Goal: Task Accomplishment & Management: Manage account settings

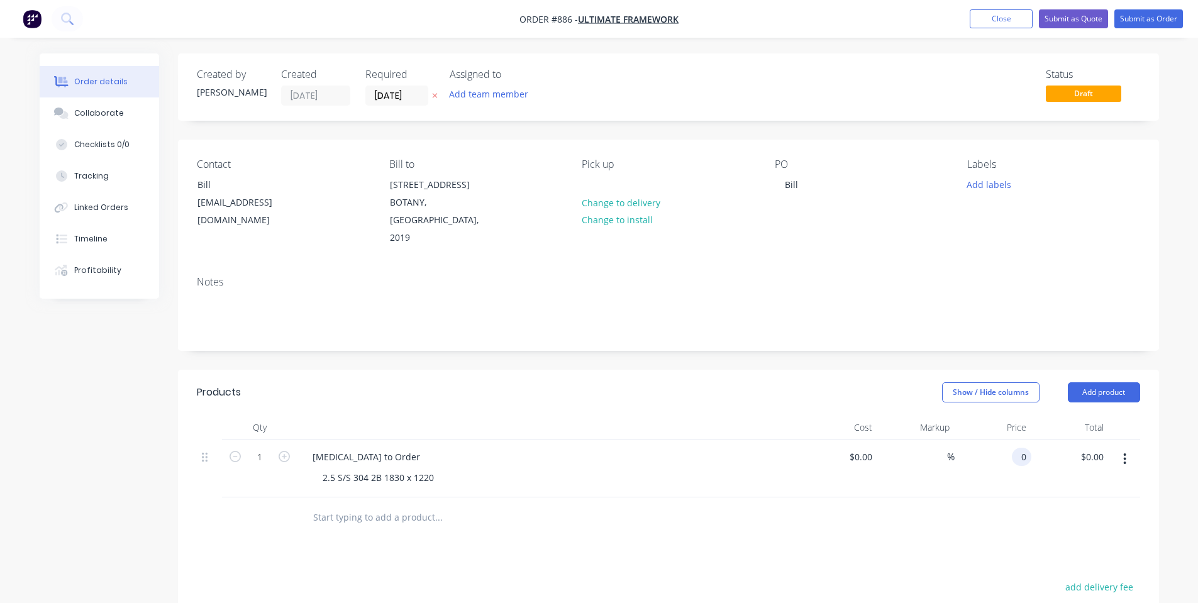
click at [1024, 448] on input "0" at bounding box center [1024, 457] width 14 height 18
type input "$565.00"
click at [843, 415] on div "Cost" at bounding box center [838, 427] width 77 height 25
drag, startPoint x: 1074, startPoint y: 374, endPoint x: 1075, endPoint y: 382, distance: 7.6
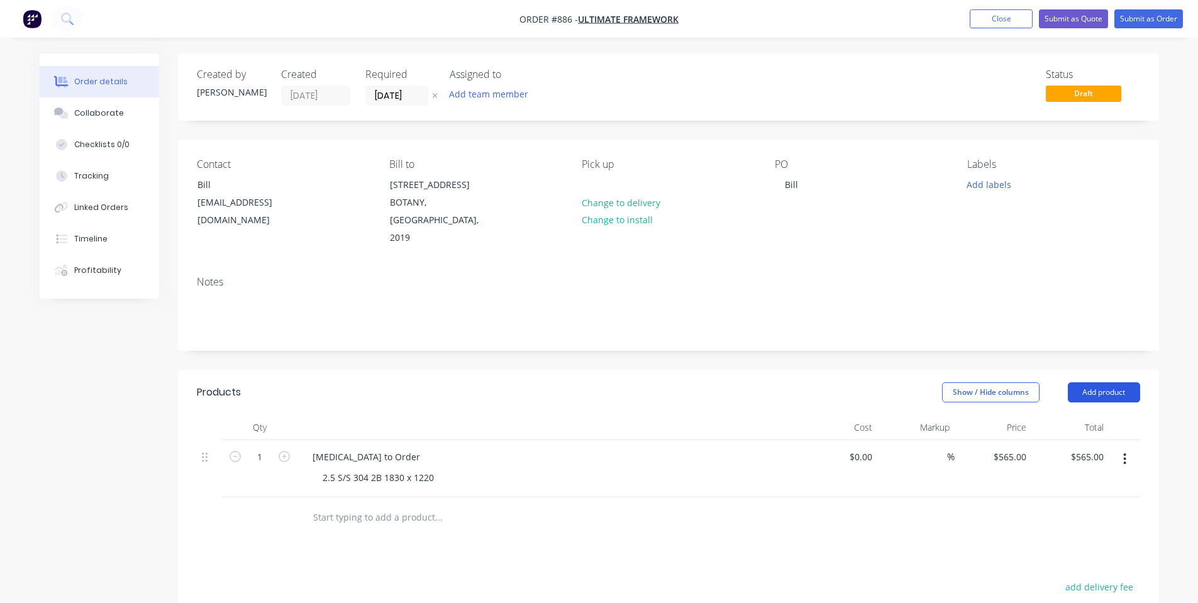
click at [1075, 382] on button "Add product" at bounding box center [1104, 392] width 72 height 20
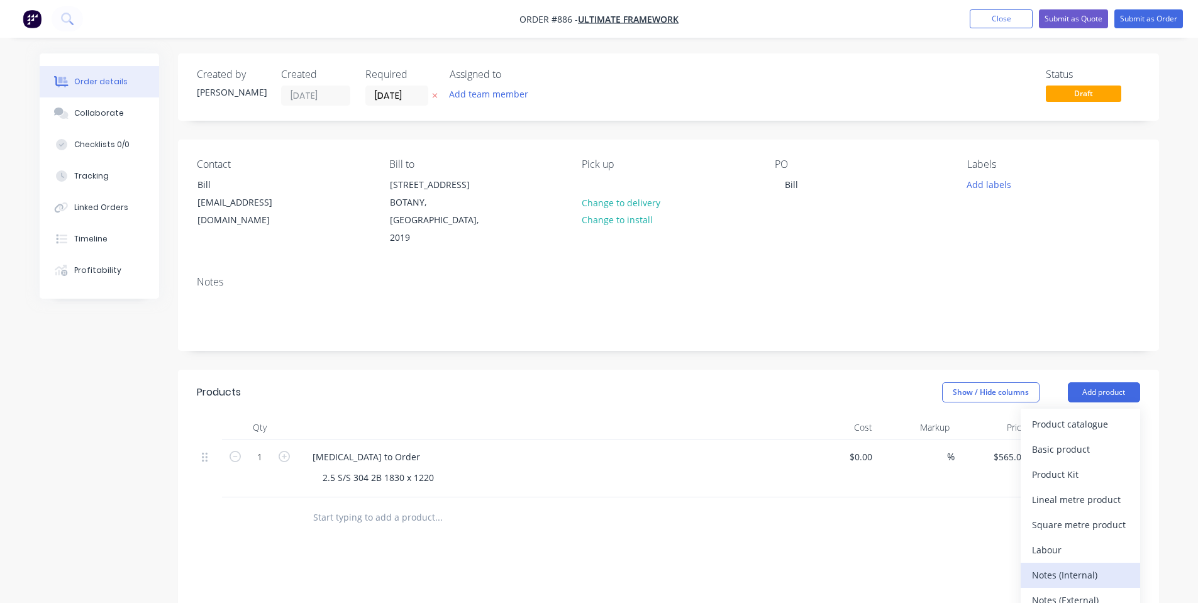
click at [1071, 566] on div "Notes (Internal)" at bounding box center [1080, 575] width 97 height 18
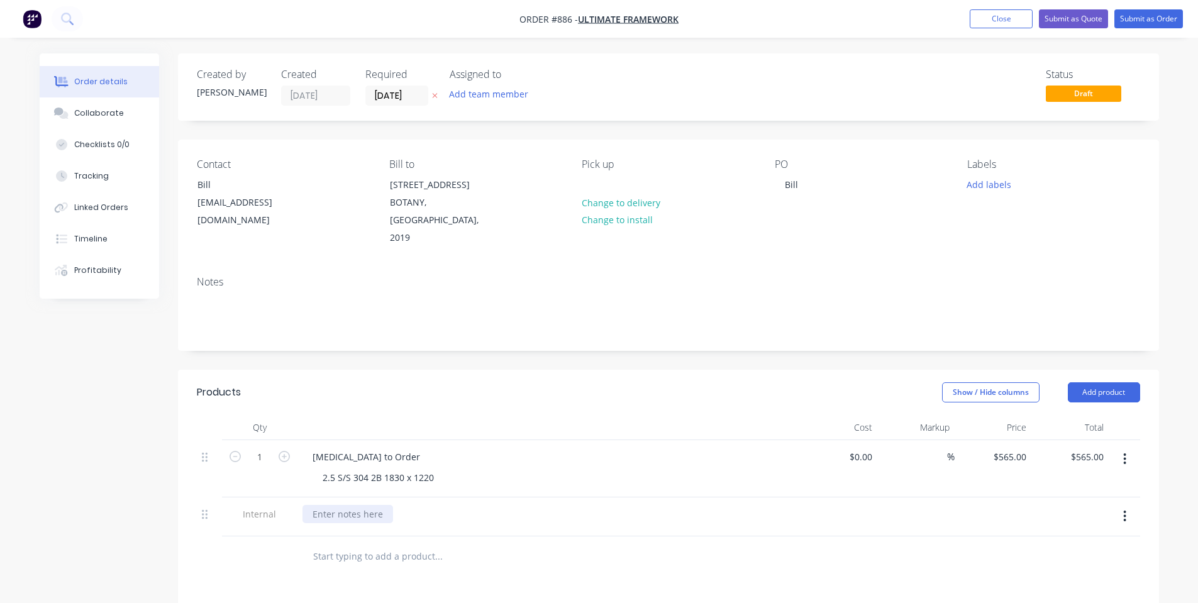
click at [376, 505] on div at bounding box center [347, 514] width 91 height 18
click at [341, 392] on header "Products Show / Hide columns Add product" at bounding box center [668, 392] width 981 height 45
click at [1149, 27] on button "Submit as Order" at bounding box center [1148, 18] width 69 height 19
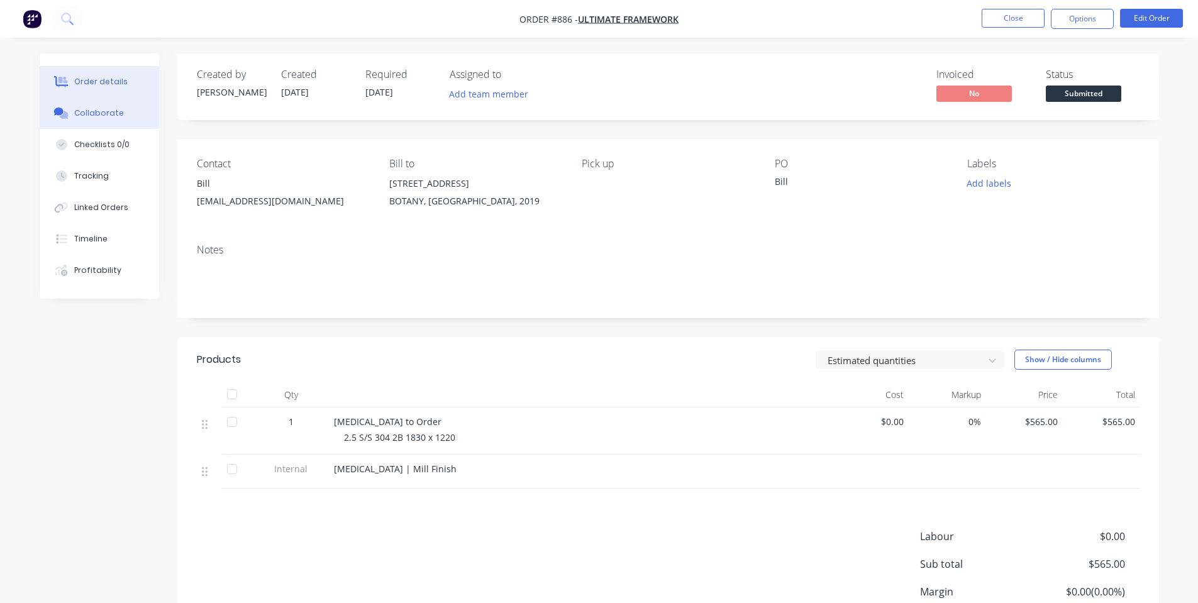
click at [114, 103] on button "Collaborate" at bounding box center [99, 112] width 119 height 31
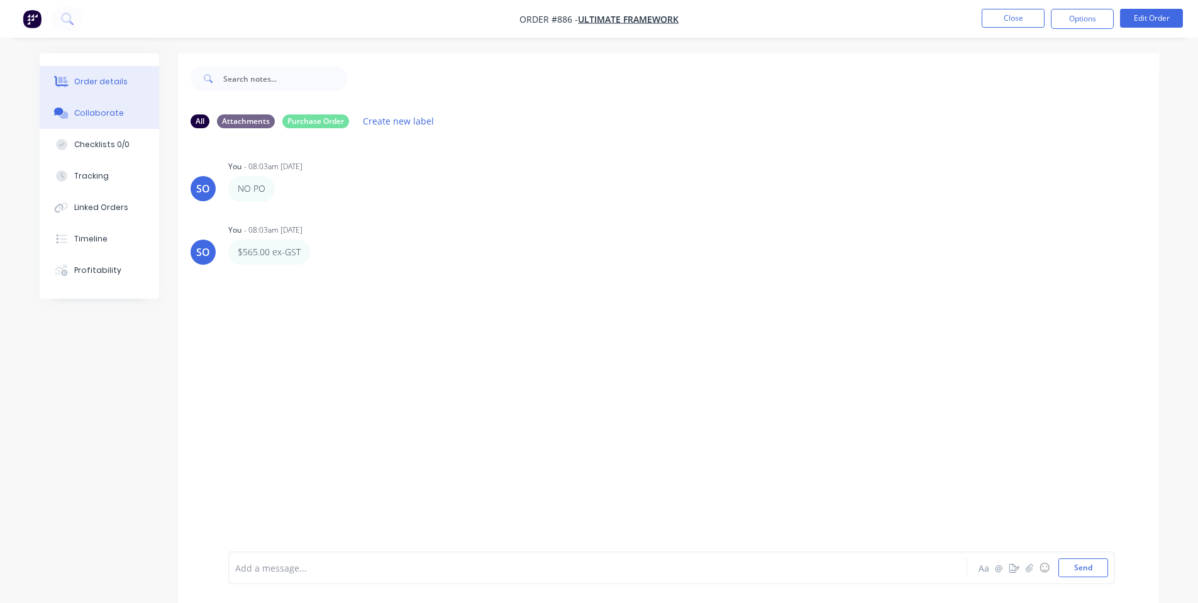
click at [110, 86] on div "Order details" at bounding box center [100, 81] width 53 height 11
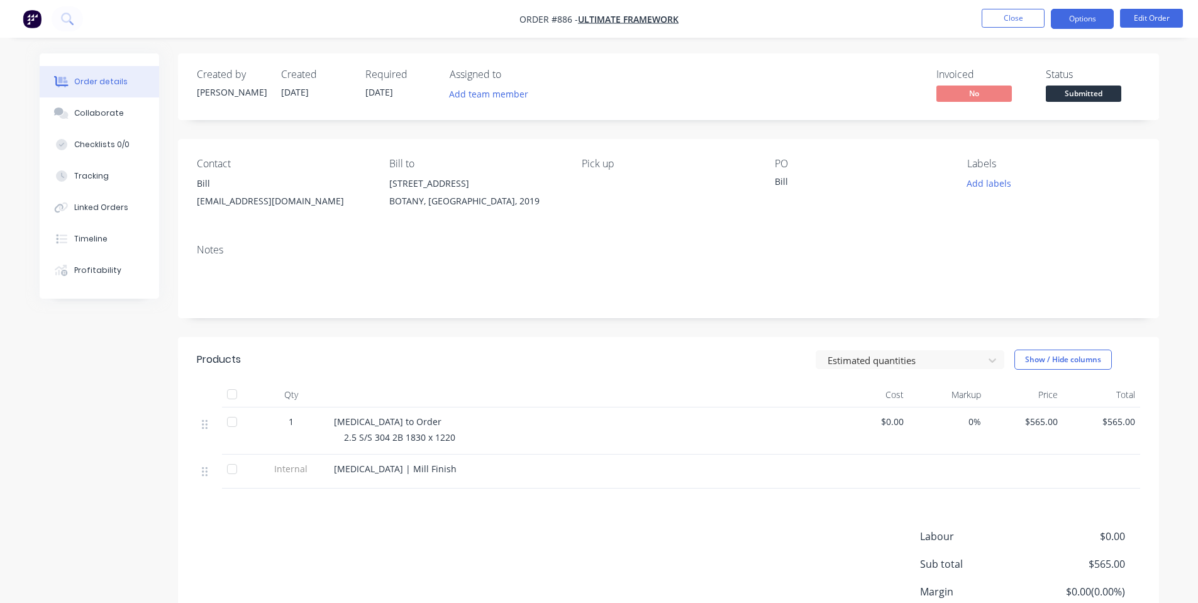
click at [1083, 17] on button "Options" at bounding box center [1082, 19] width 63 height 20
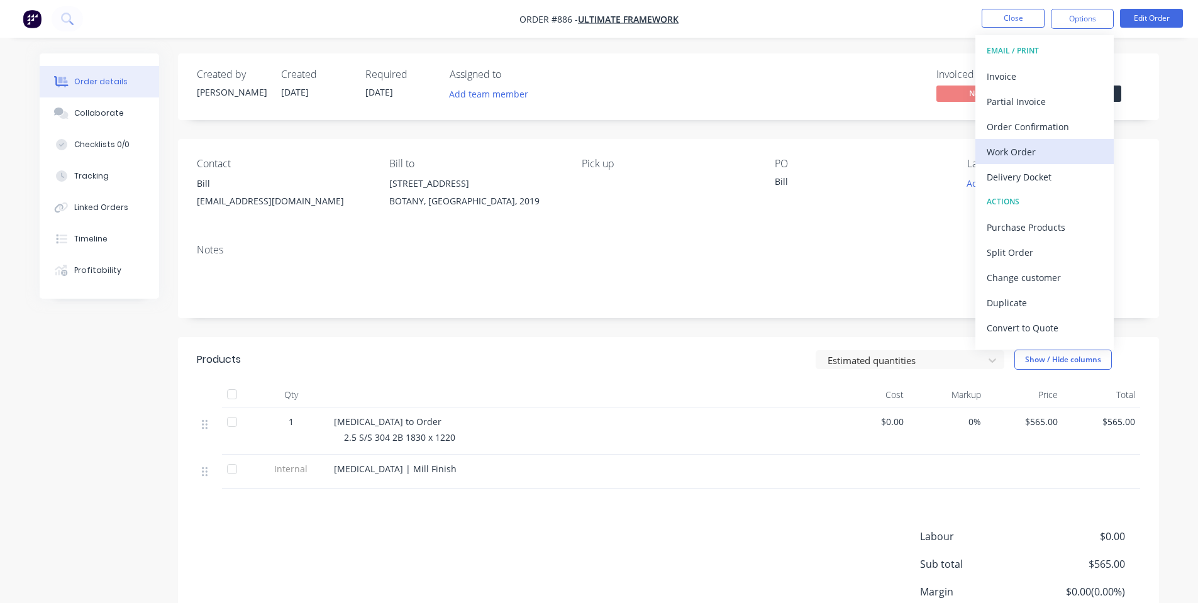
click at [1042, 145] on div "Work Order" at bounding box center [1044, 152] width 116 height 18
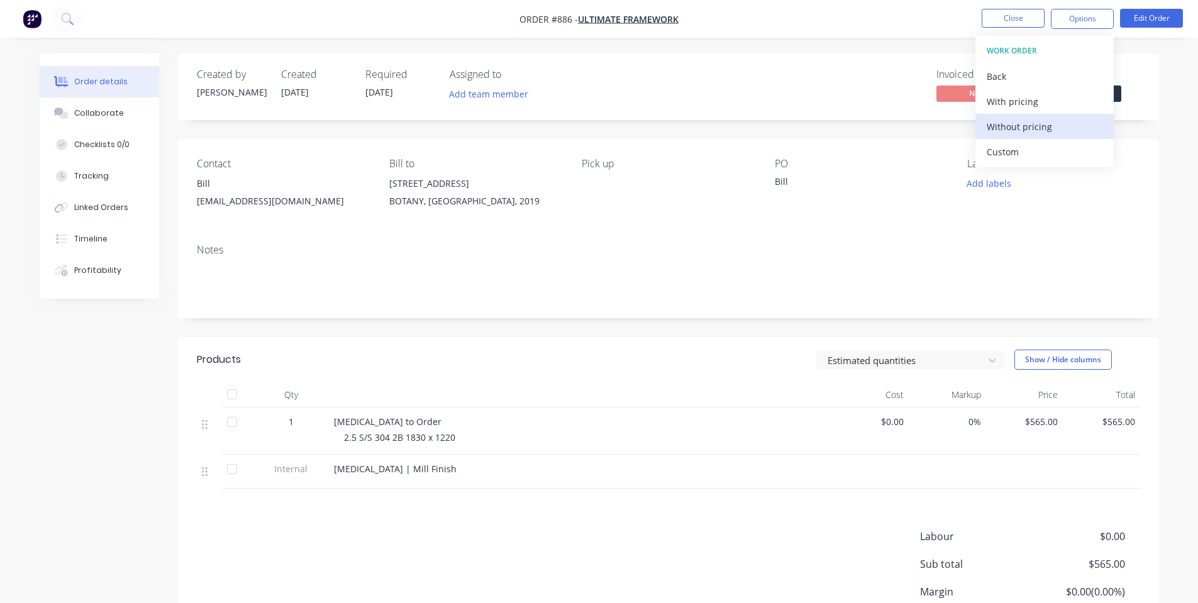
click at [1037, 128] on div "Without pricing" at bounding box center [1044, 127] width 116 height 18
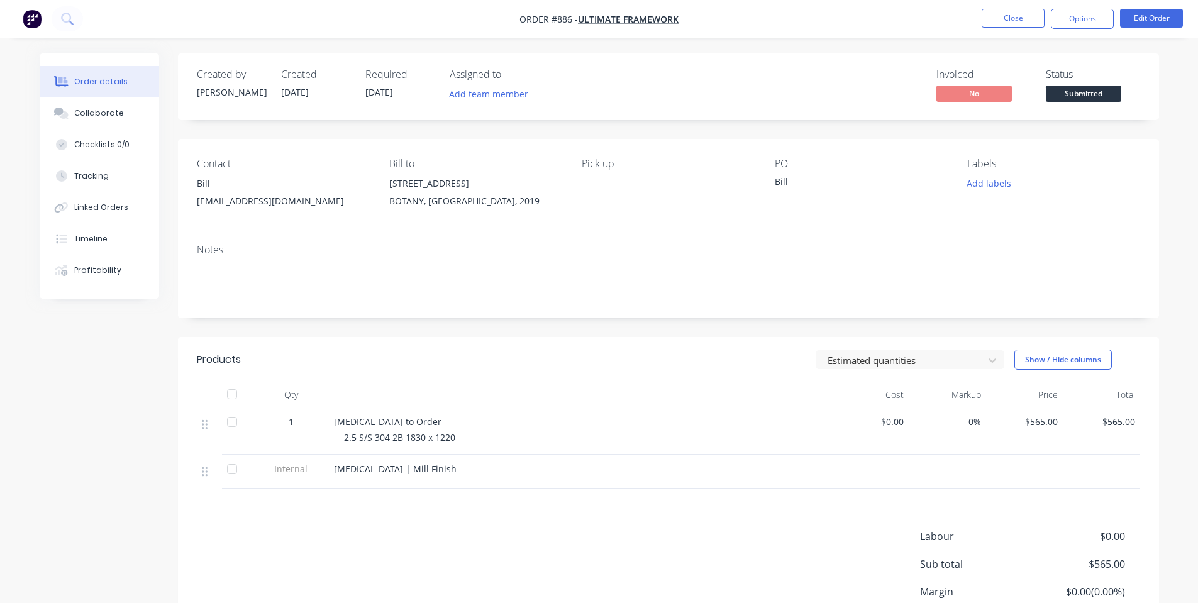
drag, startPoint x: 425, startPoint y: 164, endPoint x: 695, endPoint y: 145, distance: 271.0
click at [431, 170] on div "Bill to [STREET_ADDRESS], 2019" at bounding box center [475, 186] width 172 height 57
click at [1050, 65] on div "Created by [PERSON_NAME] Created [DATE] Required [DATE] Assigned to Add team me…" at bounding box center [668, 86] width 981 height 67
click at [1102, 14] on button "Options" at bounding box center [1082, 19] width 63 height 20
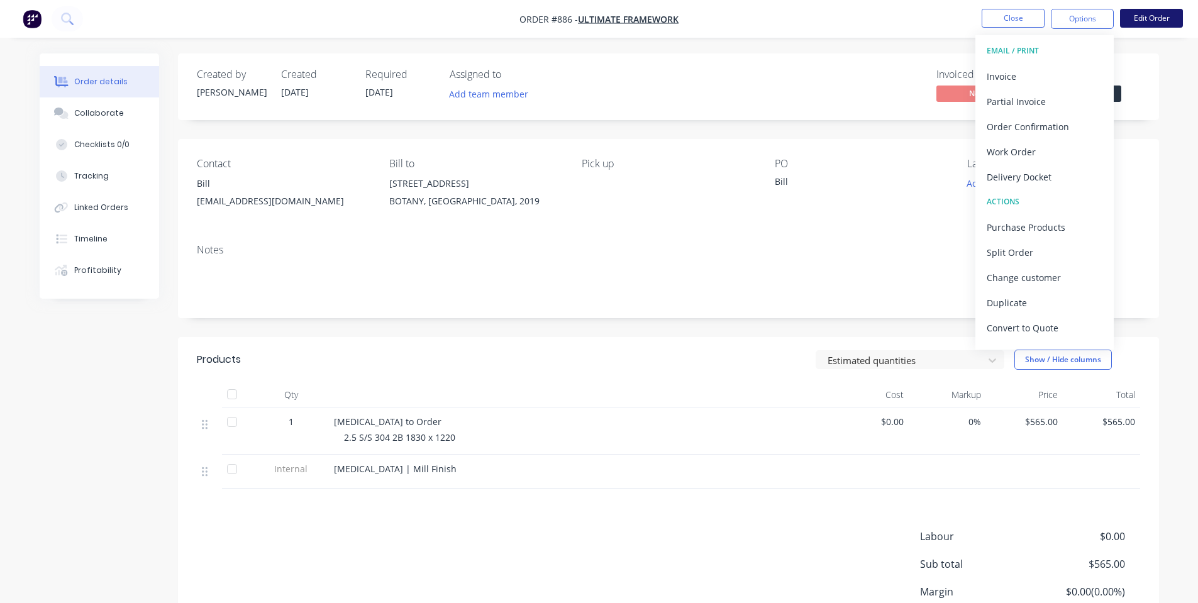
click at [1162, 13] on button "Edit Order" at bounding box center [1151, 18] width 63 height 19
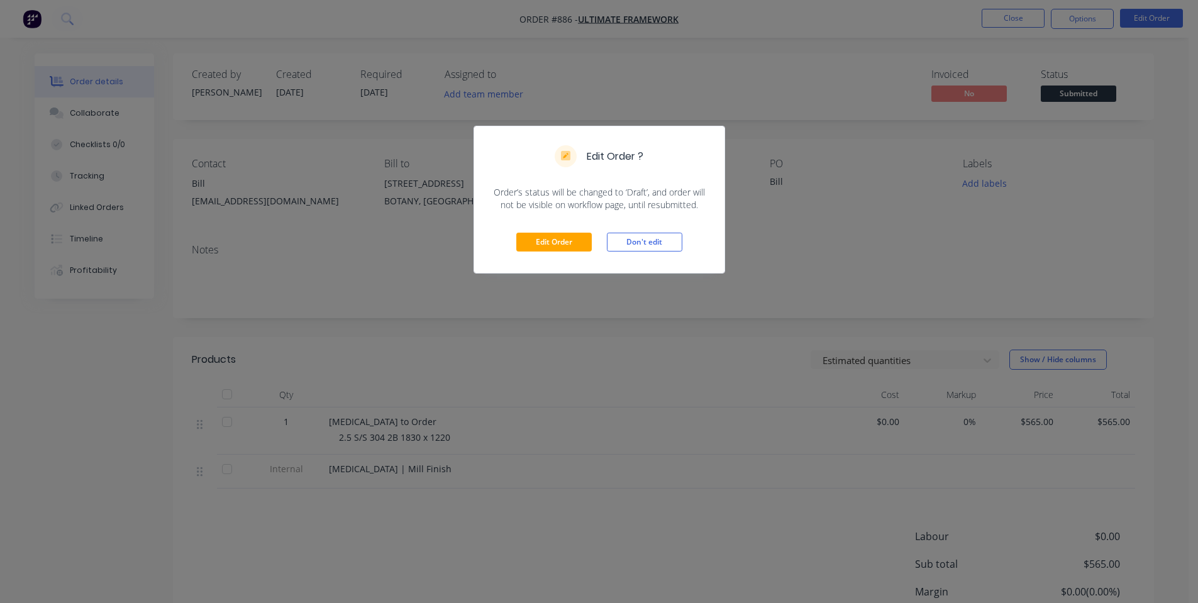
click at [592, 238] on div "Edit Order Don't edit" at bounding box center [599, 242] width 250 height 62
click at [585, 239] on button "Edit Order" at bounding box center [553, 242] width 75 height 19
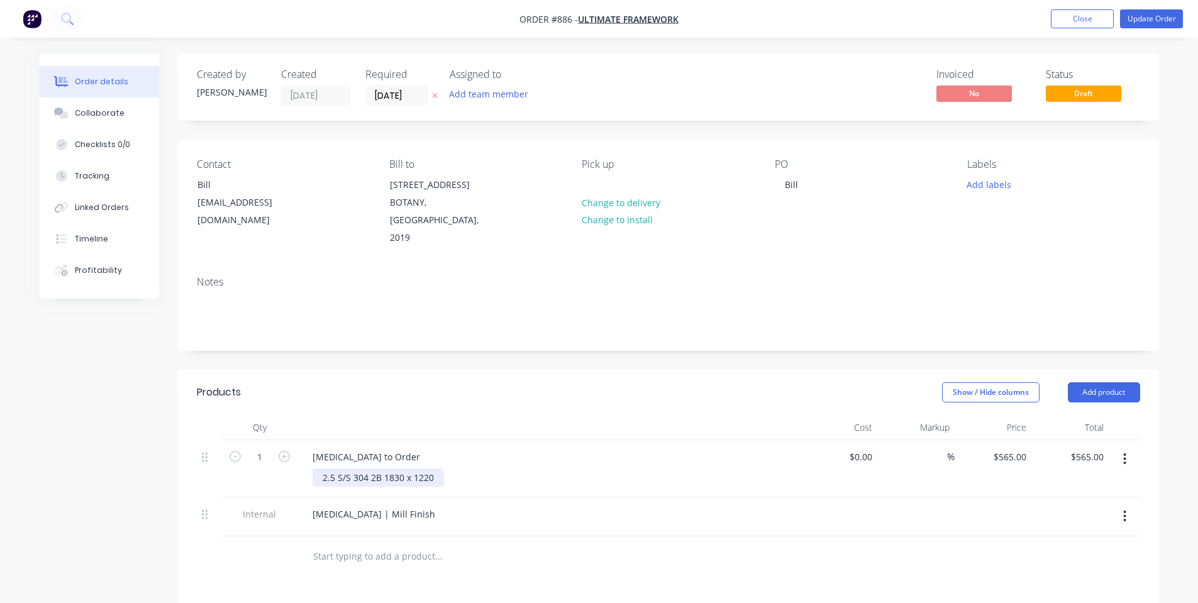
click at [432, 468] on div "2.5 S/S 304 2B 1830 x 1220" at bounding box center [377, 477] width 131 height 18
click at [583, 348] on div "Created by [PERSON_NAME] Created [DATE] Required [DATE] Assigned to Add team me…" at bounding box center [668, 485] width 981 height 865
click at [1143, 26] on button "Update Order" at bounding box center [1151, 18] width 63 height 19
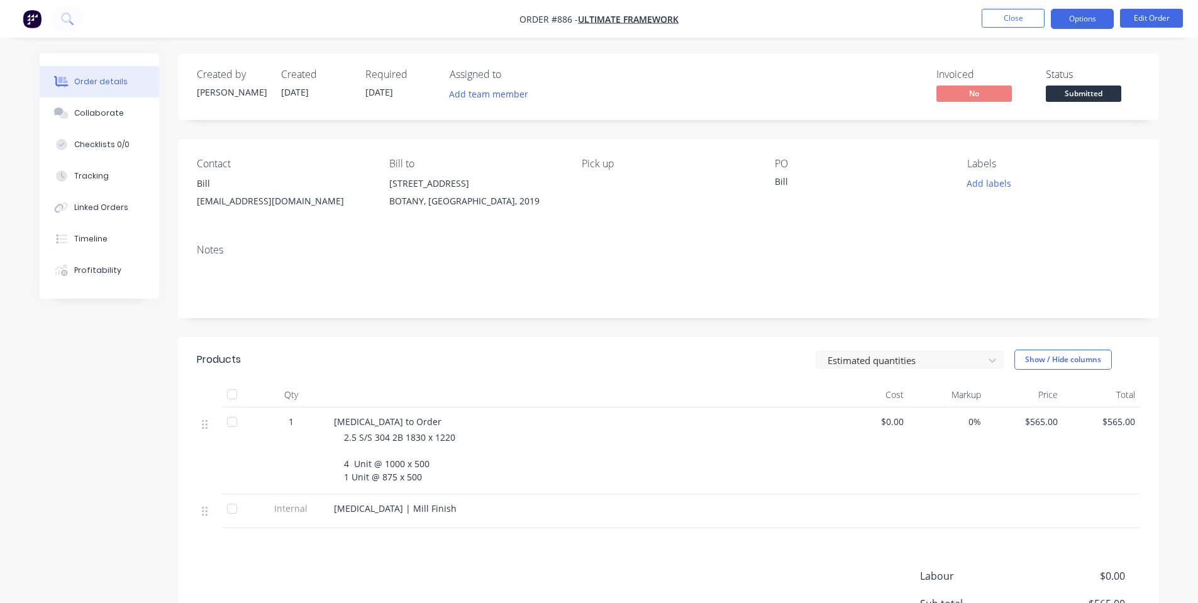
click at [1078, 23] on button "Options" at bounding box center [1082, 19] width 63 height 20
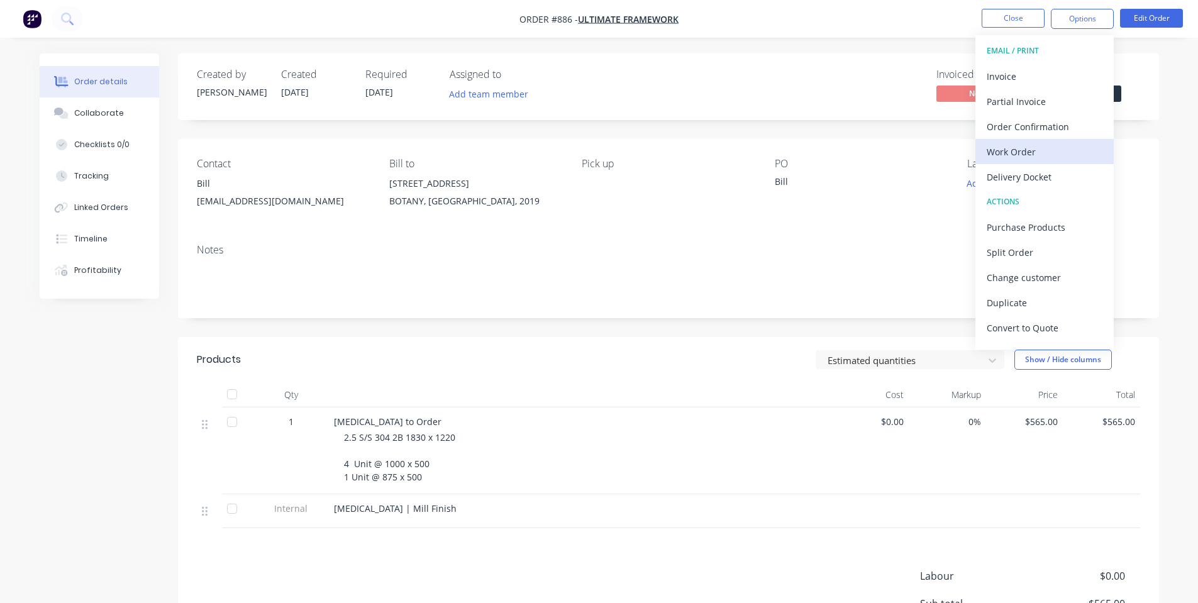
click at [1057, 157] on div "Work Order" at bounding box center [1044, 152] width 116 height 18
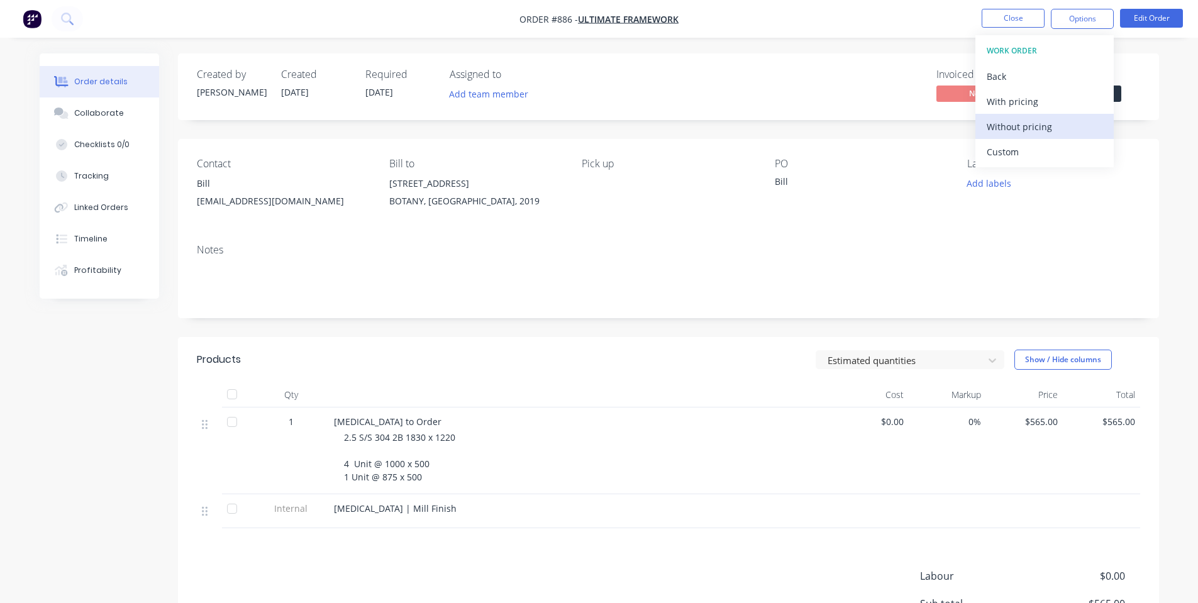
click at [1048, 128] on div "Without pricing" at bounding box center [1044, 127] width 116 height 18
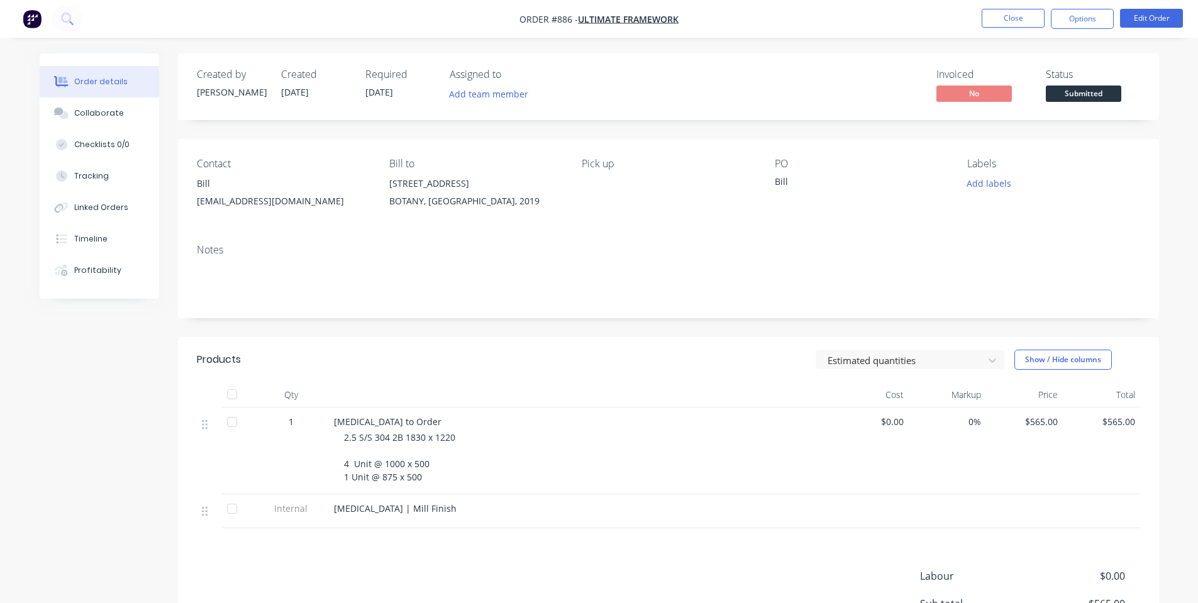
click at [612, 328] on div "Created by [PERSON_NAME] Created [DATE] Required [DATE] Assigned to Add team me…" at bounding box center [668, 393] width 981 height 680
click at [1019, 21] on button "Close" at bounding box center [1012, 18] width 63 height 19
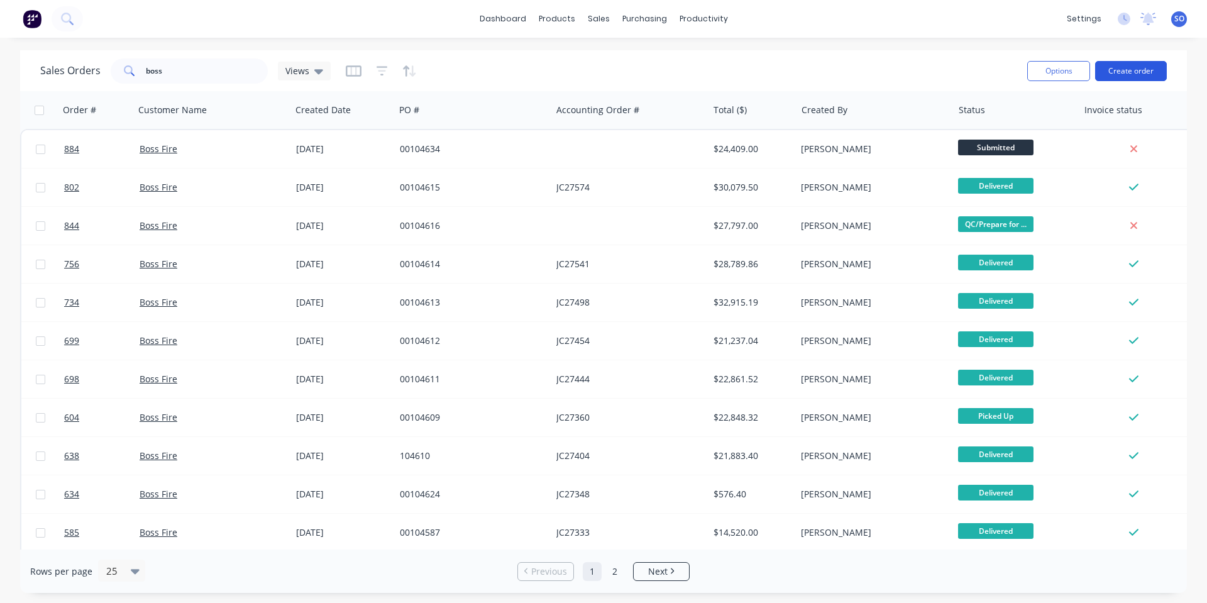
click at [1125, 70] on button "Create order" at bounding box center [1131, 71] width 72 height 20
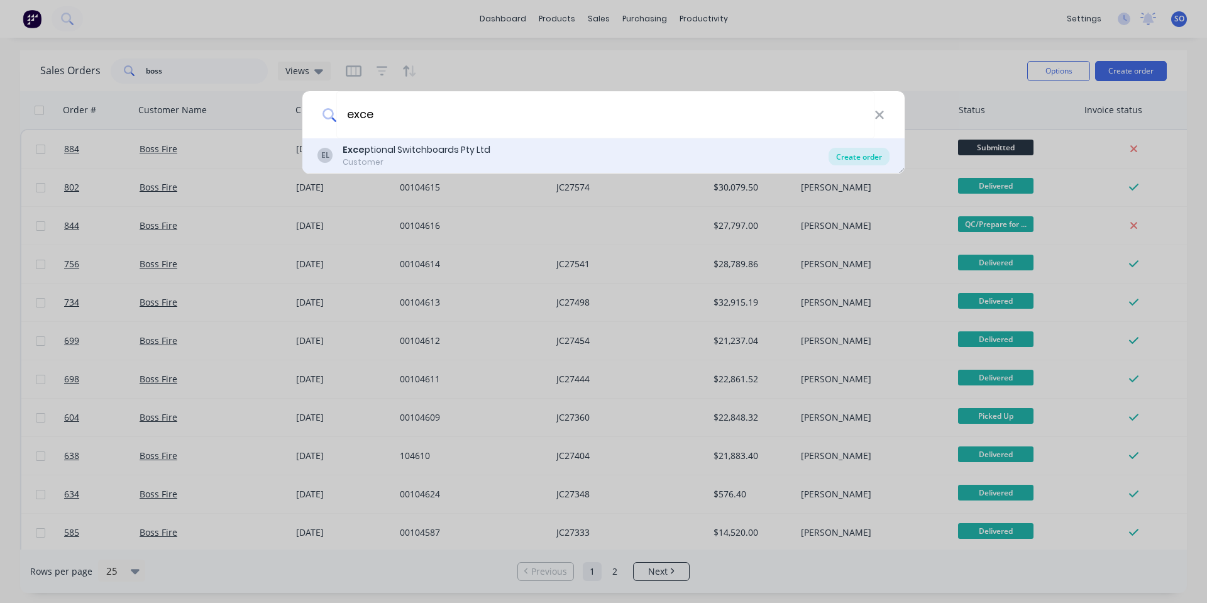
type input "exce"
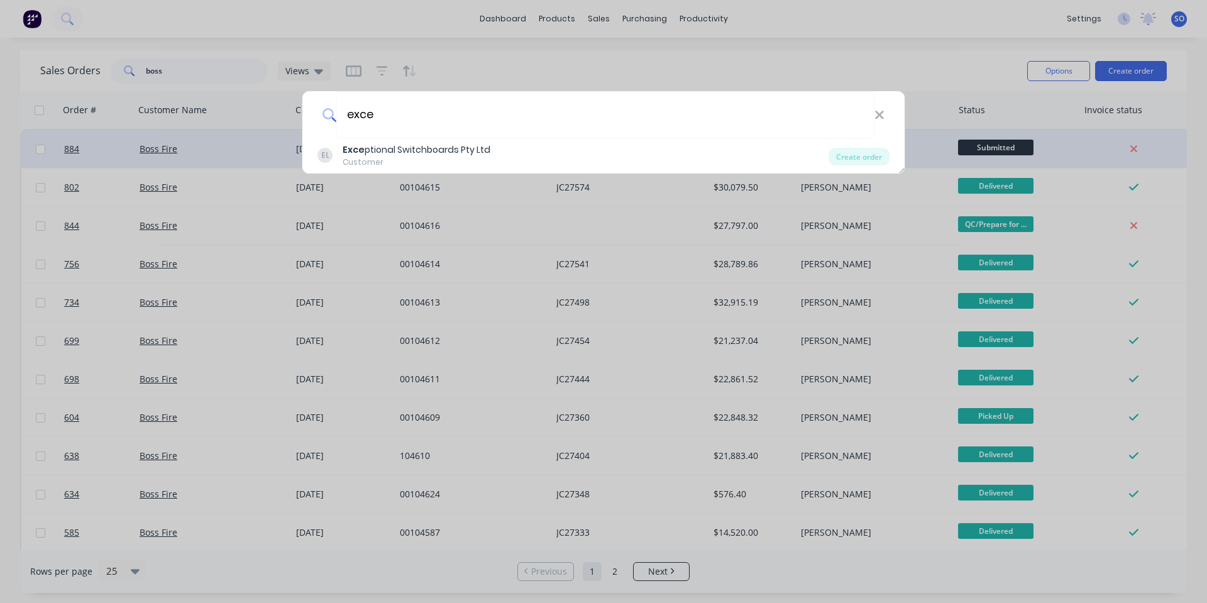
drag, startPoint x: 848, startPoint y: 153, endPoint x: 856, endPoint y: 158, distance: 8.7
click at [850, 153] on div "Create order" at bounding box center [859, 157] width 61 height 18
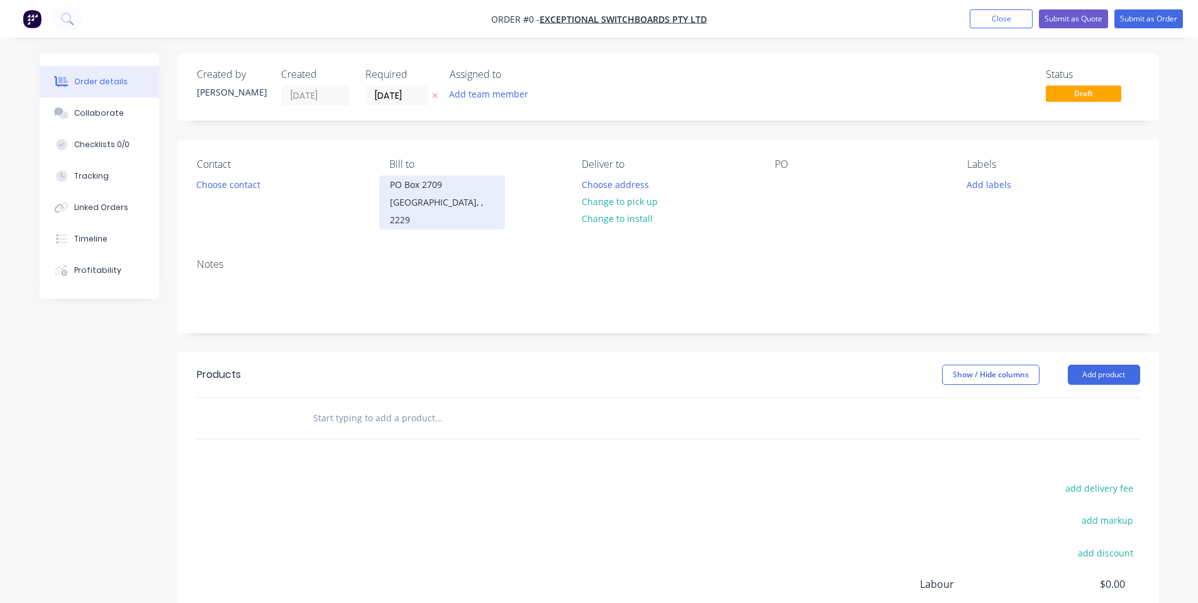
click at [456, 200] on div "[GEOGRAPHIC_DATA], , 2229" at bounding box center [442, 211] width 104 height 35
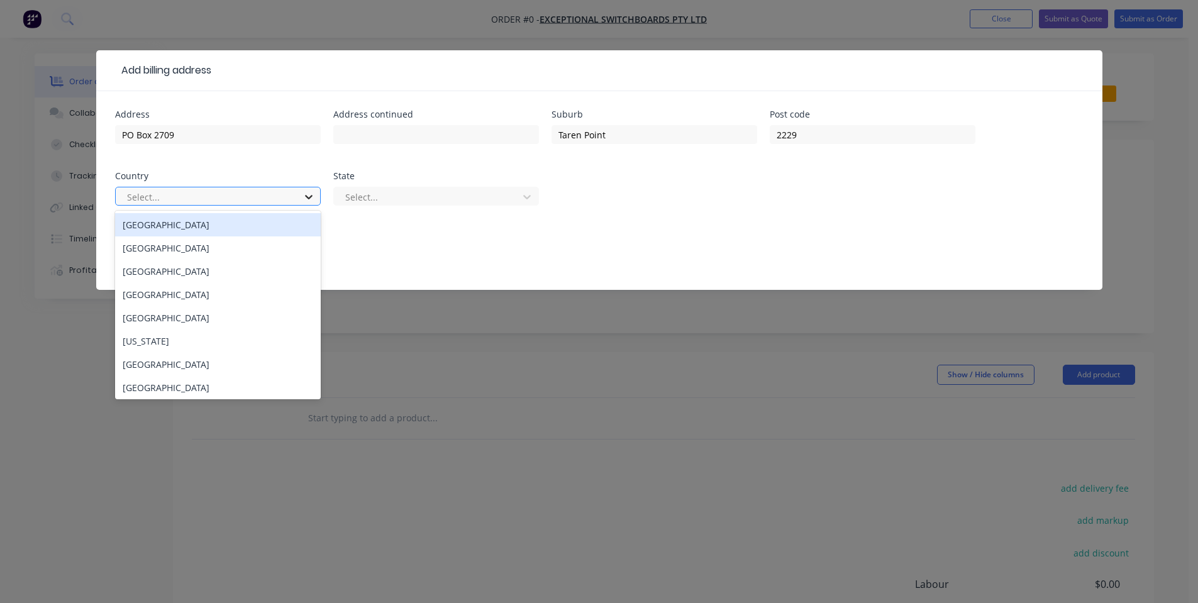
click at [307, 197] on icon at bounding box center [309, 197] width 8 height 4
click at [294, 224] on div "[GEOGRAPHIC_DATA]" at bounding box center [218, 224] width 206 height 23
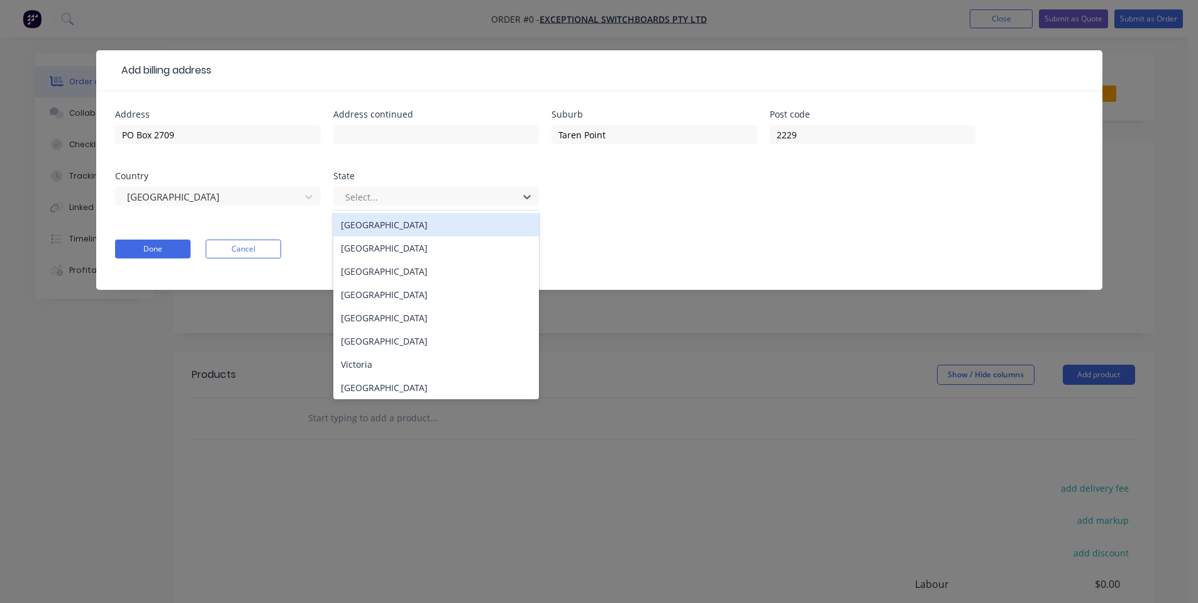
click at [402, 199] on div at bounding box center [428, 197] width 168 height 16
drag, startPoint x: 402, startPoint y: 238, endPoint x: 180, endPoint y: 271, distance: 224.4
click at [402, 238] on div "[GEOGRAPHIC_DATA]" at bounding box center [436, 247] width 206 height 23
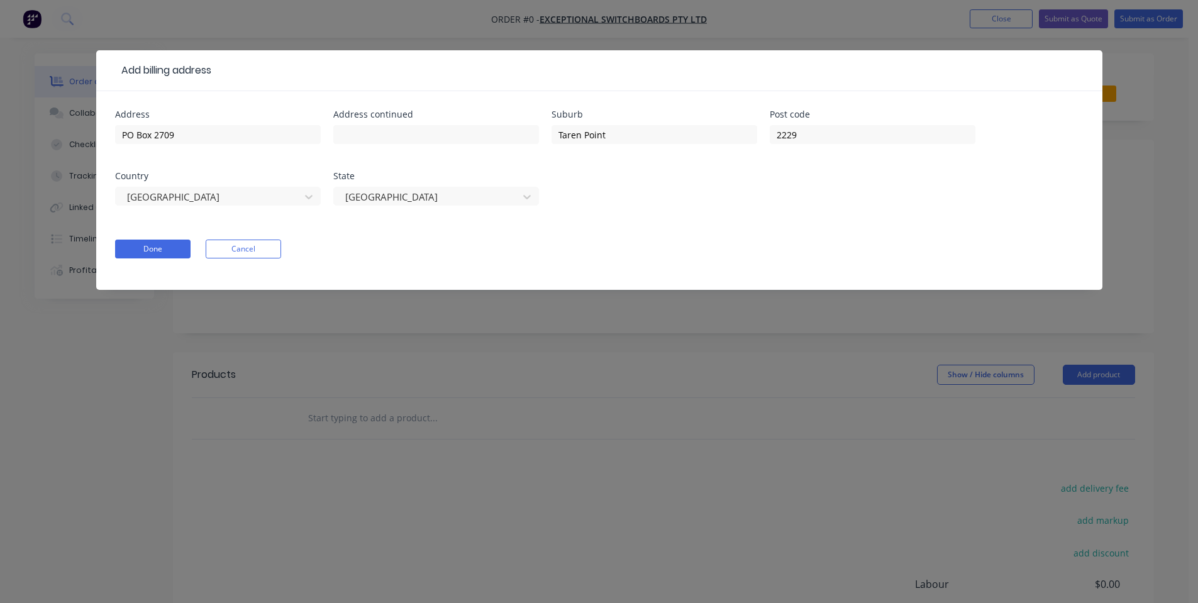
click at [143, 235] on form "Address [GEOGRAPHIC_DATA] Address continued Suburb [GEOGRAPHIC_DATA] Post code …" at bounding box center [599, 200] width 968 height 180
click at [160, 245] on button "Done" at bounding box center [152, 249] width 75 height 19
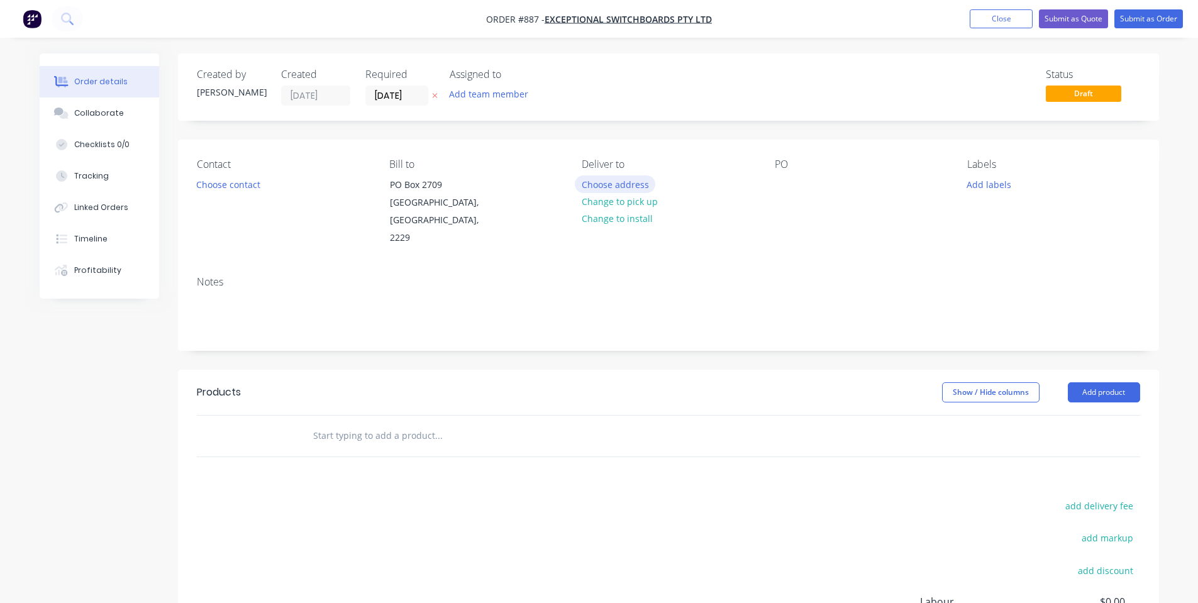
click at [617, 180] on button "Choose address" at bounding box center [615, 183] width 80 height 17
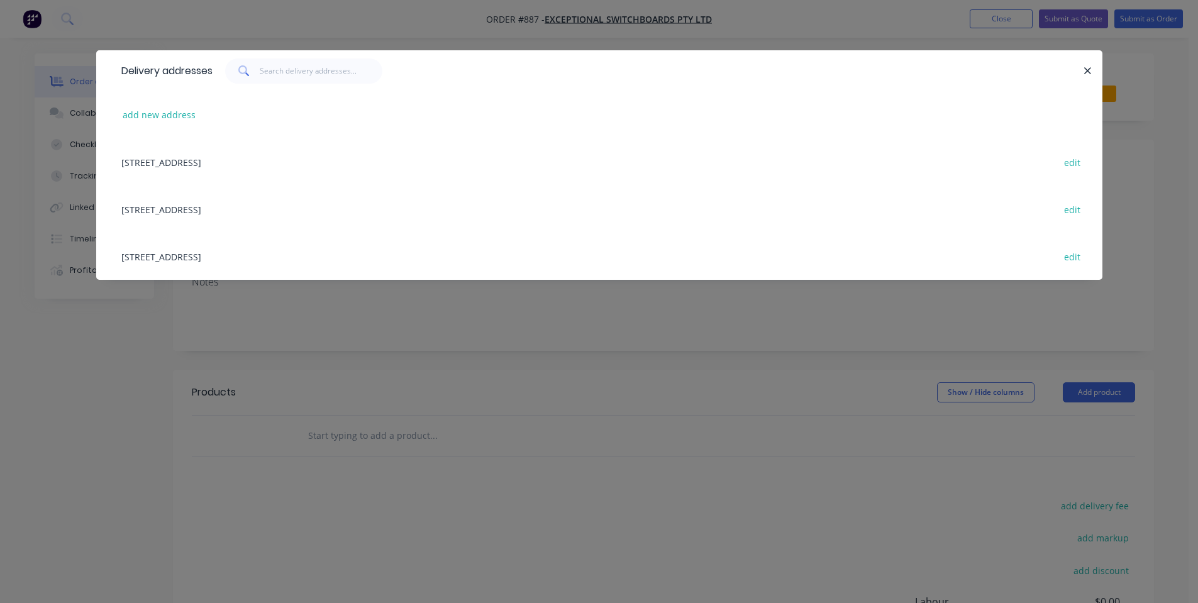
click at [249, 211] on div "[STREET_ADDRESS] edit" at bounding box center [599, 208] width 968 height 47
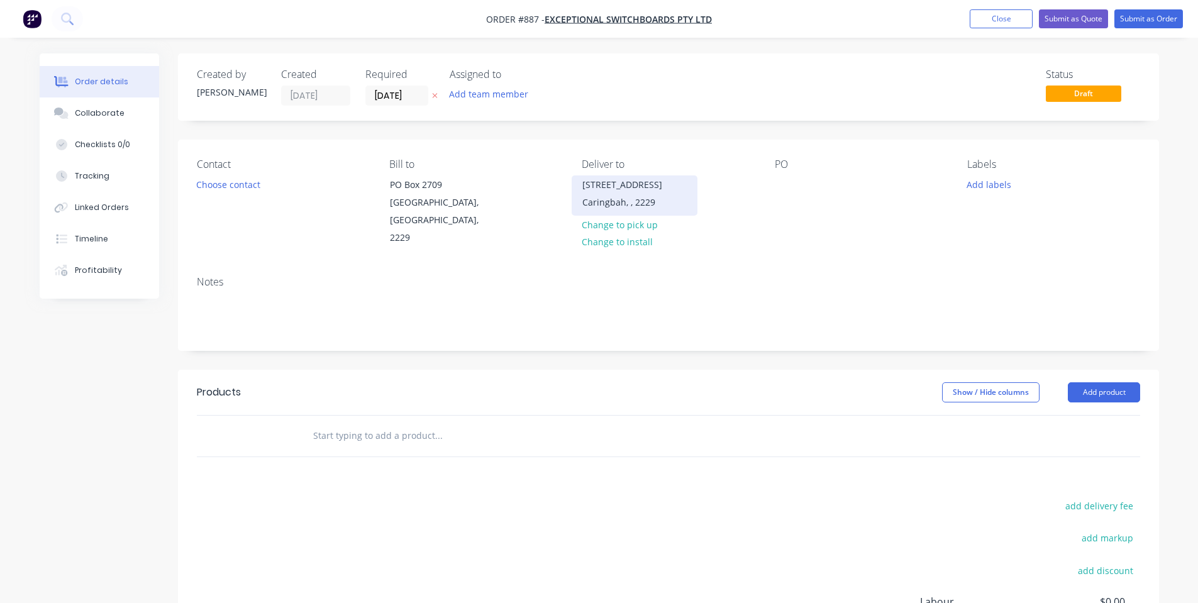
click at [606, 209] on div "Caringbah, , 2229" at bounding box center [634, 203] width 104 height 18
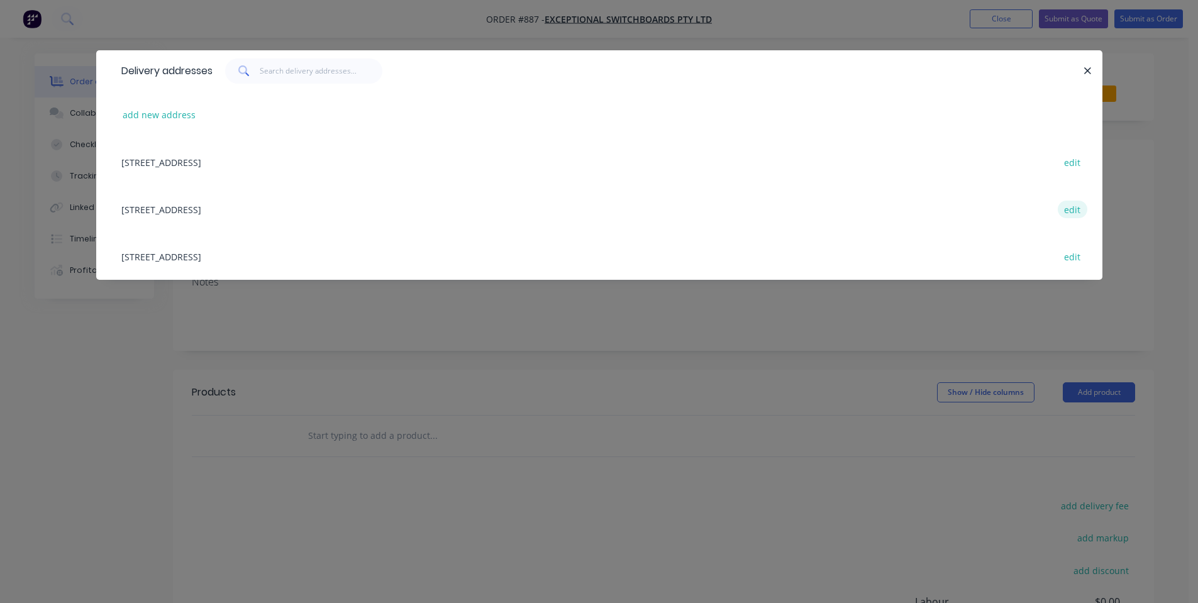
click at [1076, 207] on button "edit" at bounding box center [1072, 209] width 30 height 17
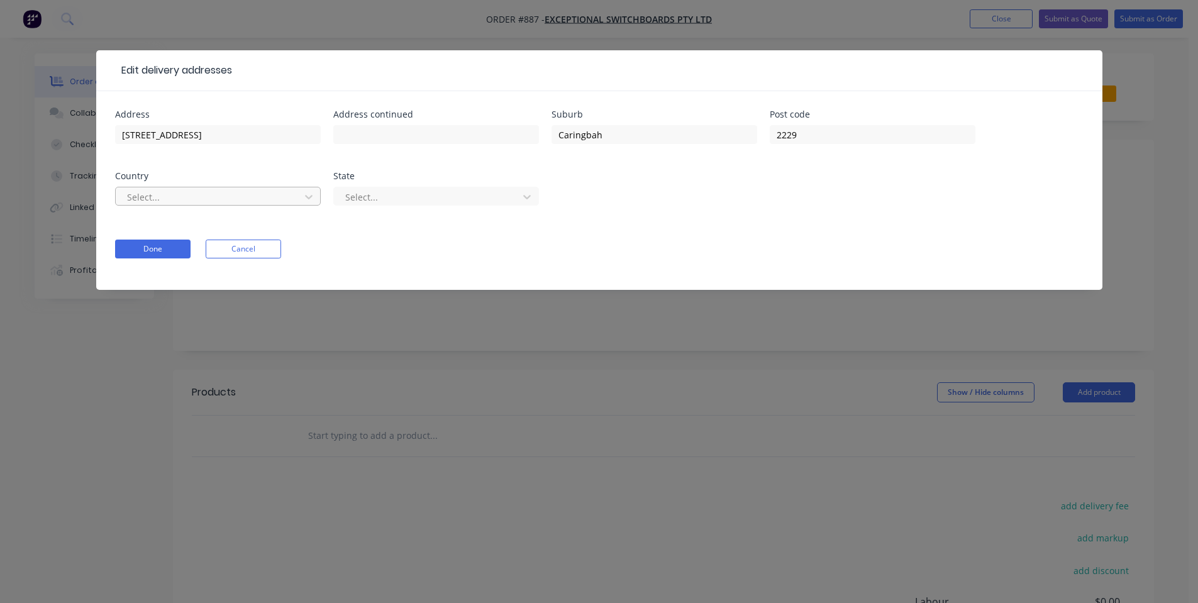
click at [250, 192] on div at bounding box center [210, 197] width 168 height 16
click at [221, 209] on div "Select..." at bounding box center [218, 202] width 206 height 37
click at [321, 189] on div "Address [STREET_ADDRESS] Select... State Select..." at bounding box center [599, 165] width 968 height 111
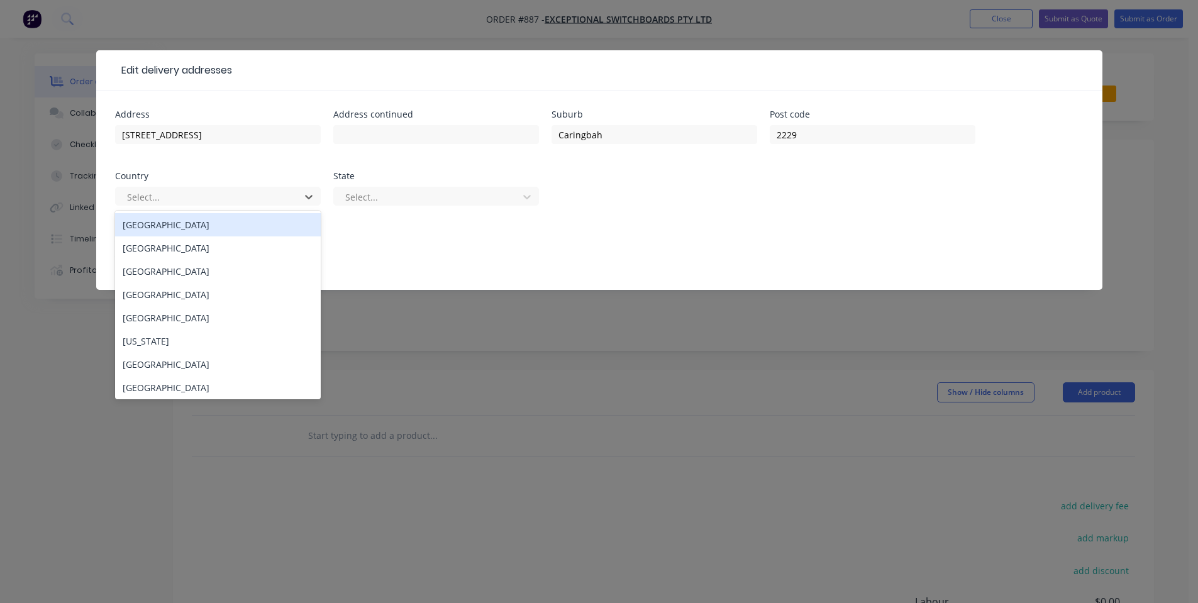
drag, startPoint x: 267, startPoint y: 216, endPoint x: 279, endPoint y: 221, distance: 12.4
click at [267, 216] on div "[GEOGRAPHIC_DATA]" at bounding box center [218, 224] width 206 height 23
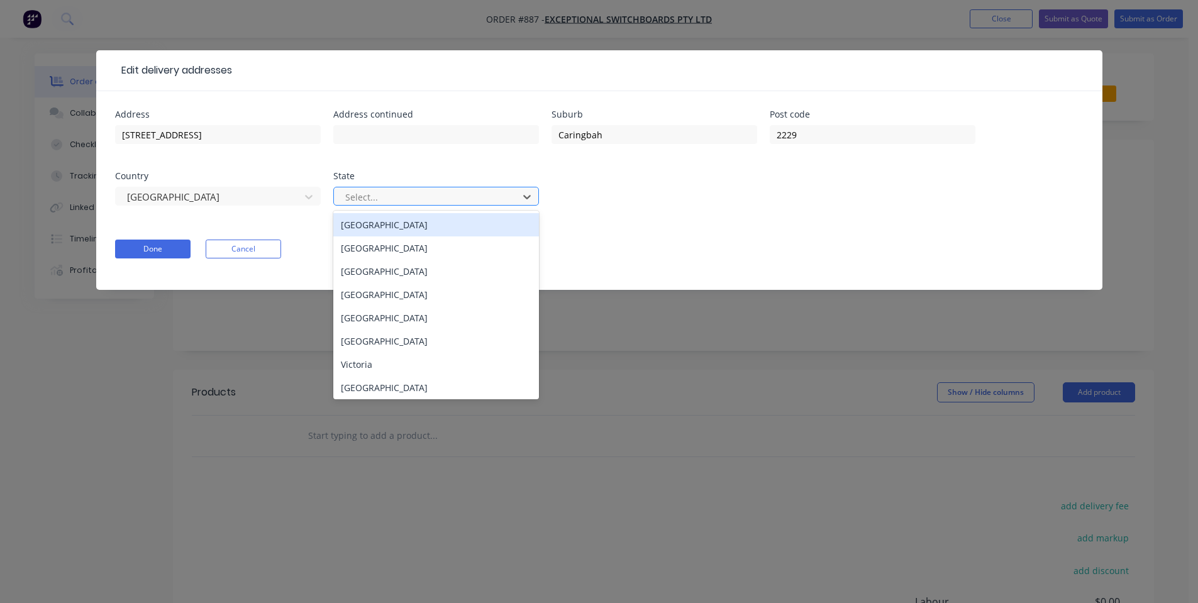
click at [374, 192] on div at bounding box center [428, 197] width 168 height 16
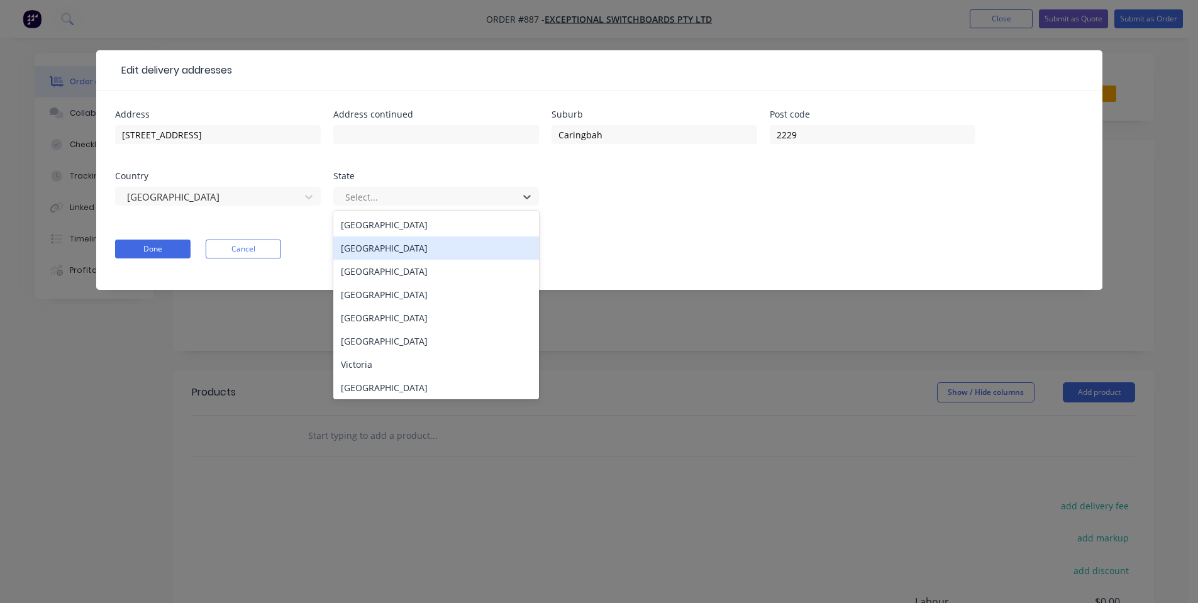
click at [365, 255] on div "[GEOGRAPHIC_DATA]" at bounding box center [436, 247] width 206 height 23
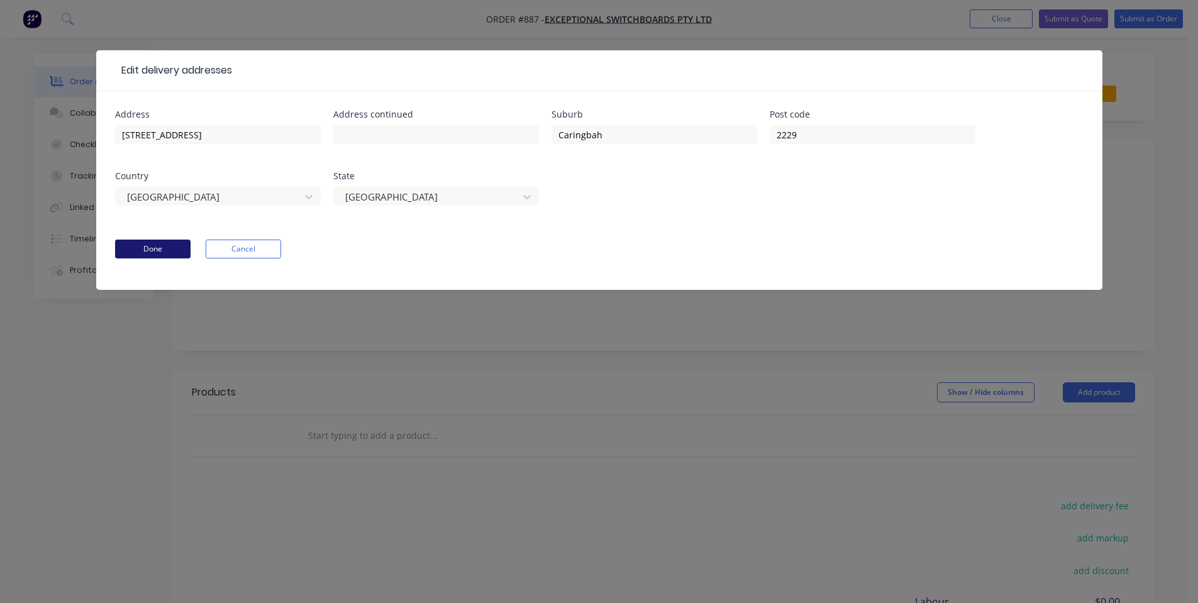
click at [160, 246] on button "Done" at bounding box center [152, 249] width 75 height 19
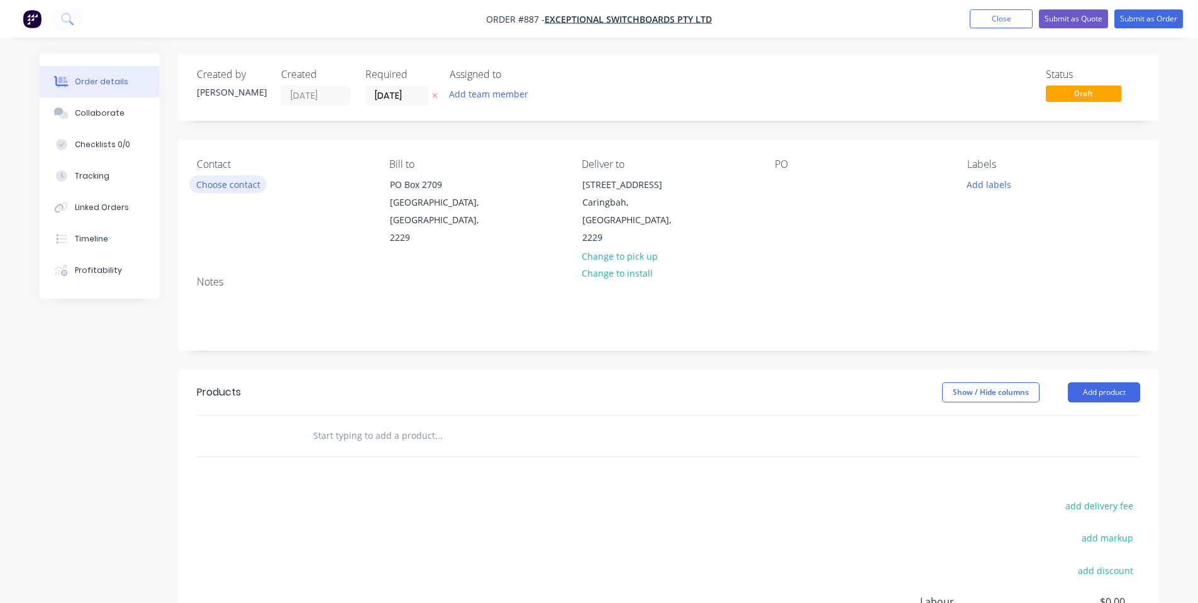
click at [253, 192] on div "Contact Choose contact" at bounding box center [283, 202] width 172 height 89
click at [256, 185] on button "Choose contact" at bounding box center [227, 183] width 77 height 17
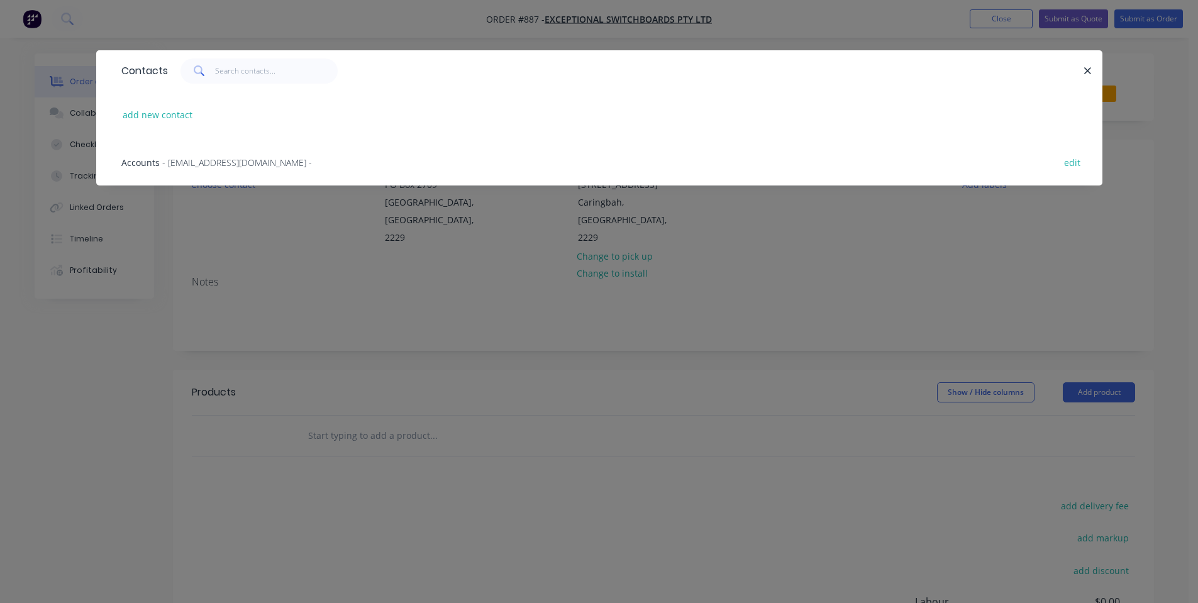
click at [251, 167] on span "- [EMAIL_ADDRESS][DOMAIN_NAME] -" at bounding box center [237, 163] width 150 height 12
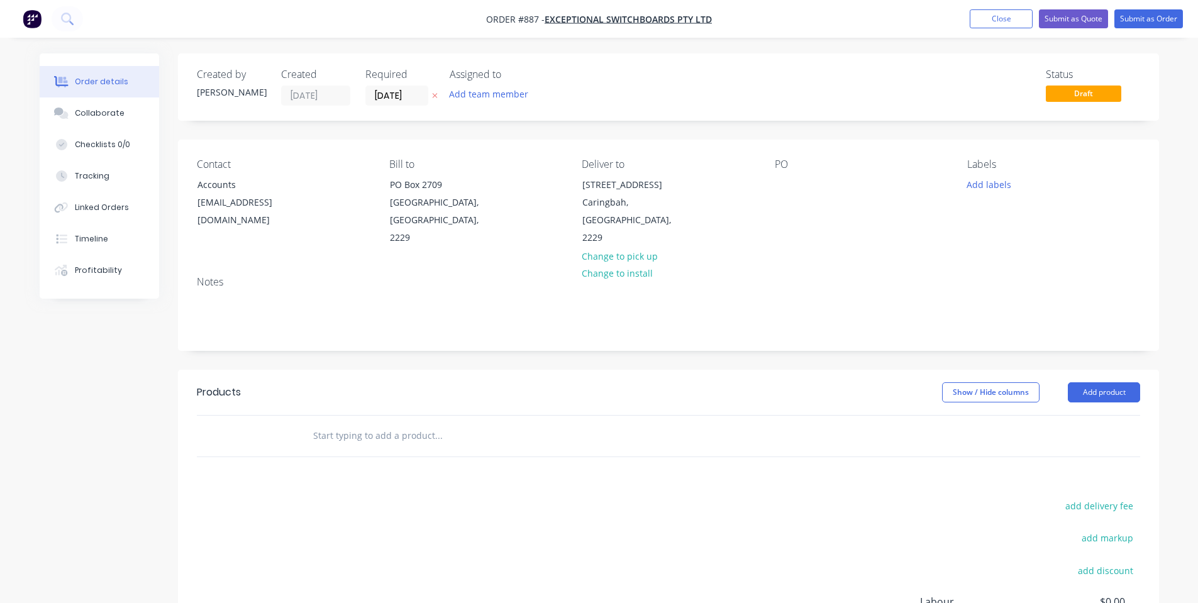
click at [690, 244] on div "Contact Accounts [EMAIL_ADDRESS][DOMAIN_NAME] Bill to [STREET_ADDRESS] Deliver …" at bounding box center [668, 203] width 981 height 126
click at [787, 183] on div at bounding box center [785, 184] width 20 height 18
click at [982, 179] on button "Add labels" at bounding box center [989, 183] width 58 height 17
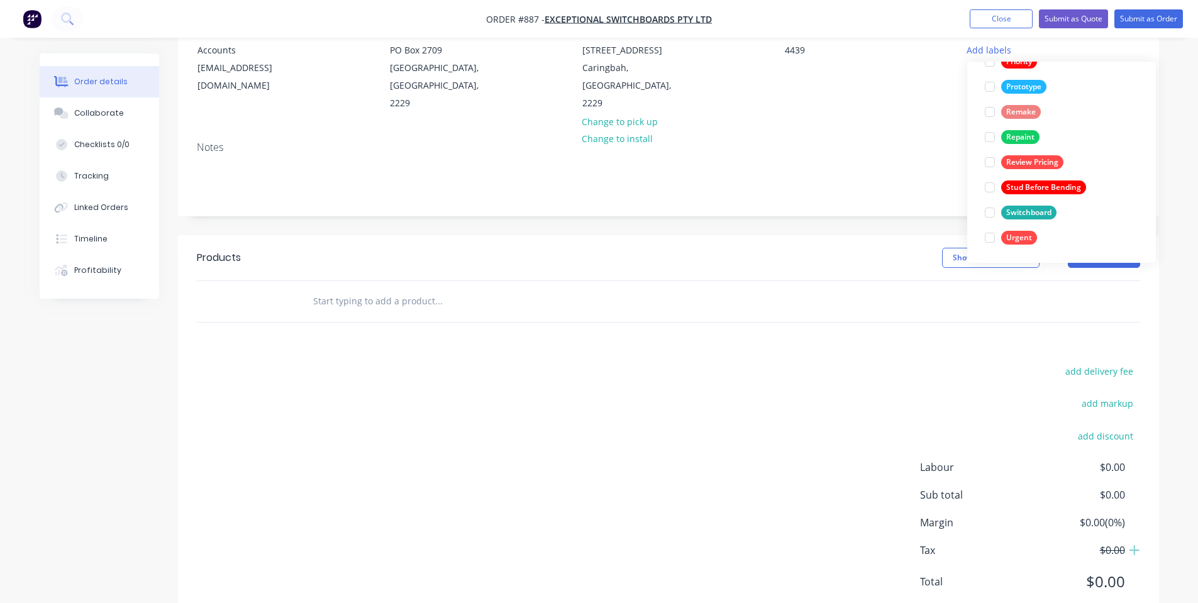
scroll to position [157, 0]
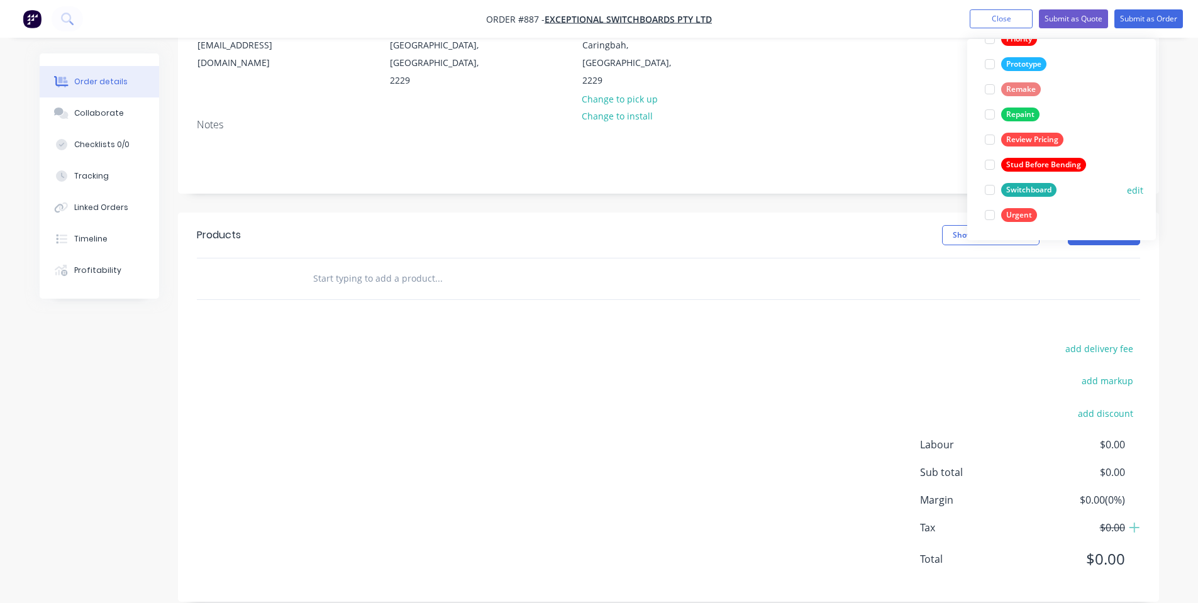
click at [1010, 189] on div "Switchboard" at bounding box center [1028, 190] width 55 height 14
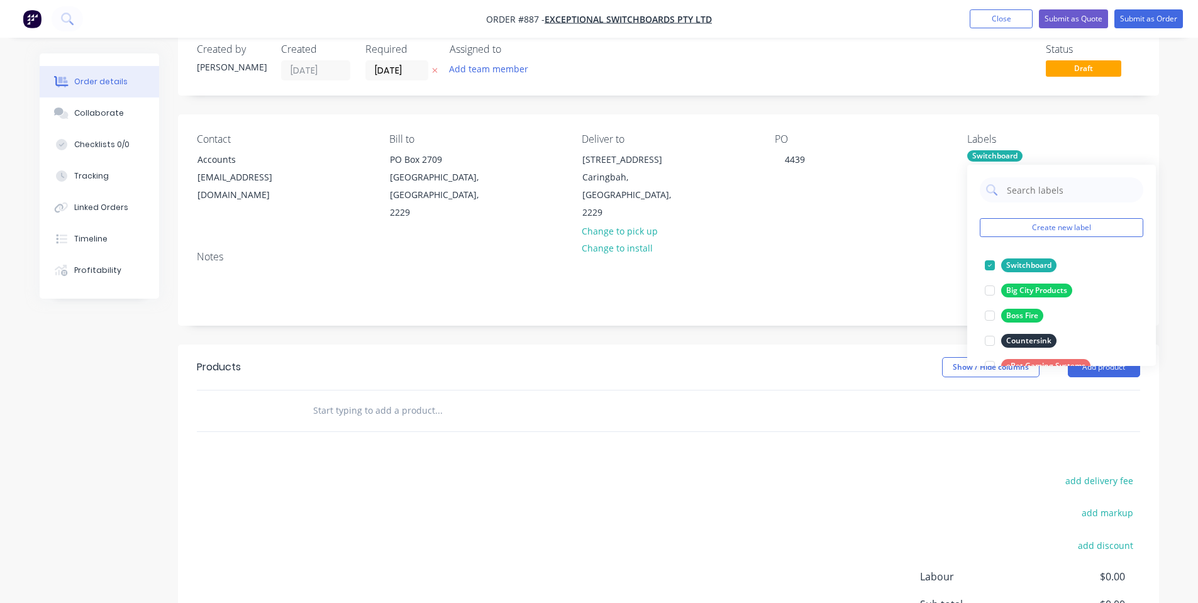
scroll to position [0, 0]
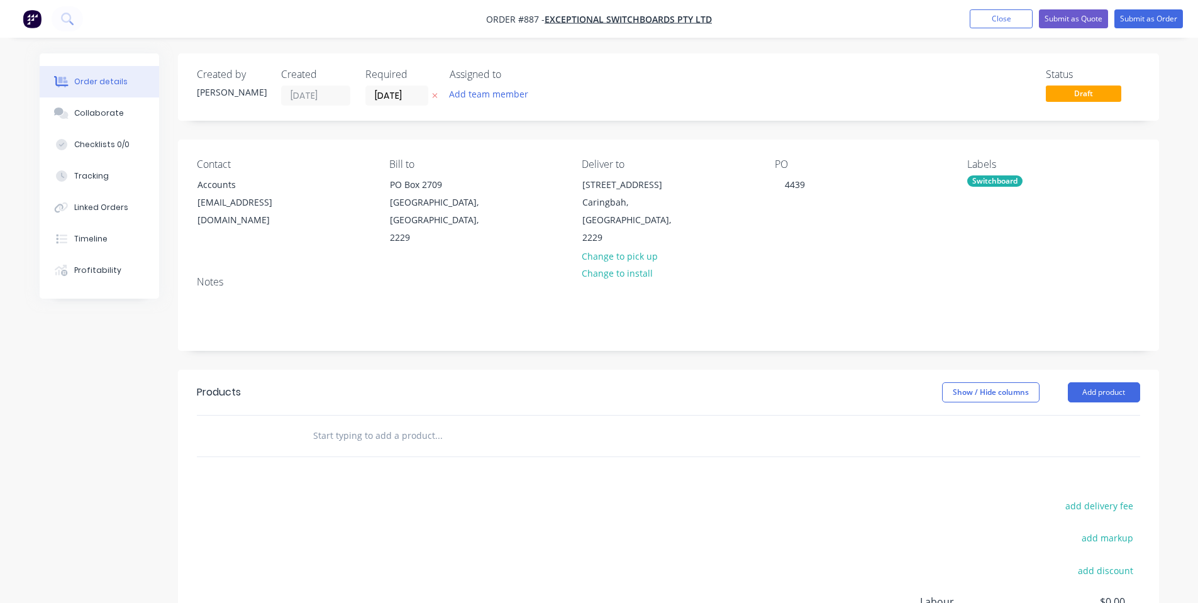
click at [869, 223] on div "PO 4439" at bounding box center [861, 202] width 172 height 89
click at [377, 90] on input "[DATE]" at bounding box center [397, 95] width 62 height 19
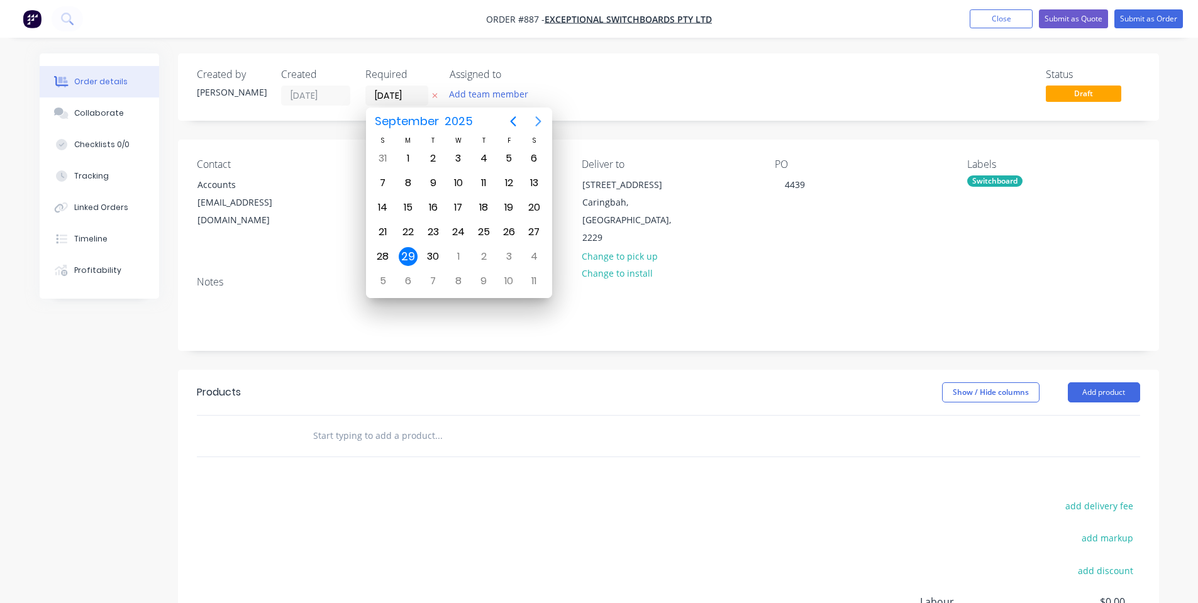
click at [539, 124] on icon "Next page" at bounding box center [538, 121] width 15 height 15
click at [407, 231] on div "20" at bounding box center [408, 232] width 19 height 19
type input "[DATE]"
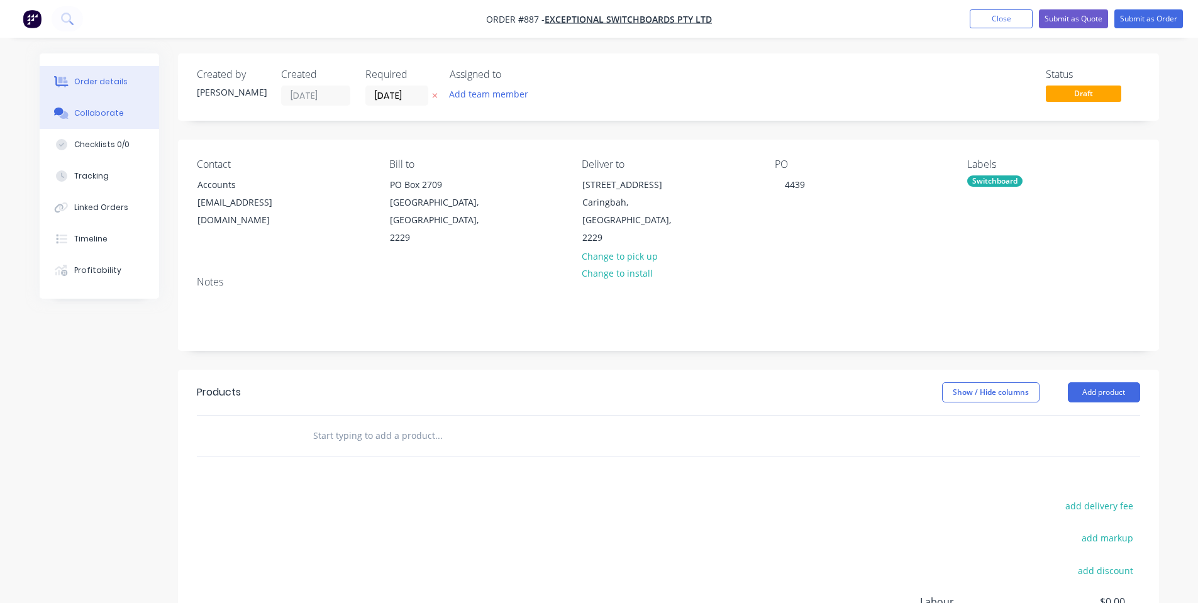
drag, startPoint x: 71, startPoint y: 104, endPoint x: 107, endPoint y: 110, distance: 36.3
click at [72, 104] on button "Collaborate" at bounding box center [99, 112] width 119 height 31
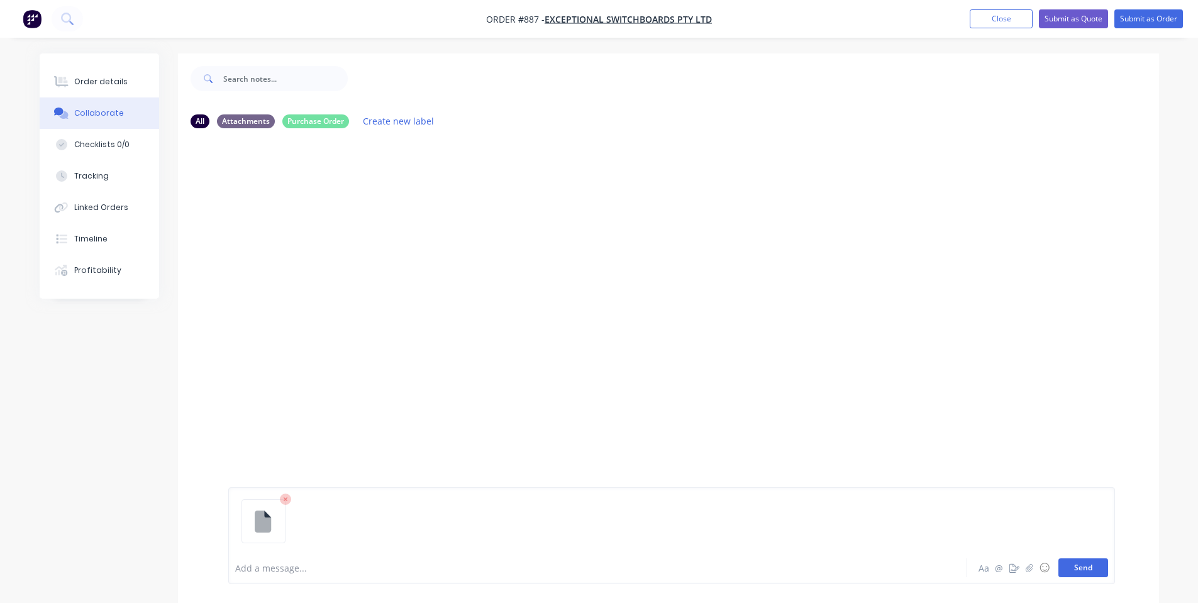
click at [1076, 567] on button "Send" at bounding box center [1083, 567] width 50 height 19
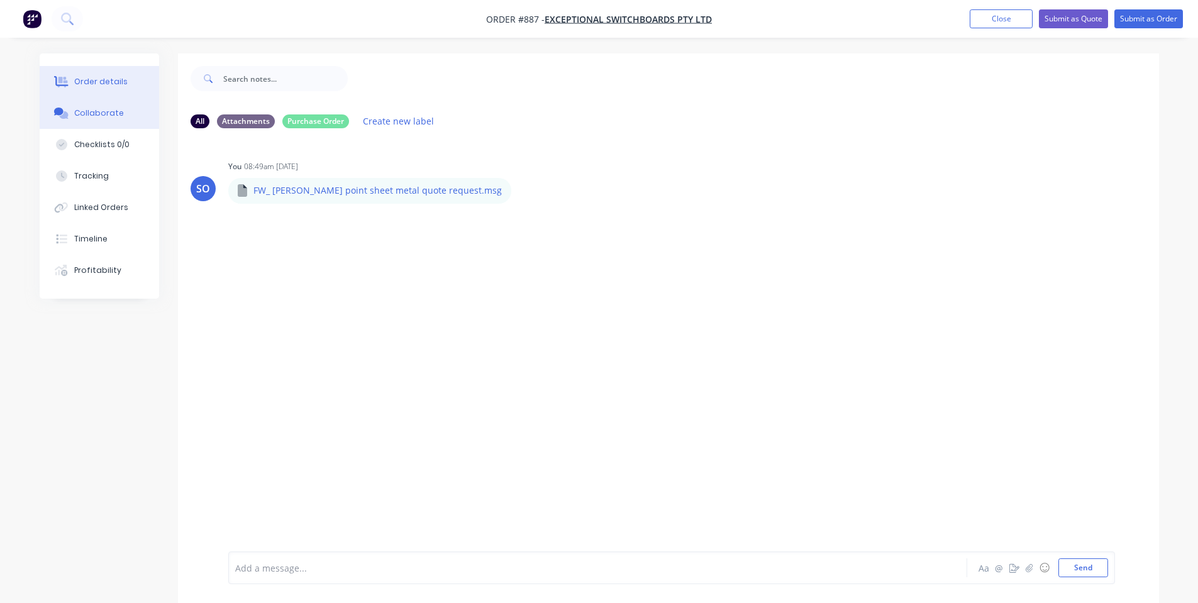
click at [92, 91] on button "Order details" at bounding box center [99, 81] width 119 height 31
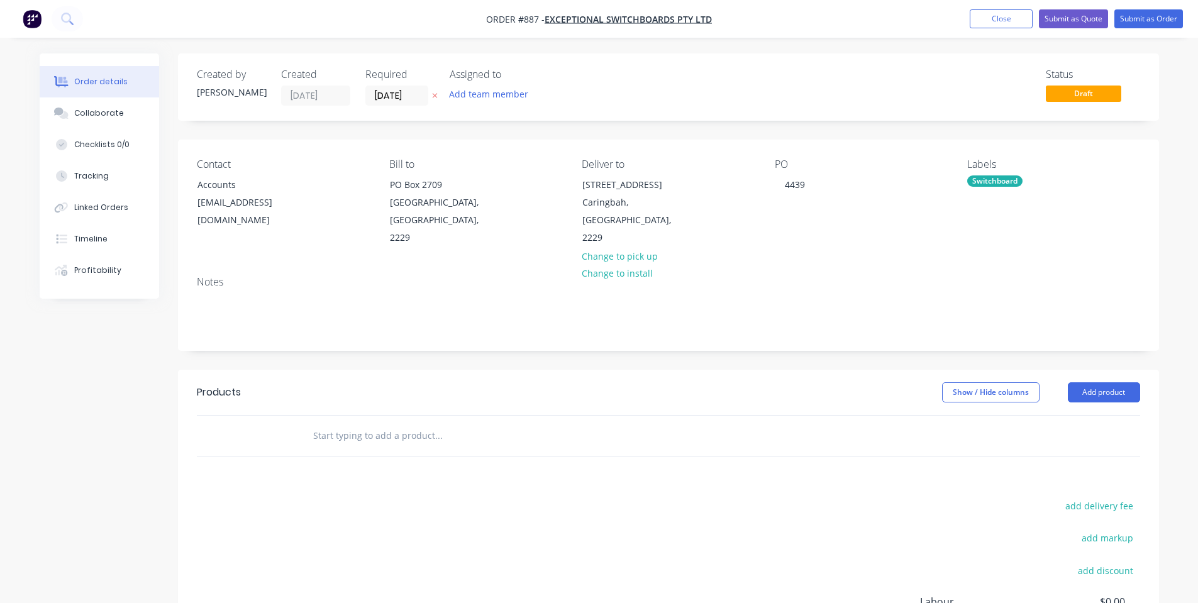
click at [353, 428] on input "text" at bounding box center [437, 435] width 251 height 25
click at [316, 423] on input "text" at bounding box center [437, 435] width 251 height 25
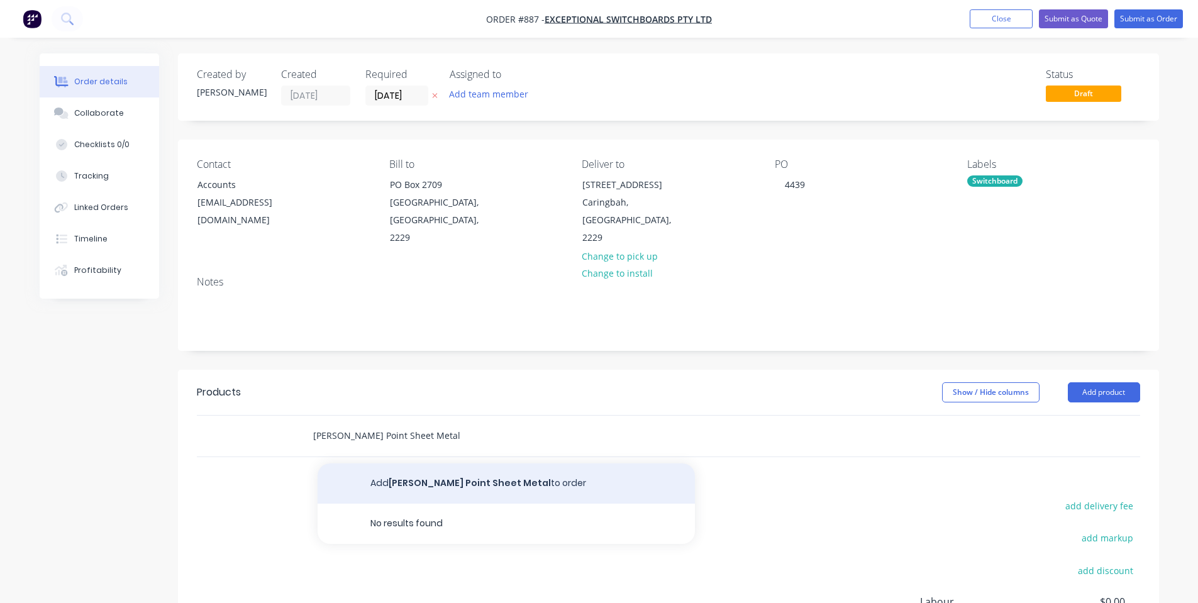
type input "[PERSON_NAME] Point Sheet Metal"
click at [405, 463] on button "Add [PERSON_NAME] Point Sheet Metal to order" at bounding box center [505, 483] width 377 height 40
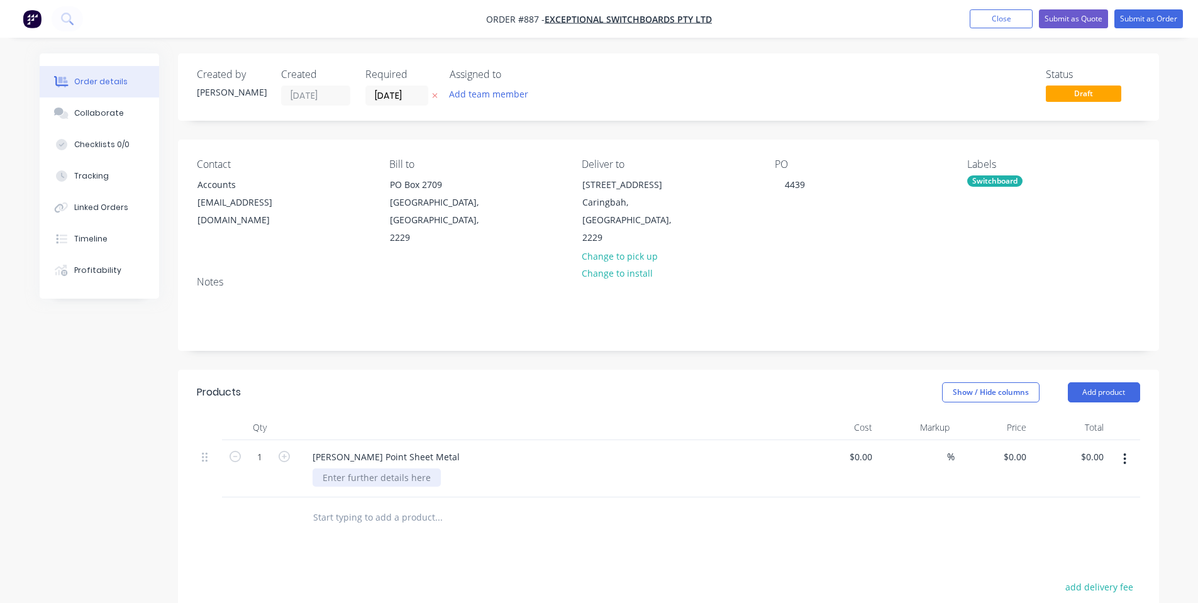
click at [394, 468] on div at bounding box center [376, 477] width 128 height 18
click at [514, 421] on div "Qty Cost Markup Price Total 1 [PERSON_NAME] Point Sheet Metal Gloss White $0.00…" at bounding box center [668, 456] width 943 height 82
click at [1022, 440] on div "$0.00 $0.00" at bounding box center [992, 468] width 77 height 57
click at [1023, 448] on input "0" at bounding box center [1016, 457] width 29 height 18
type input "$530.00"
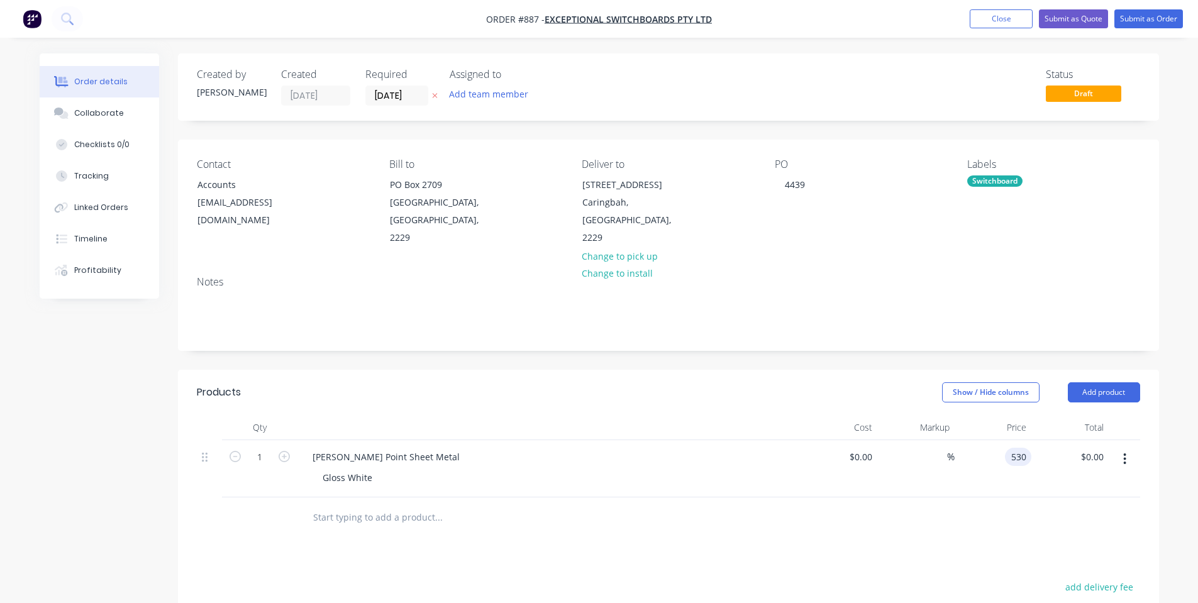
type input "$530.00"
click at [792, 382] on div "Show / Hide columns Add product" at bounding box center [768, 392] width 742 height 20
click at [390, 89] on input "[DATE]" at bounding box center [397, 95] width 62 height 19
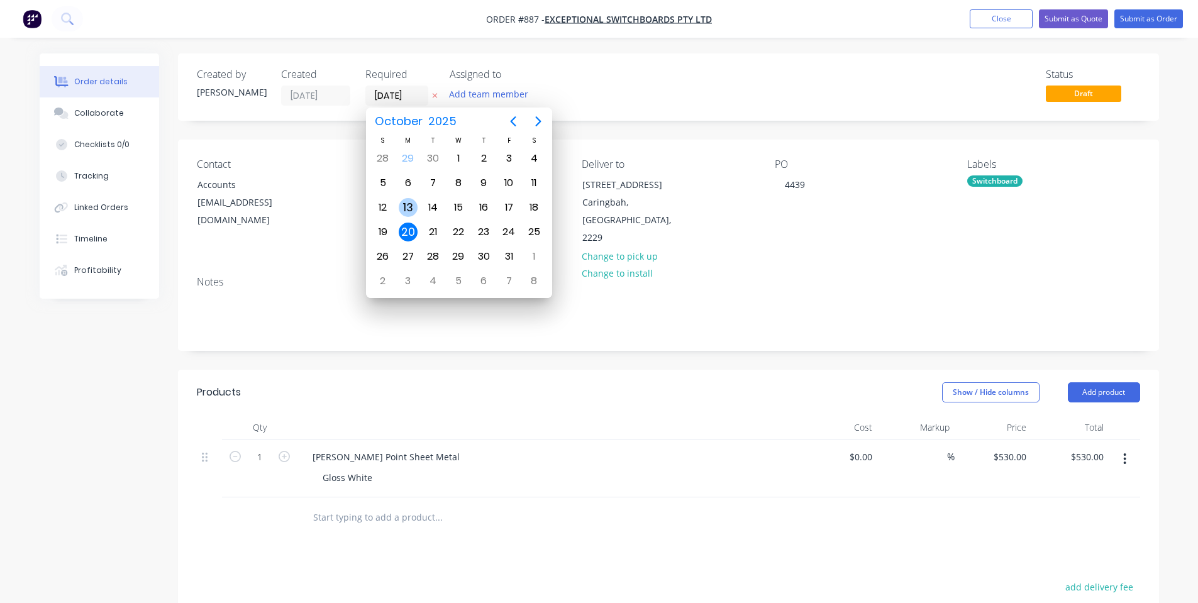
click at [408, 206] on div "13" at bounding box center [408, 207] width 19 height 19
type input "[DATE]"
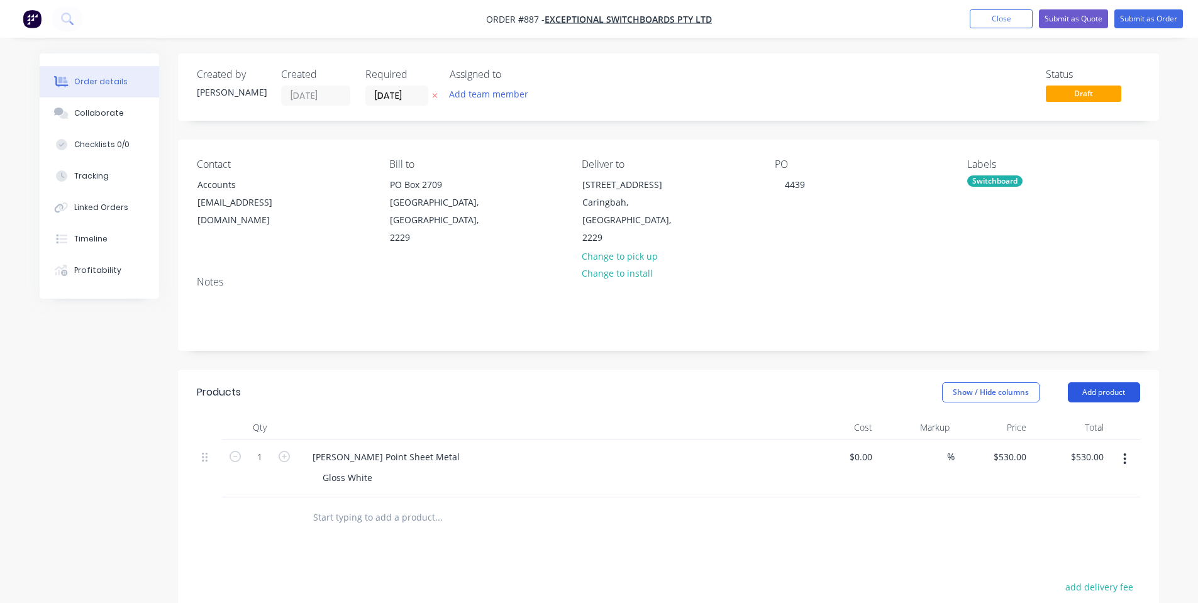
click at [1117, 382] on button "Add product" at bounding box center [1104, 392] width 72 height 20
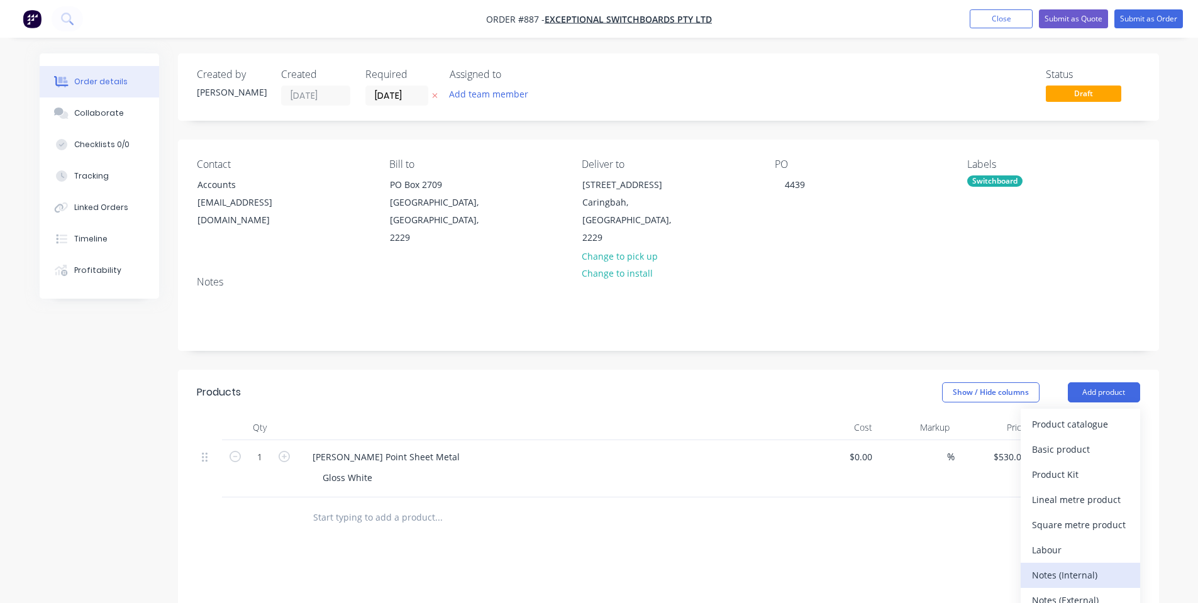
click at [1064, 566] on div "Notes (Internal)" at bounding box center [1080, 575] width 97 height 18
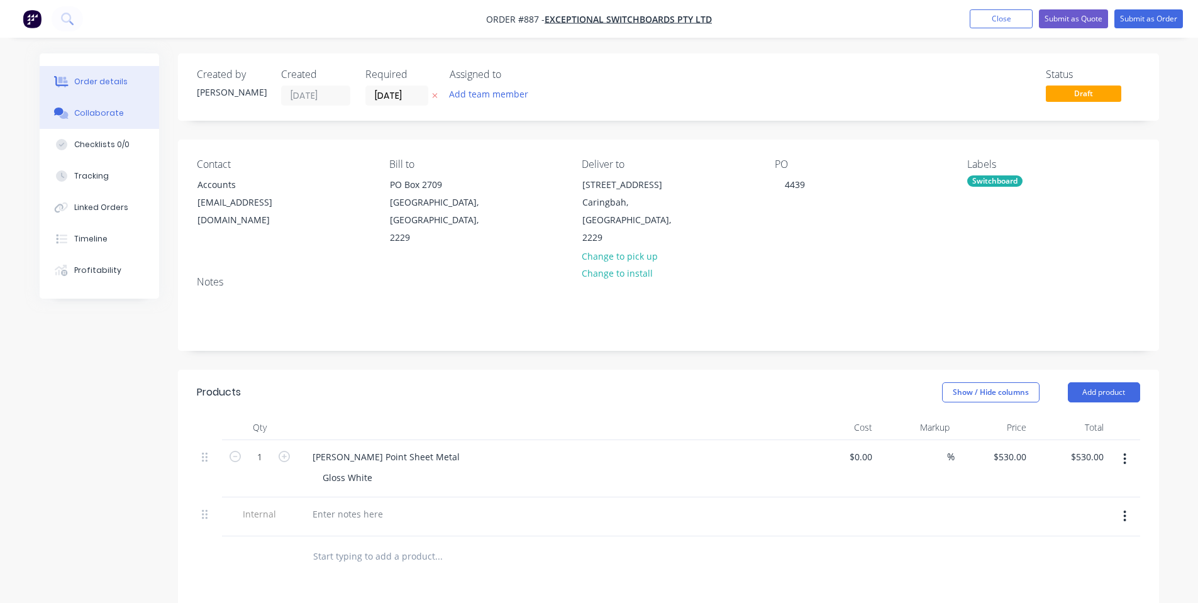
click at [89, 127] on button "Collaborate" at bounding box center [99, 112] width 119 height 31
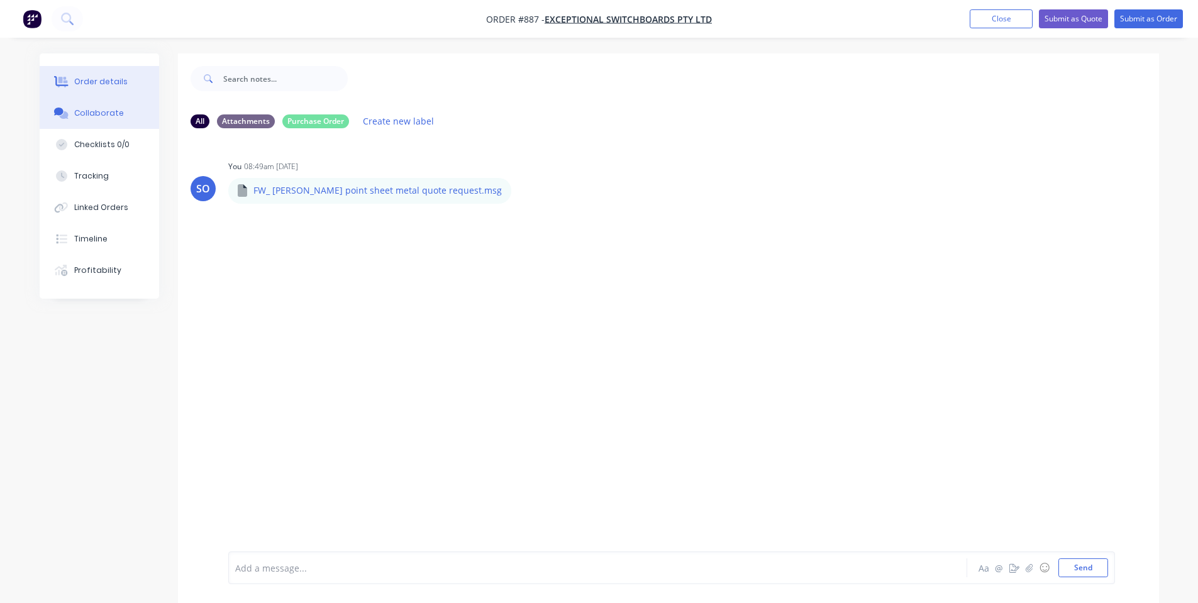
click at [97, 74] on button "Order details" at bounding box center [99, 81] width 119 height 31
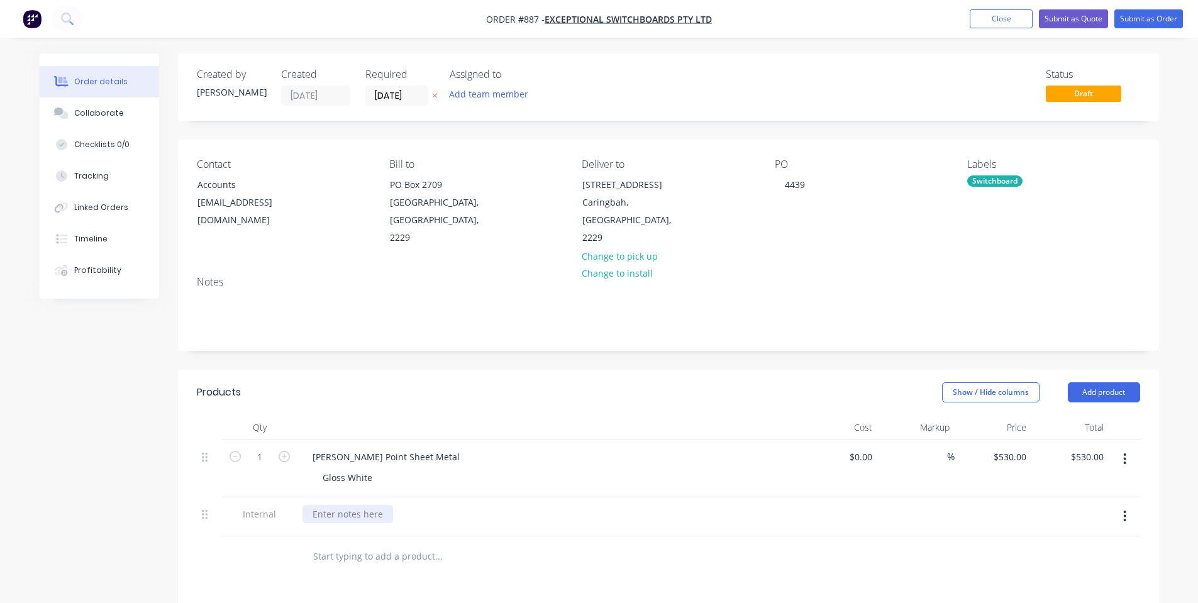
click at [358, 505] on div at bounding box center [347, 514] width 91 height 18
drag, startPoint x: 433, startPoint y: 499, endPoint x: 383, endPoint y: 495, distance: 49.9
click at [383, 505] on div "[PERSON_NAME]-Power C5 | Salvagnini P2 | Bending |" at bounding box center [427, 514] width 251 height 18
click at [426, 505] on div "[PERSON_NAME]-Power C5 | Bending |" at bounding box center [394, 514] width 185 height 18
click at [526, 387] on header "Products Show / Hide columns Add product" at bounding box center [668, 392] width 981 height 45
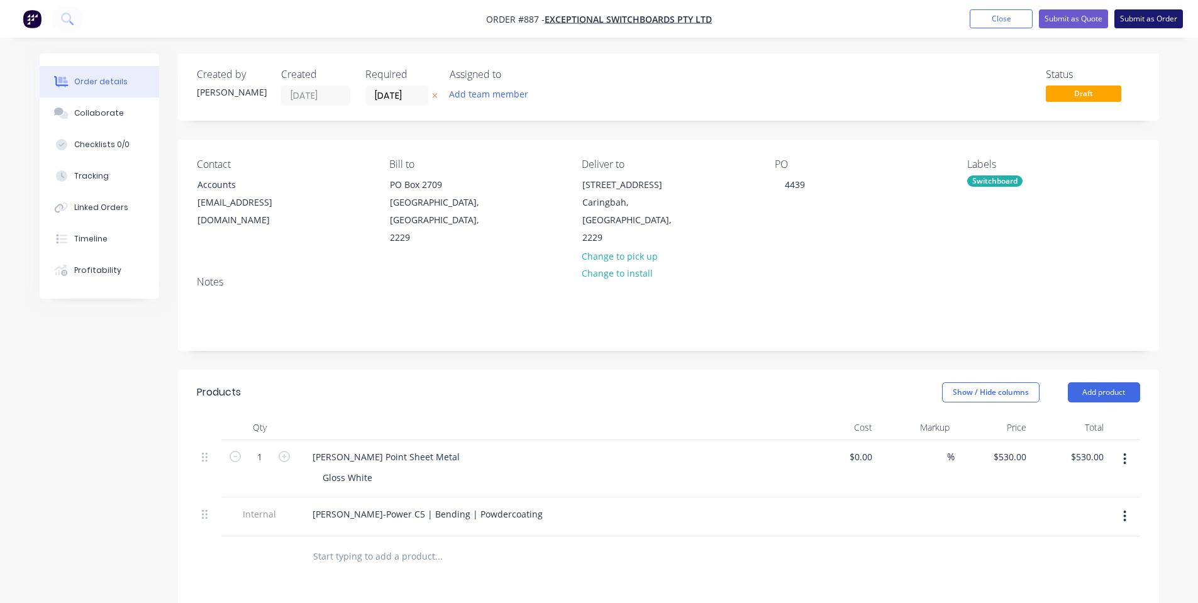
click at [1146, 15] on button "Submit as Order" at bounding box center [1148, 18] width 69 height 19
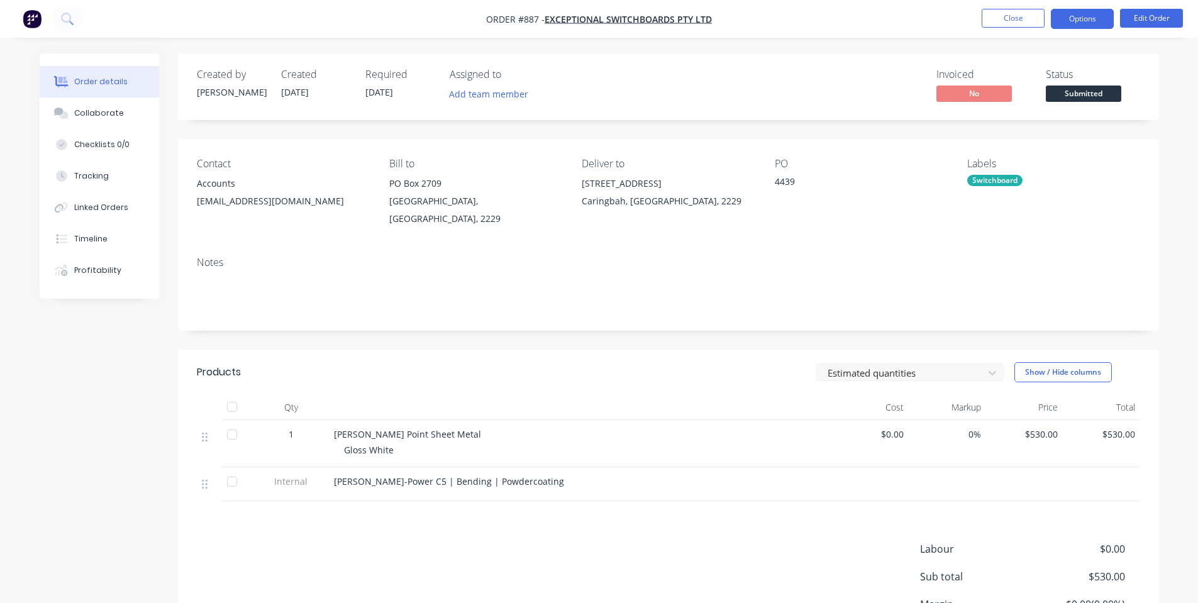
click at [1074, 28] on button "Options" at bounding box center [1082, 19] width 63 height 20
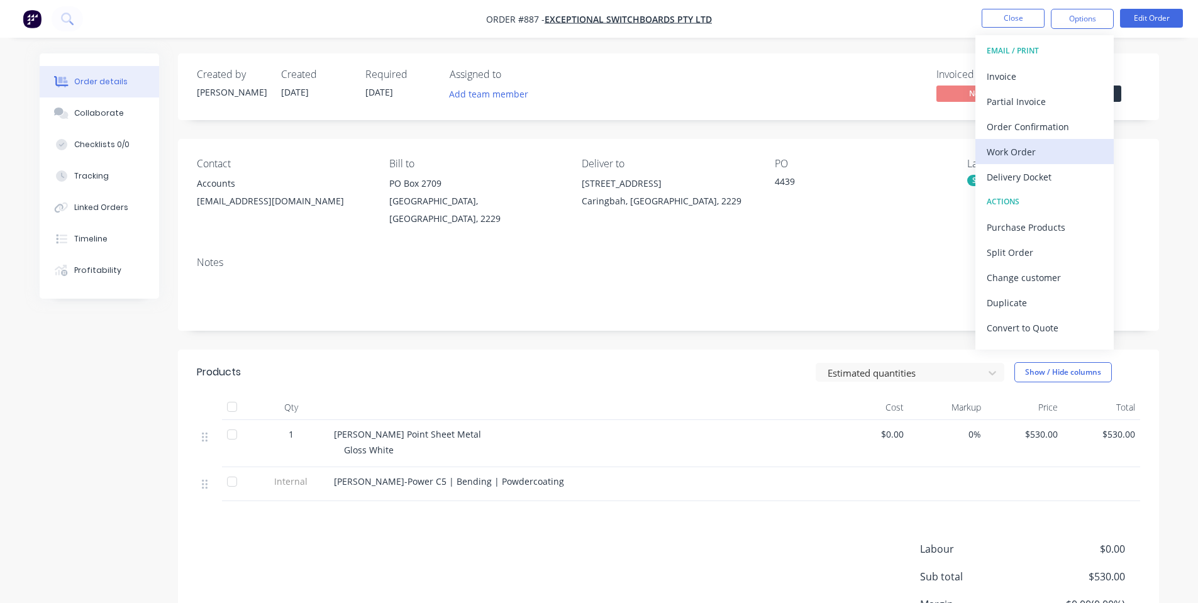
click at [1041, 146] on div "Work Order" at bounding box center [1044, 152] width 116 height 18
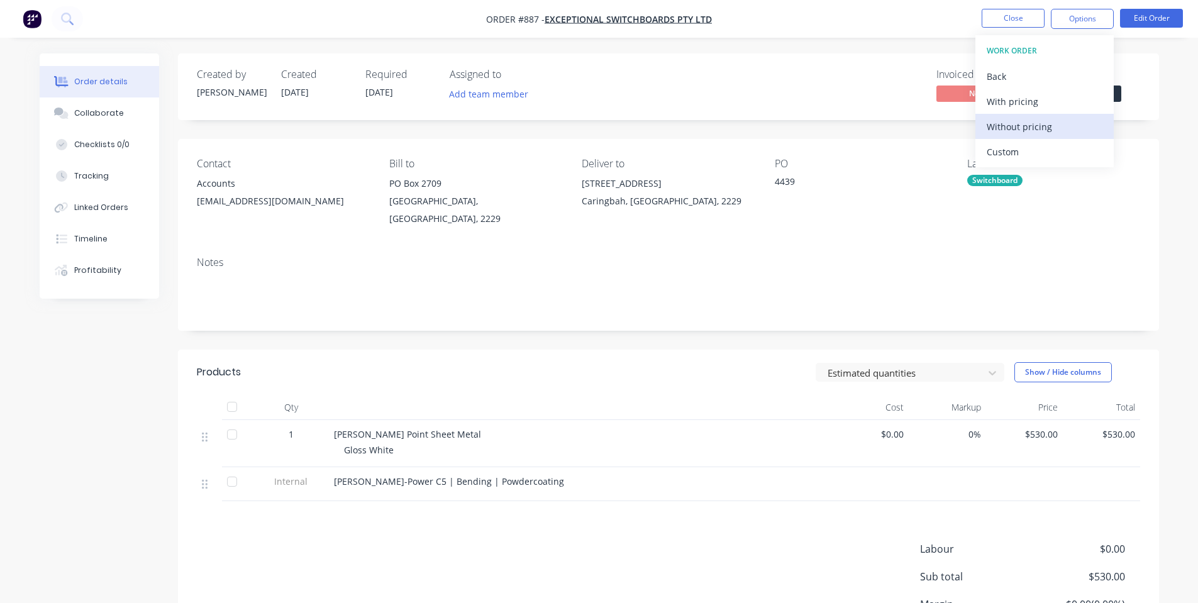
click at [1027, 130] on div "Without pricing" at bounding box center [1044, 127] width 116 height 18
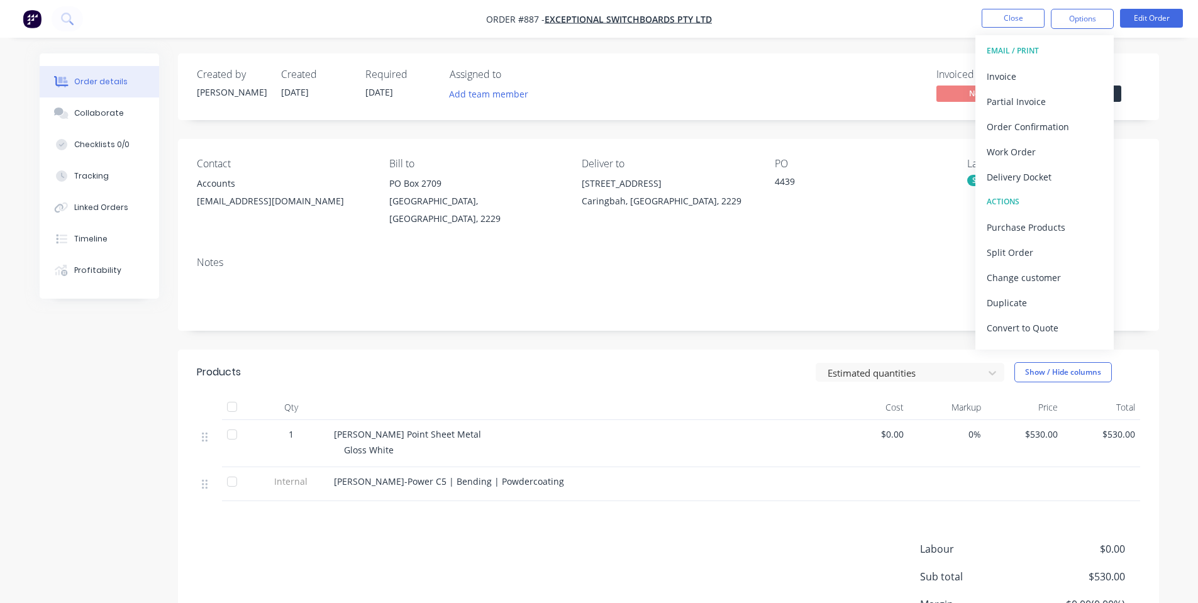
click at [575, 50] on div "Order details Collaborate Checklists 0/0 Tracking Linked Orders Timeline Profit…" at bounding box center [599, 362] width 1198 height 725
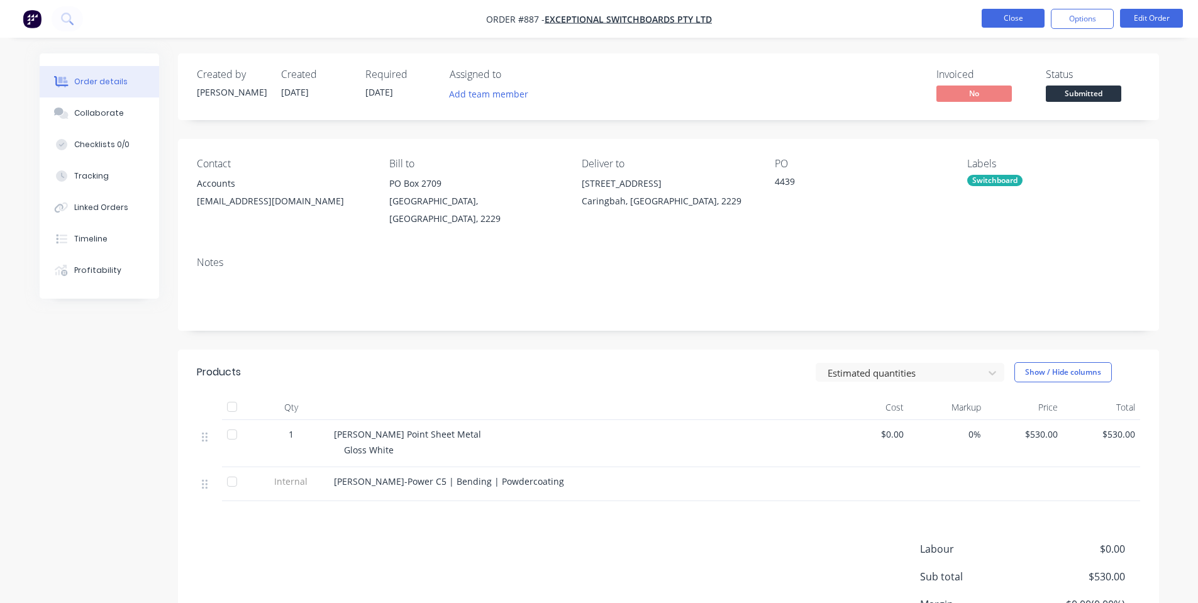
click at [1000, 19] on button "Close" at bounding box center [1012, 18] width 63 height 19
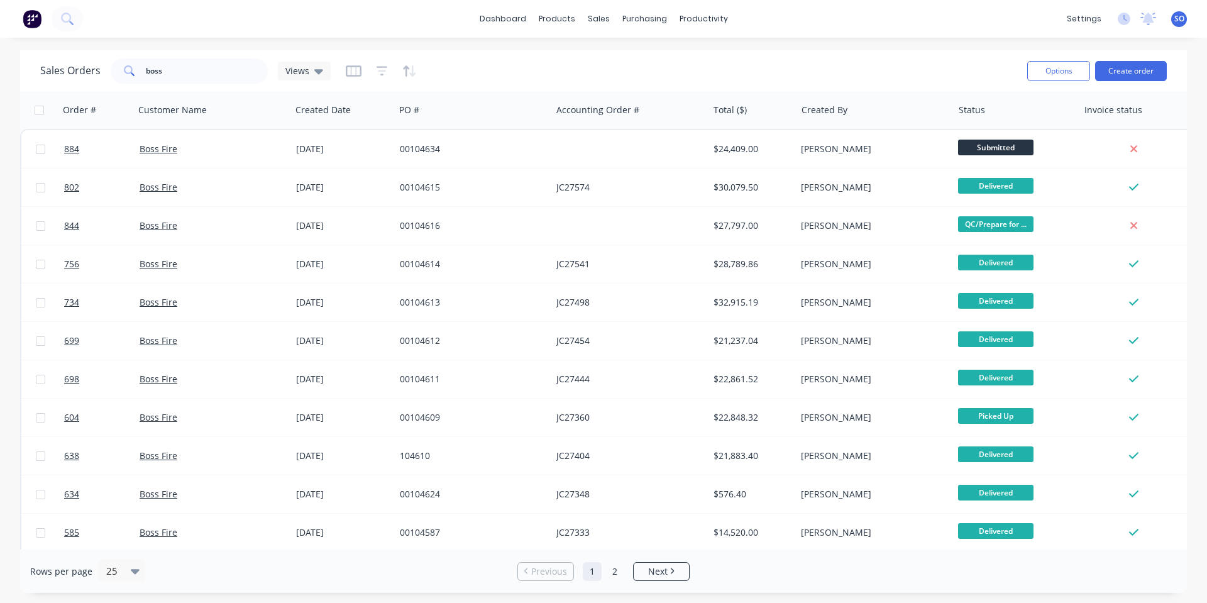
click at [395, 31] on div "dashboard products sales purchasing productivity dashboard products Product Cat…" at bounding box center [603, 19] width 1207 height 38
drag, startPoint x: 205, startPoint y: 79, endPoint x: 0, endPoint y: 123, distance: 209.6
click at [0, 115] on div "Sales Orders boss Views Options Create order Order # Customer Name Created Date…" at bounding box center [603, 321] width 1207 height 543
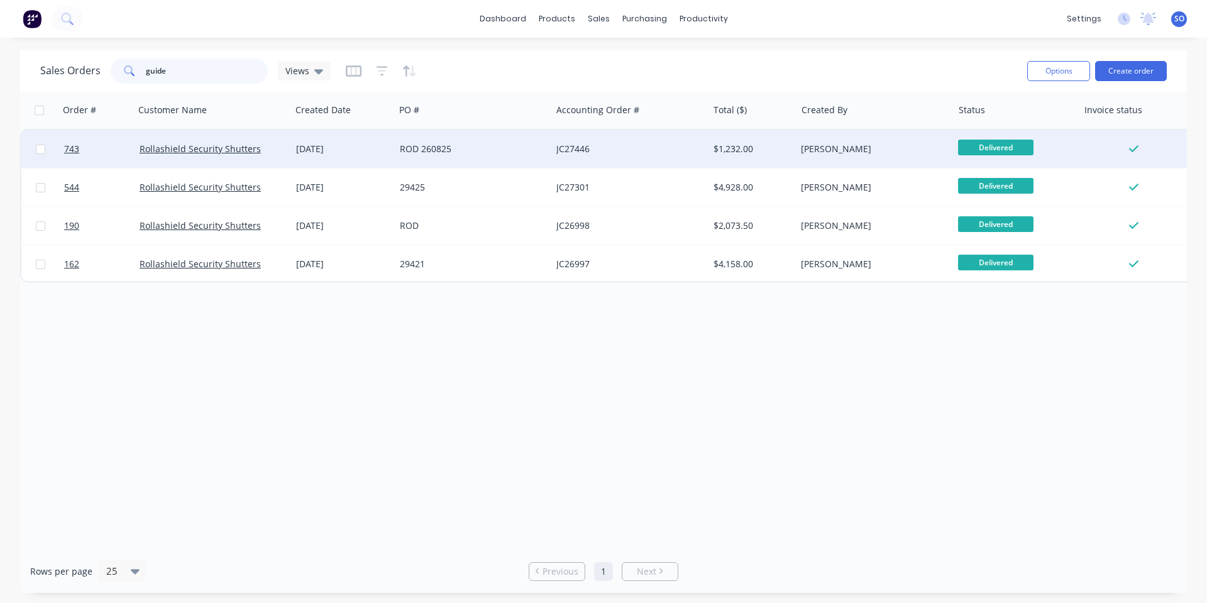
type input "guide"
click at [423, 143] on div "ROD 260825" at bounding box center [470, 149] width 140 height 13
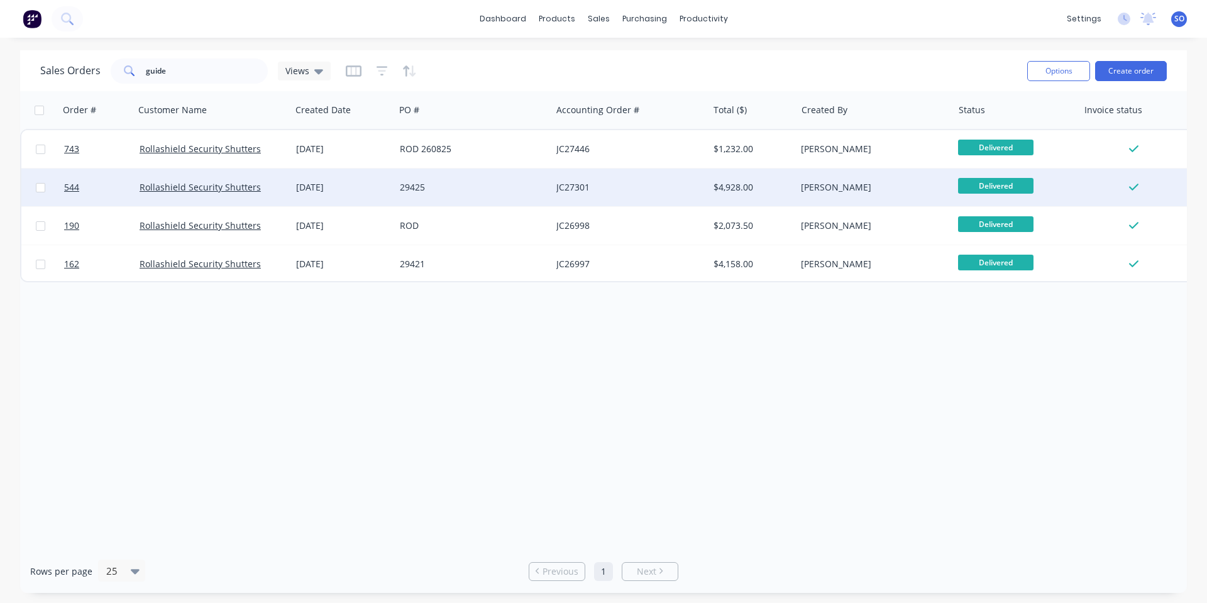
click at [436, 170] on div "29425" at bounding box center [473, 187] width 157 height 38
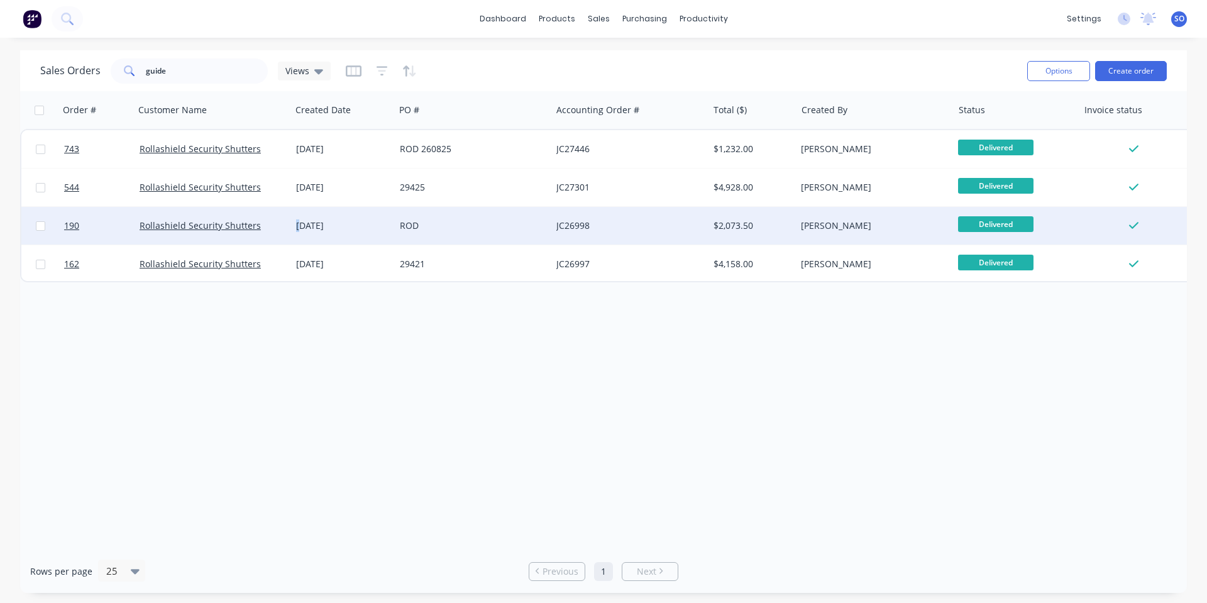
click at [299, 229] on div "[DATE]" at bounding box center [343, 225] width 94 height 13
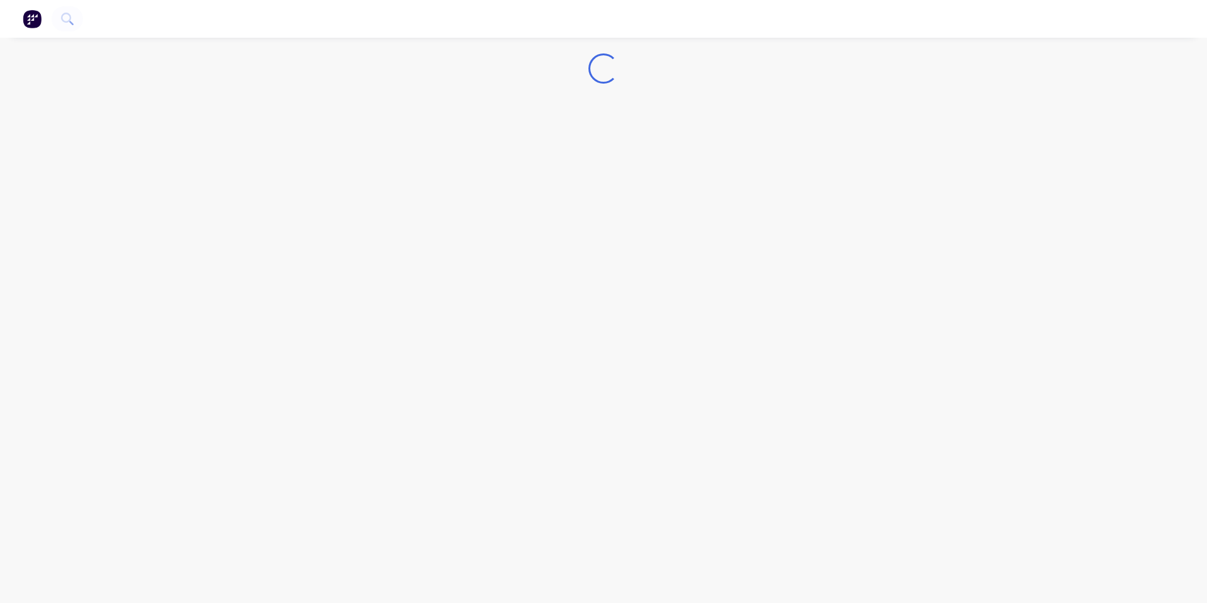
click at [305, 231] on div "Loading..." at bounding box center [603, 301] width 1207 height 603
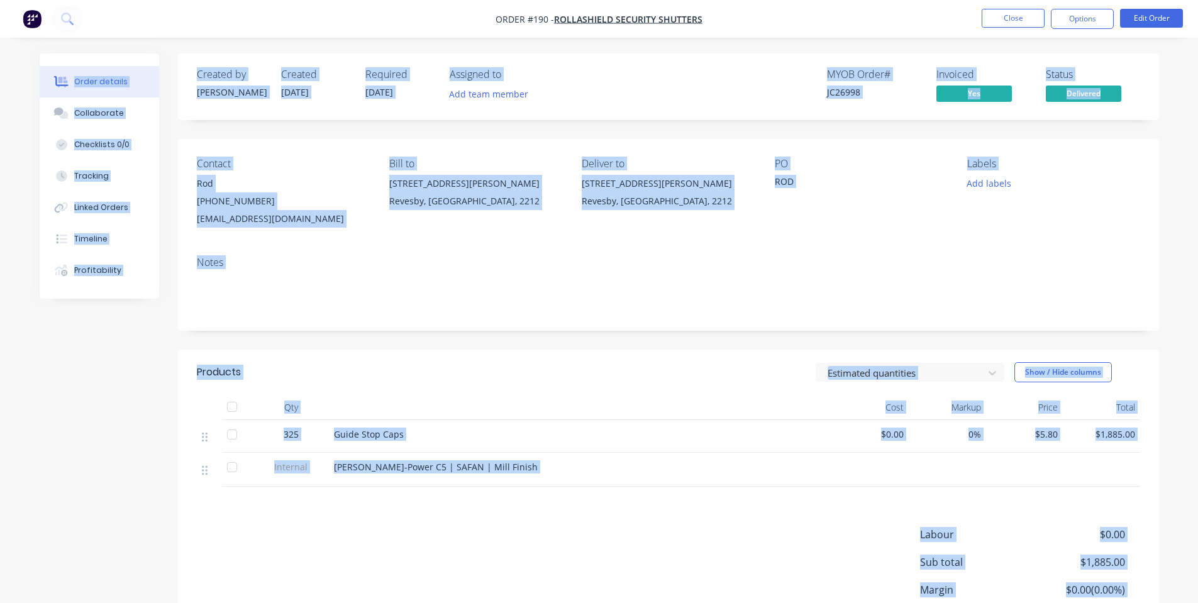
click at [304, 247] on div "Notes" at bounding box center [668, 288] width 981 height 84
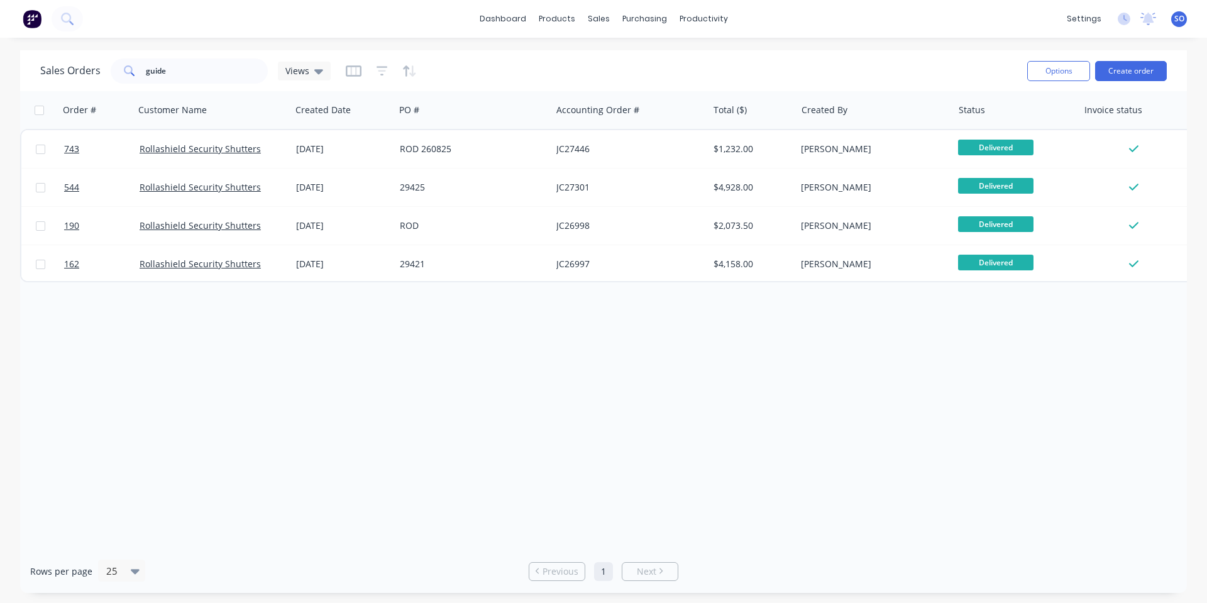
click at [400, 281] on div "Order # Customer Name Created Date PO # Accounting Order # Total ($) Created By…" at bounding box center [603, 320] width 1167 height 458
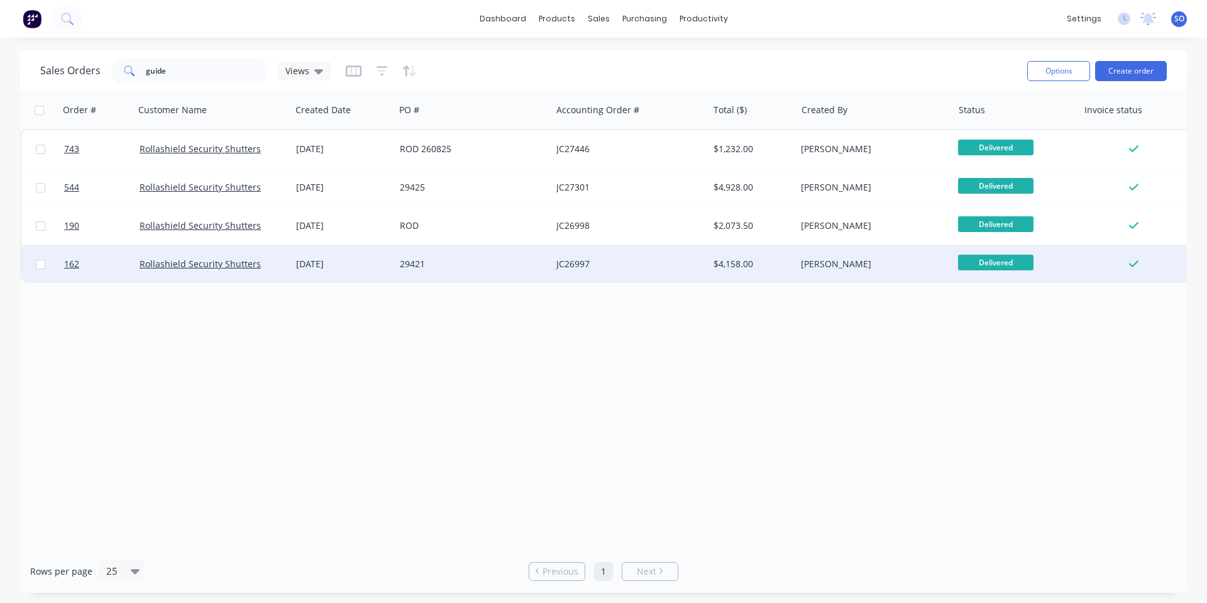
click at [404, 267] on div "29421" at bounding box center [470, 264] width 140 height 13
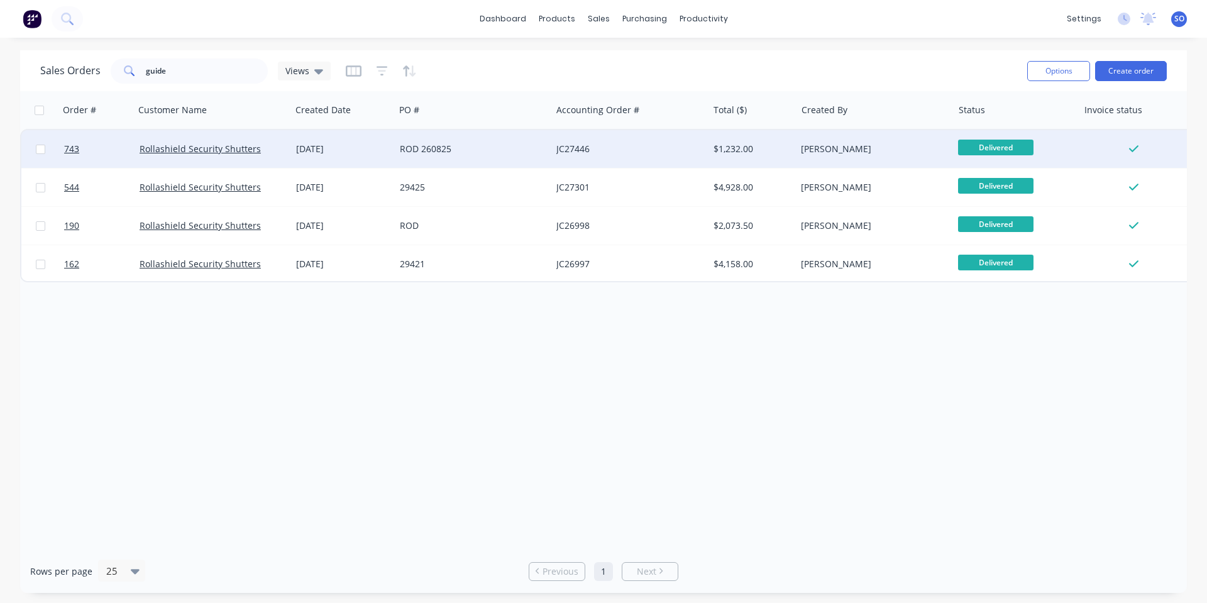
click at [352, 155] on div "[DATE]" at bounding box center [343, 149] width 94 height 13
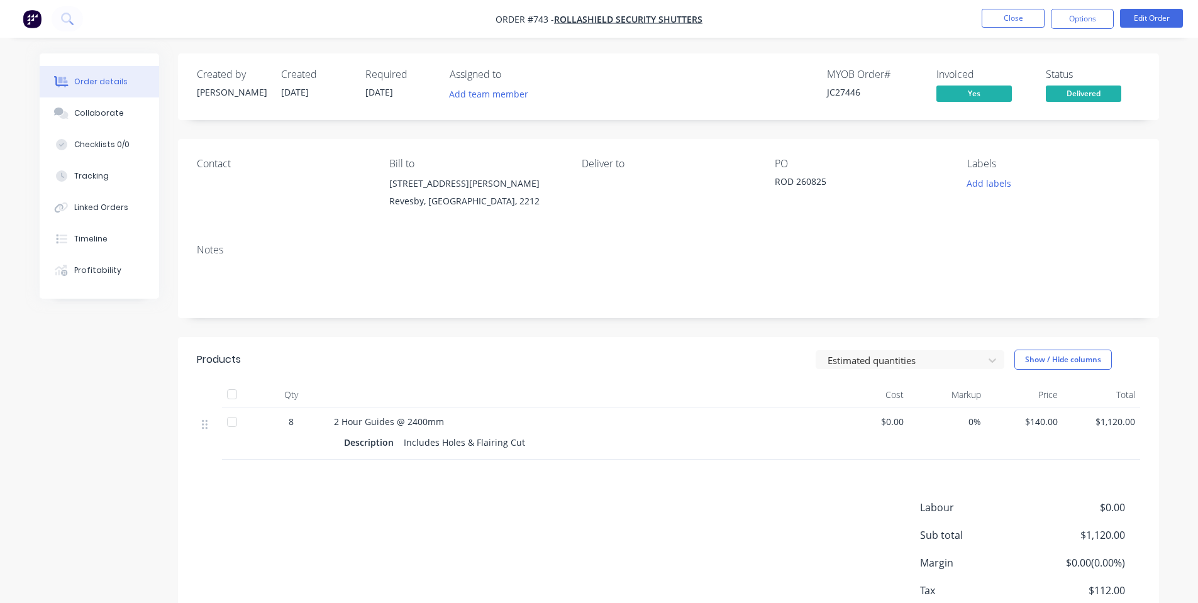
click at [1089, 22] on button "Options" at bounding box center [1082, 19] width 63 height 20
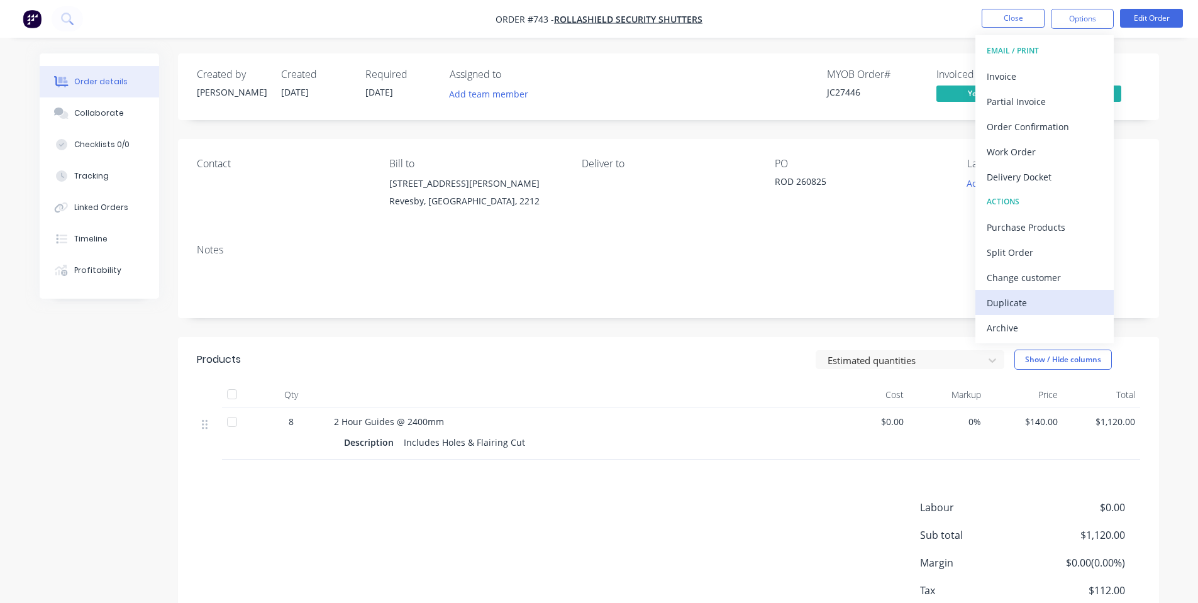
click at [1023, 310] on div "Duplicate" at bounding box center [1044, 303] width 116 height 18
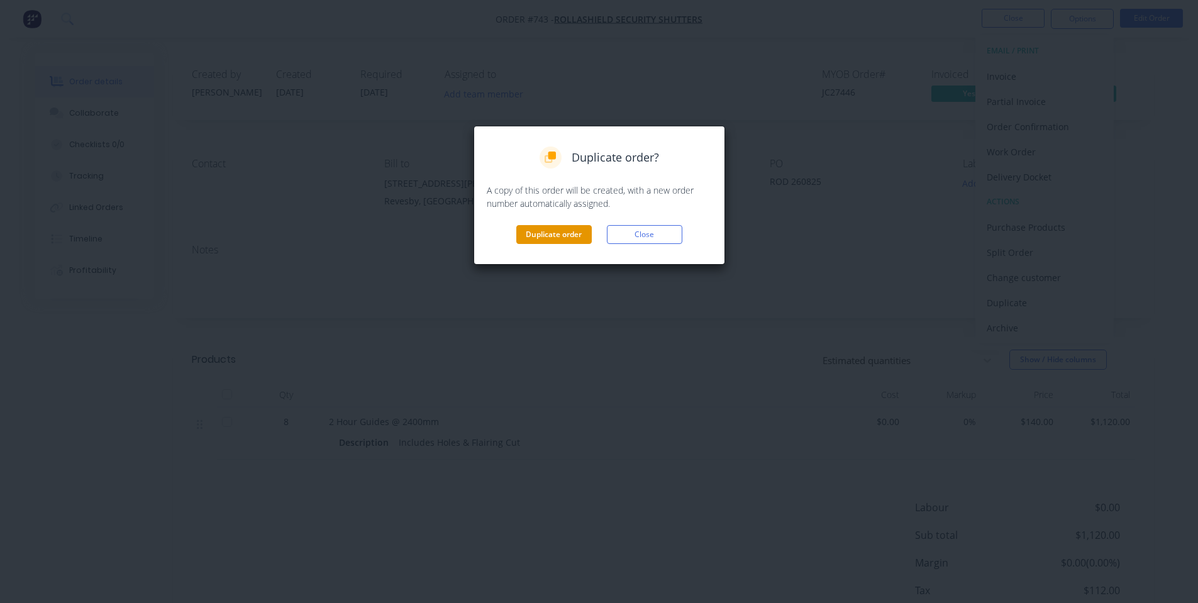
click at [544, 233] on button "Duplicate order" at bounding box center [553, 234] width 75 height 19
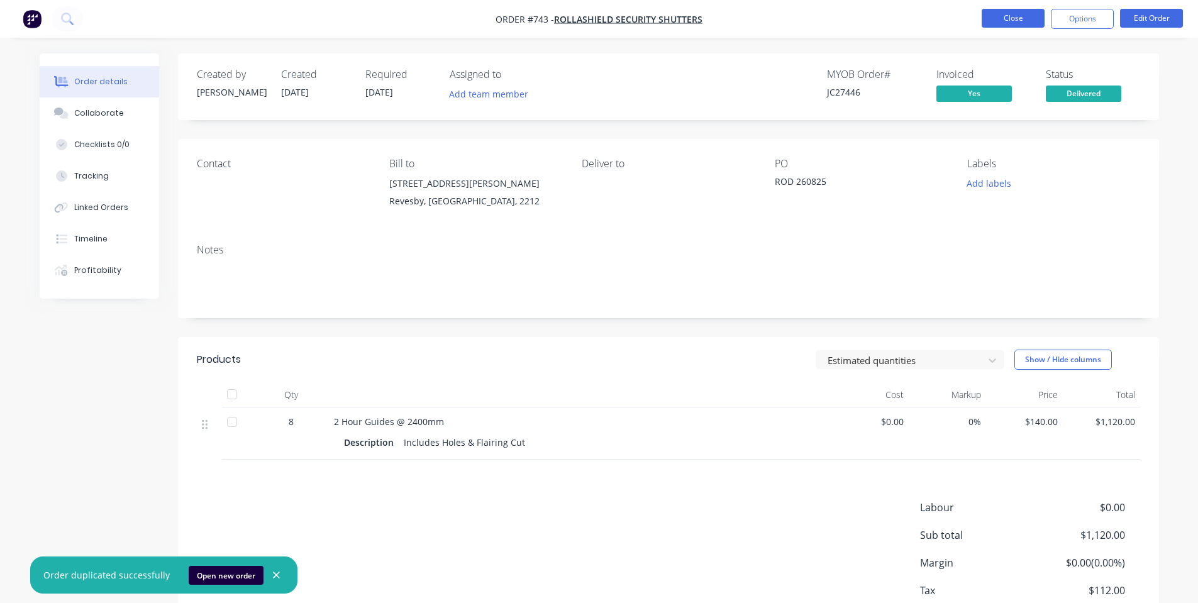
click at [1008, 16] on button "Close" at bounding box center [1012, 18] width 63 height 19
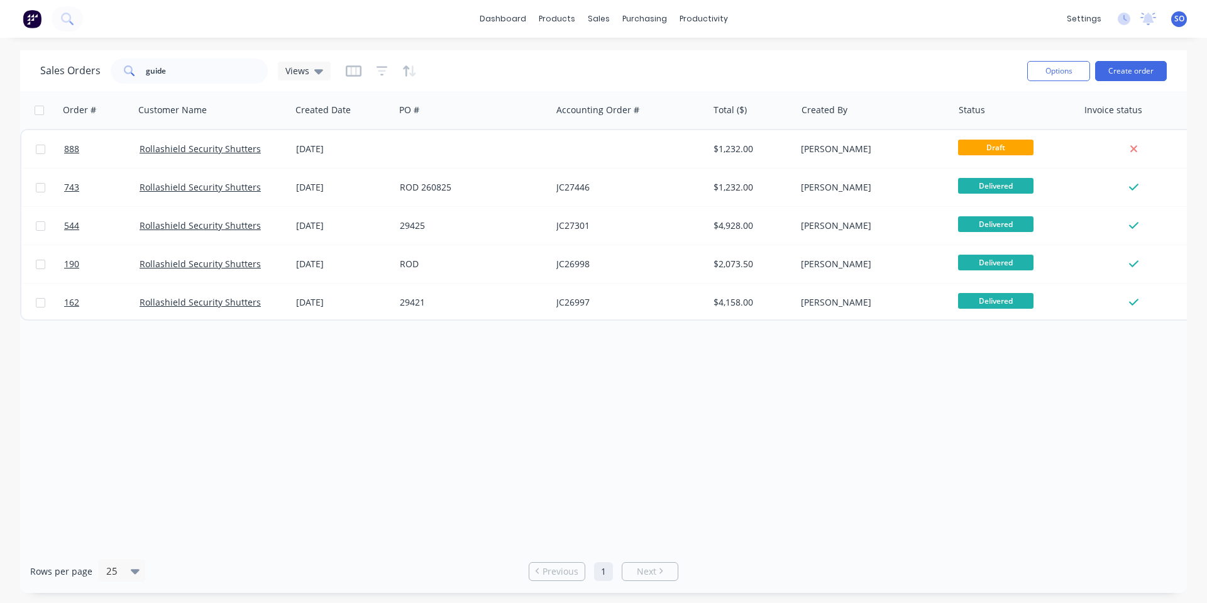
drag, startPoint x: 571, startPoint y: 477, endPoint x: 568, endPoint y: 463, distance: 14.3
click at [571, 477] on div "Order # Customer Name Created Date PO # Accounting Order # Total ($) Created By…" at bounding box center [603, 320] width 1167 height 458
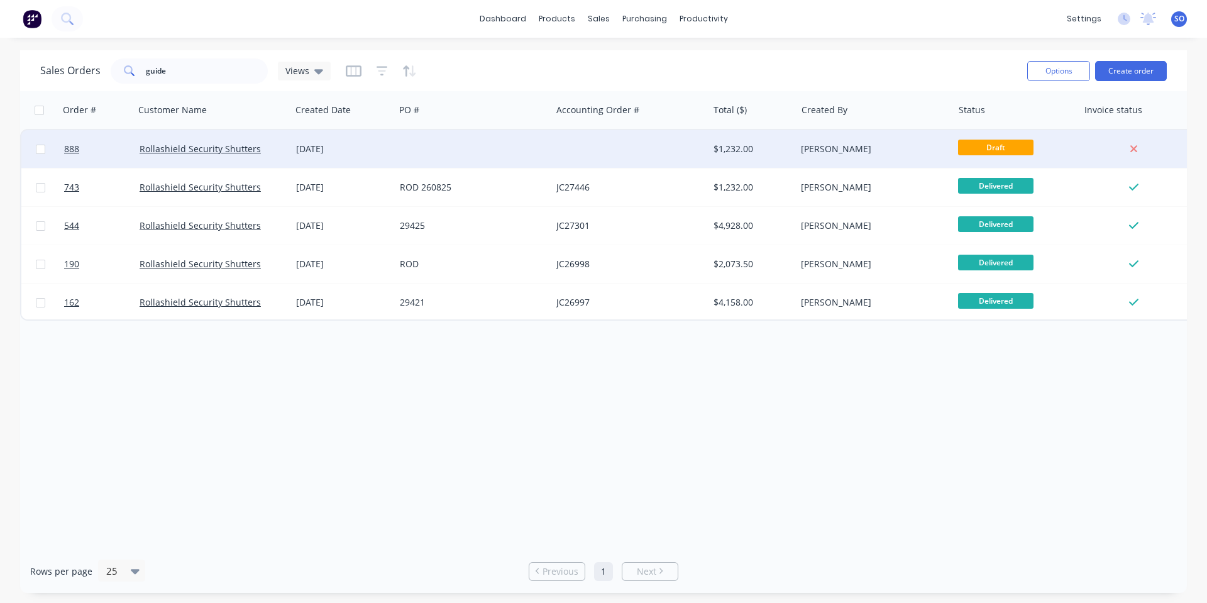
click at [483, 144] on div at bounding box center [473, 149] width 157 height 38
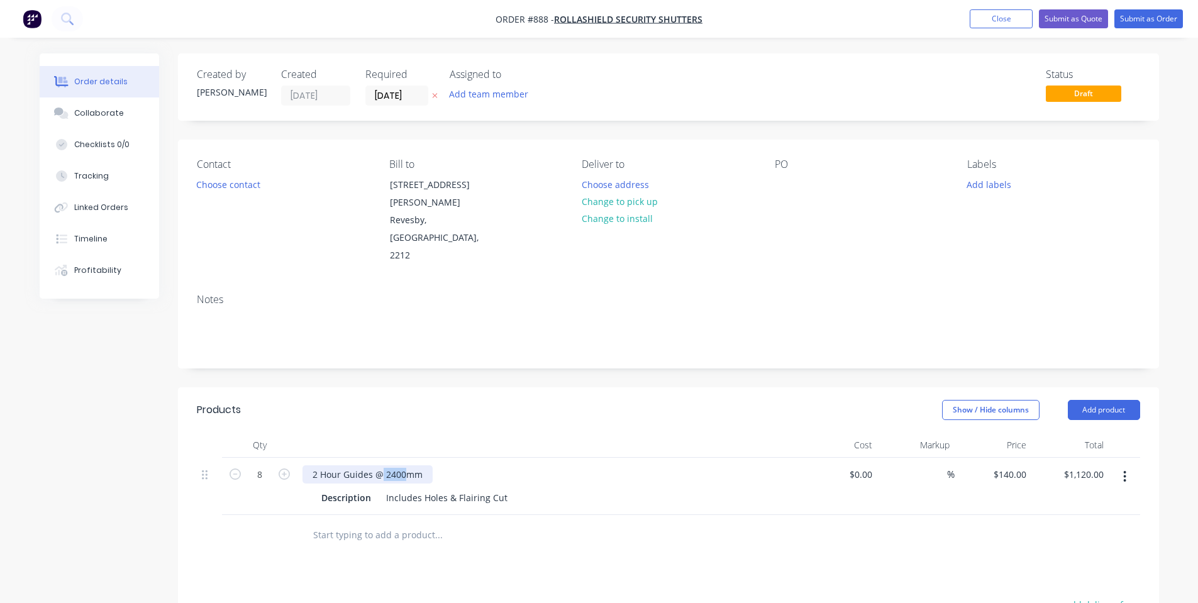
drag, startPoint x: 404, startPoint y: 436, endPoint x: 382, endPoint y: 434, distance: 22.1
click at [382, 465] on div "2 Hour Guides @ 2400mm" at bounding box center [367, 474] width 130 height 18
click at [1040, 458] on div "$1,120.00 $1,120.00" at bounding box center [1069, 486] width 77 height 57
click at [1016, 465] on input "140" at bounding box center [1011, 474] width 39 height 18
type input "$168.00"
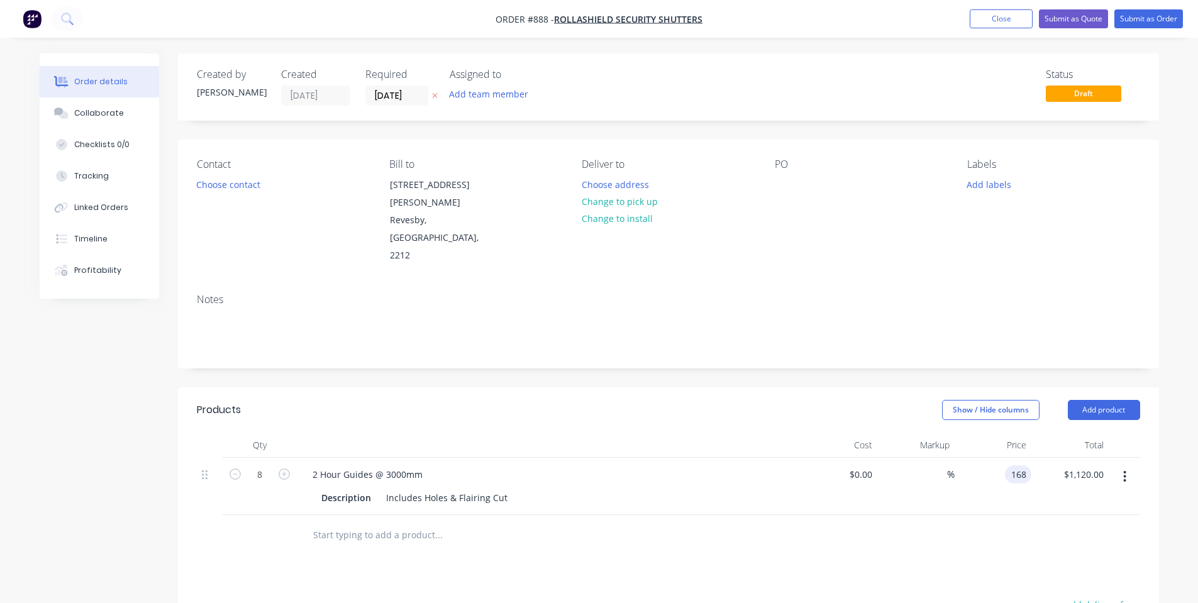
type input "$1,344.00"
click at [575, 400] on div "Show / Hide columns Add product" at bounding box center [768, 410] width 742 height 20
click at [254, 465] on input "8" at bounding box center [259, 474] width 33 height 19
type input "4"
type input "$672.00"
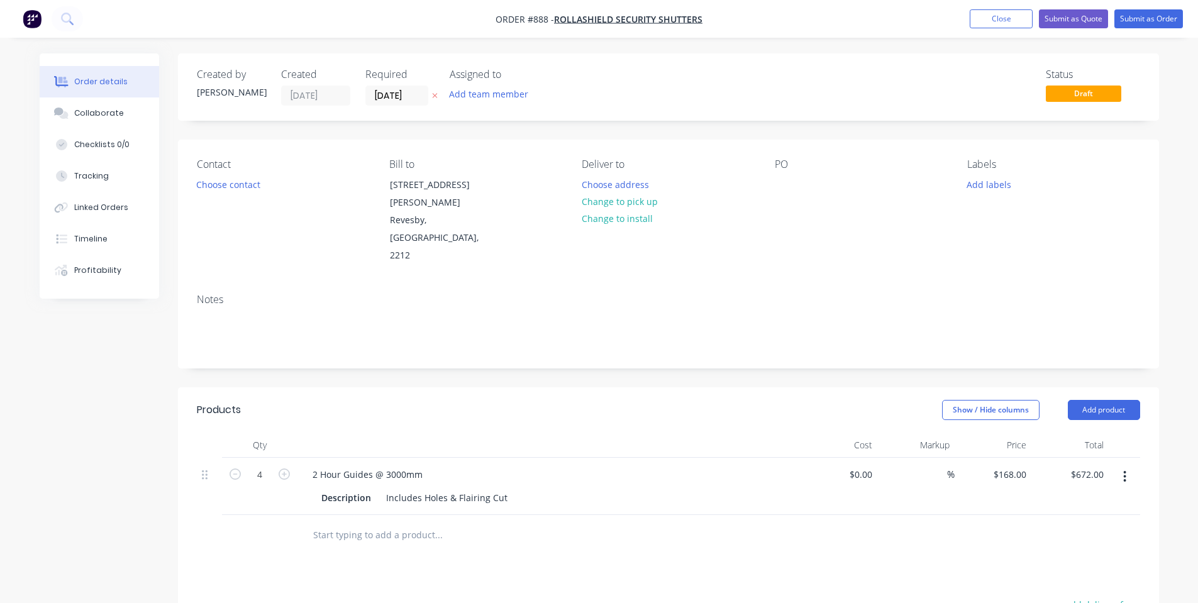
click at [380, 387] on header "Products Show / Hide columns Add product" at bounding box center [668, 409] width 981 height 45
click at [499, 400] on div "Show / Hide columns Add product" at bounding box center [768, 410] width 742 height 20
click at [1094, 400] on button "Add product" at bounding box center [1104, 410] width 72 height 20
click at [1039, 583] on div "Notes (Internal)" at bounding box center [1080, 592] width 97 height 18
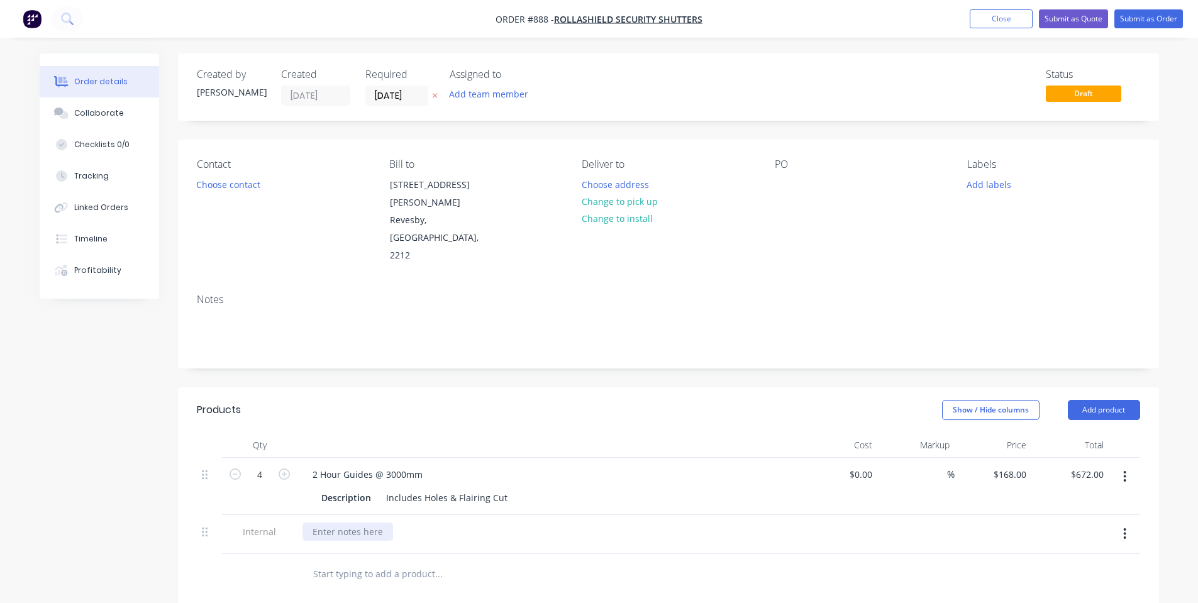
click at [336, 522] on div at bounding box center [347, 531] width 91 height 18
paste div
click at [463, 333] on div "Notes" at bounding box center [668, 326] width 981 height 84
click at [82, 94] on button "Order details" at bounding box center [99, 81] width 119 height 31
click at [84, 109] on div "Collaborate" at bounding box center [99, 113] width 50 height 11
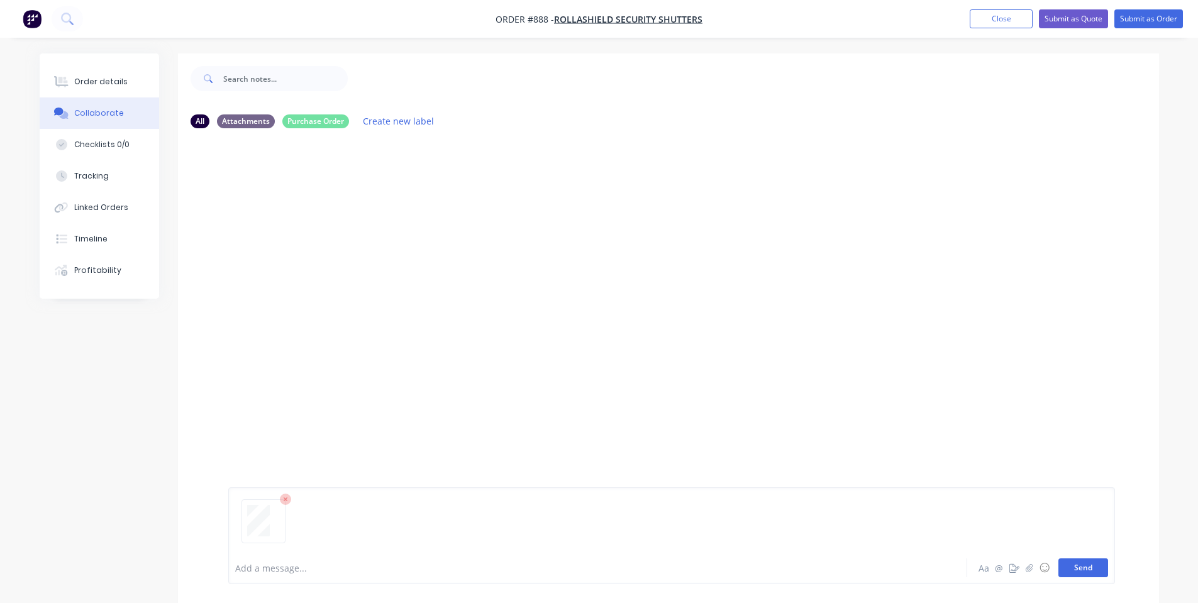
click at [1075, 571] on button "Send" at bounding box center [1083, 567] width 50 height 19
click at [89, 72] on button "Order details" at bounding box center [99, 81] width 119 height 31
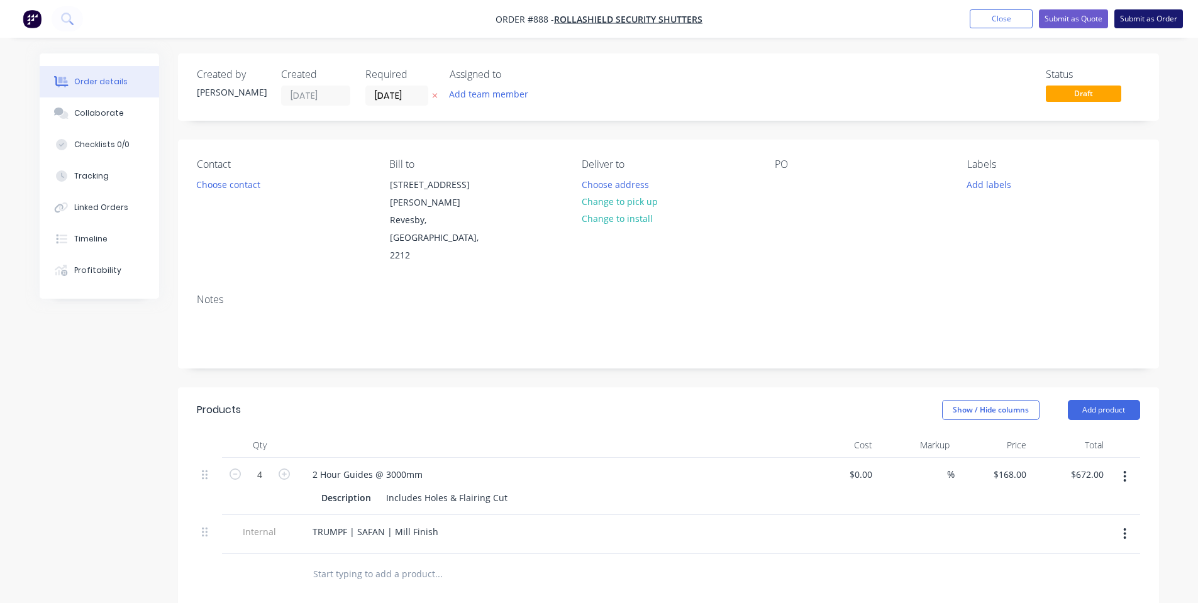
click at [1140, 16] on button "Submit as Order" at bounding box center [1148, 18] width 69 height 19
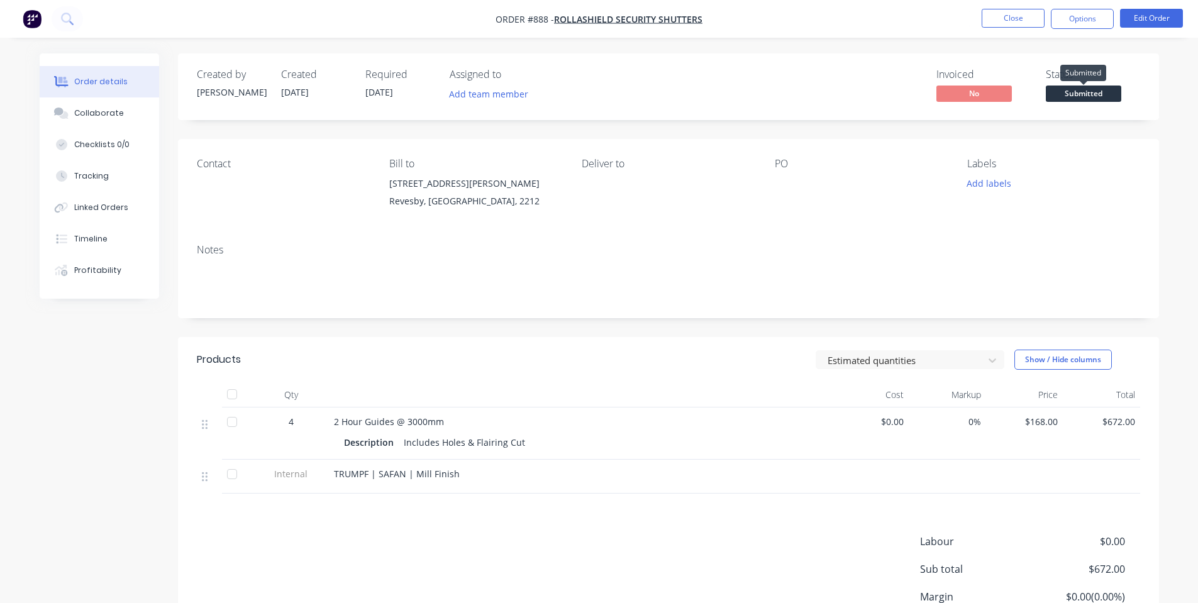
click at [1094, 92] on span "Submitted" at bounding box center [1083, 94] width 75 height 16
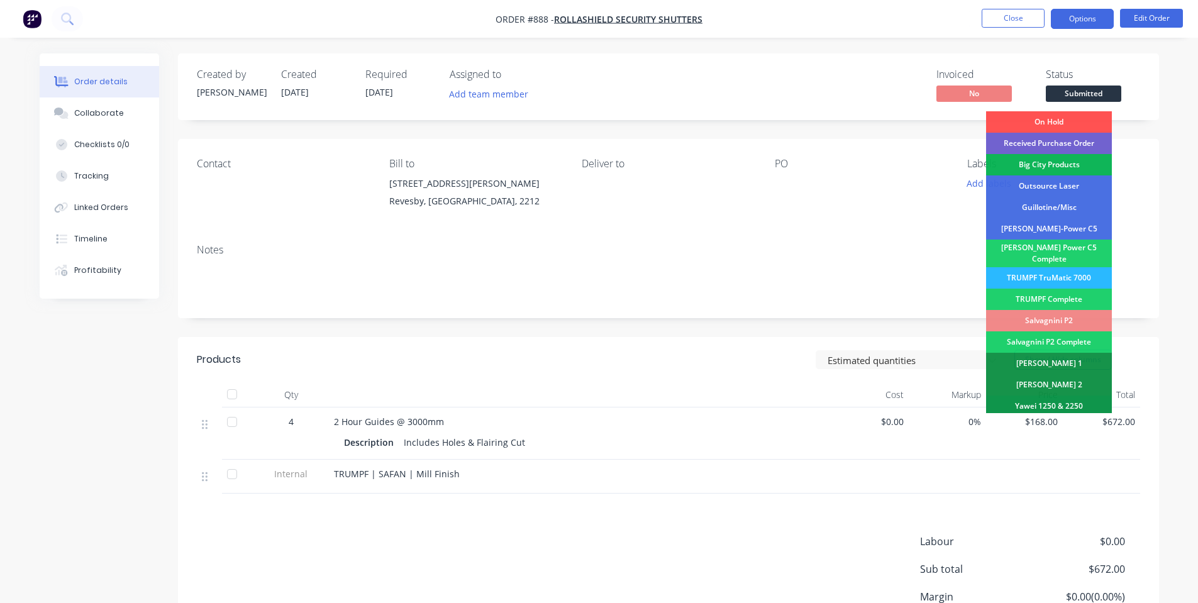
click at [1098, 17] on button "Options" at bounding box center [1082, 19] width 63 height 20
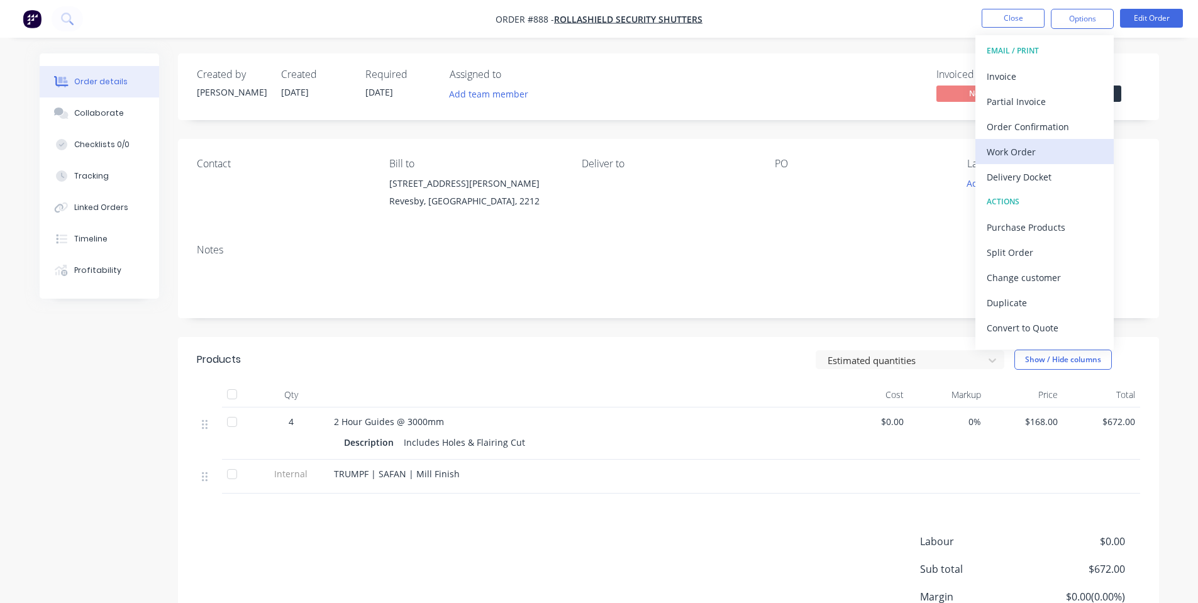
drag, startPoint x: 1050, startPoint y: 135, endPoint x: 1052, endPoint y: 150, distance: 15.2
click at [1052, 150] on div "EMAIL / PRINT Invoice Partial Invoice Order Confirmation Work Order Delivery Do…" at bounding box center [1044, 192] width 138 height 314
click at [1052, 150] on div "Work Order" at bounding box center [1044, 152] width 116 height 18
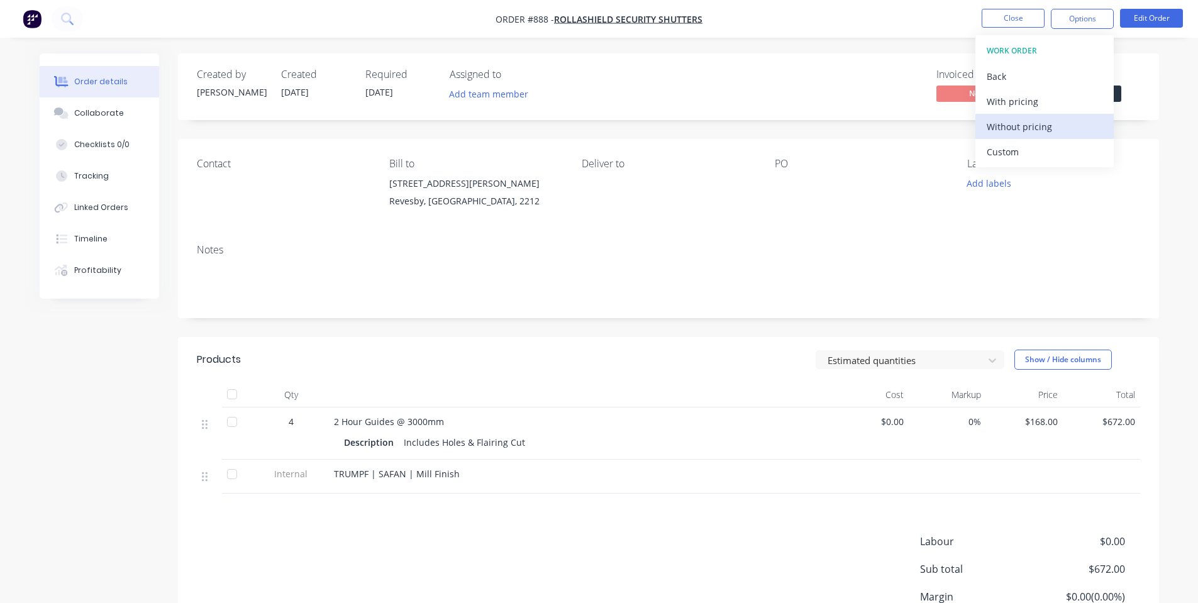
click at [1038, 130] on div "Without pricing" at bounding box center [1044, 127] width 116 height 18
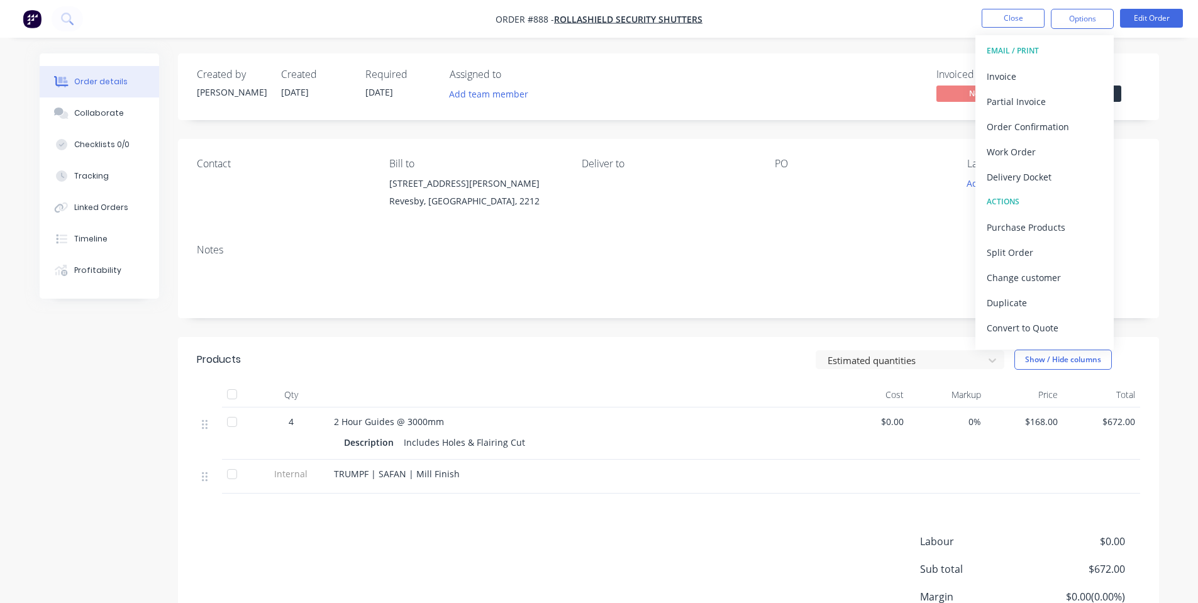
click at [364, 238] on div "Notes" at bounding box center [668, 276] width 981 height 84
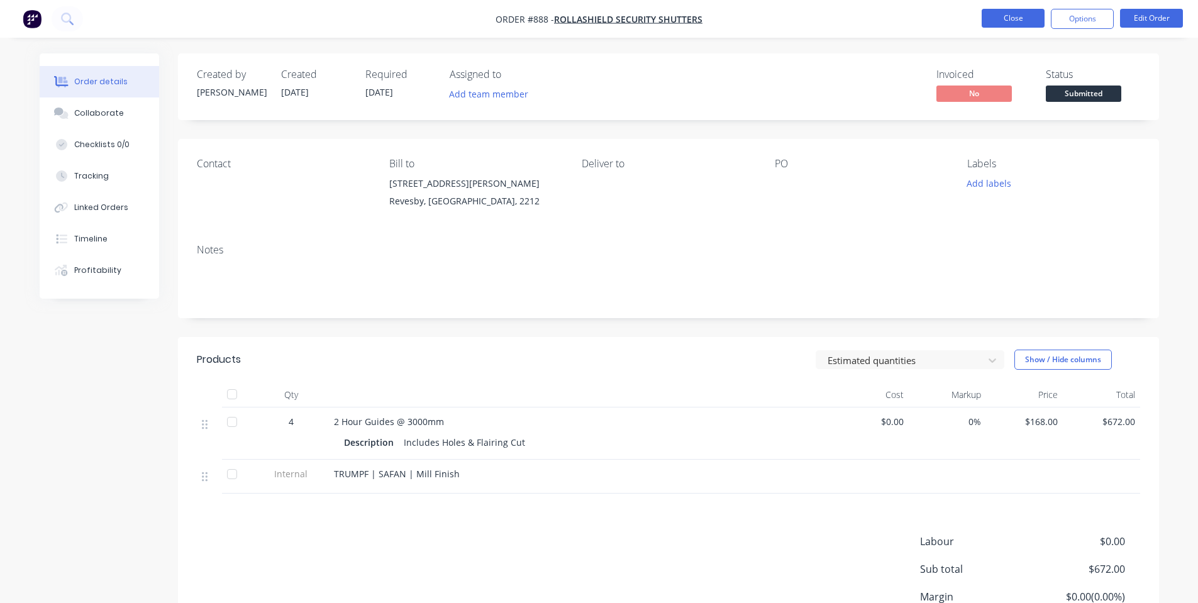
click at [1005, 21] on button "Close" at bounding box center [1012, 18] width 63 height 19
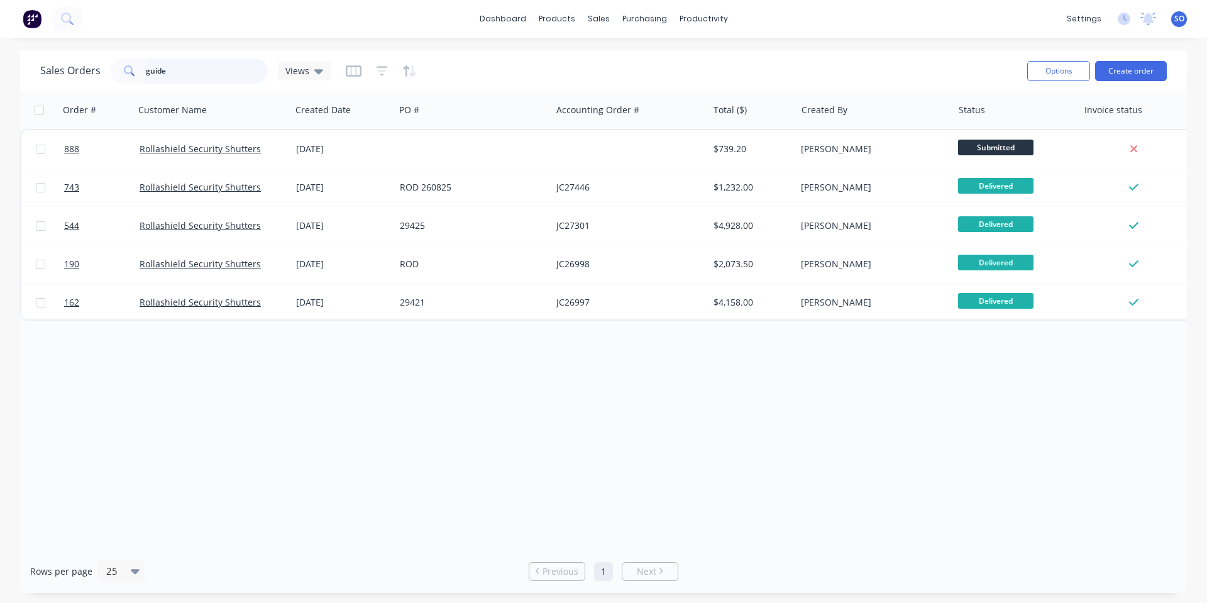
drag, startPoint x: 187, startPoint y: 74, endPoint x: 95, endPoint y: 73, distance: 92.4
click at [128, 71] on div "guide" at bounding box center [189, 70] width 157 height 25
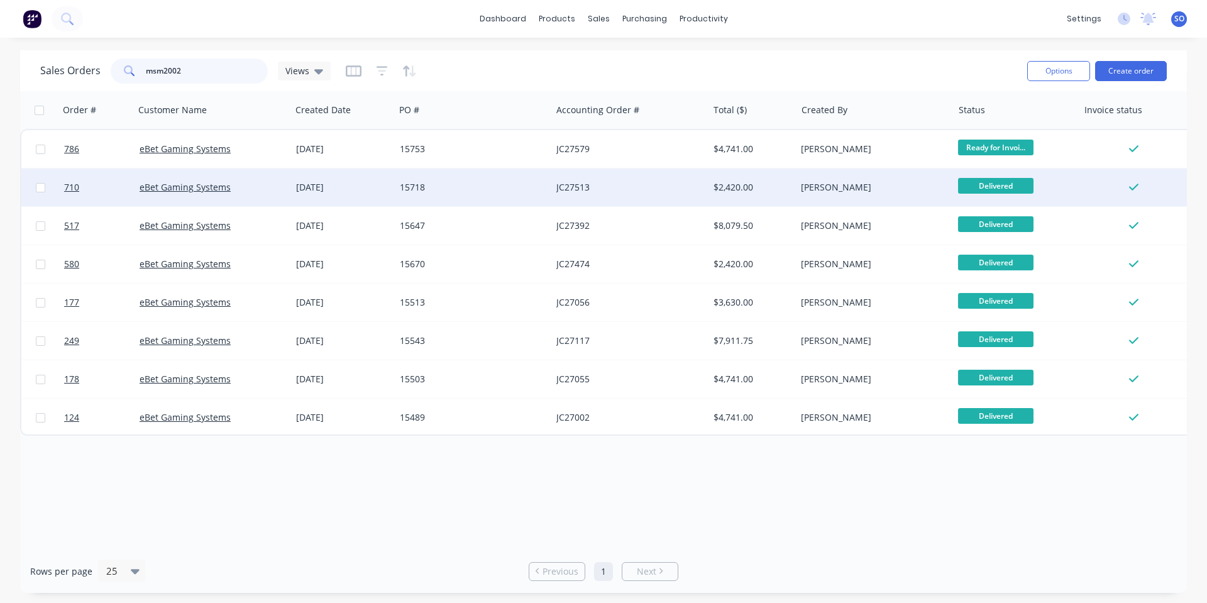
type input "msm2002"
click at [343, 194] on div "[DATE]" at bounding box center [343, 187] width 104 height 38
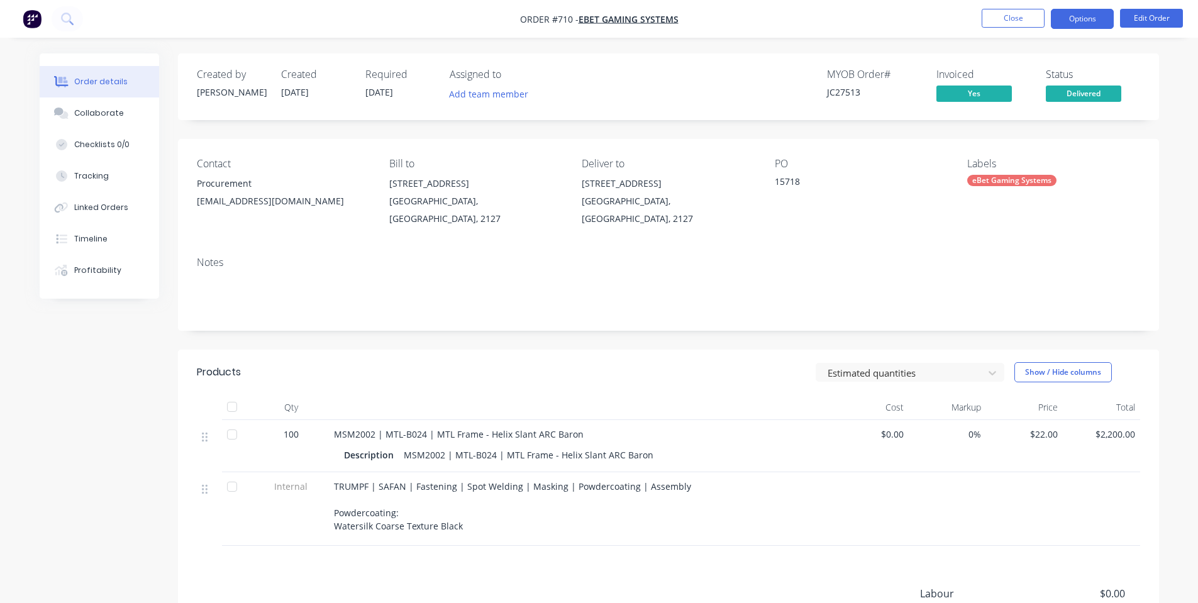
click at [1110, 19] on button "Options" at bounding box center [1082, 19] width 63 height 20
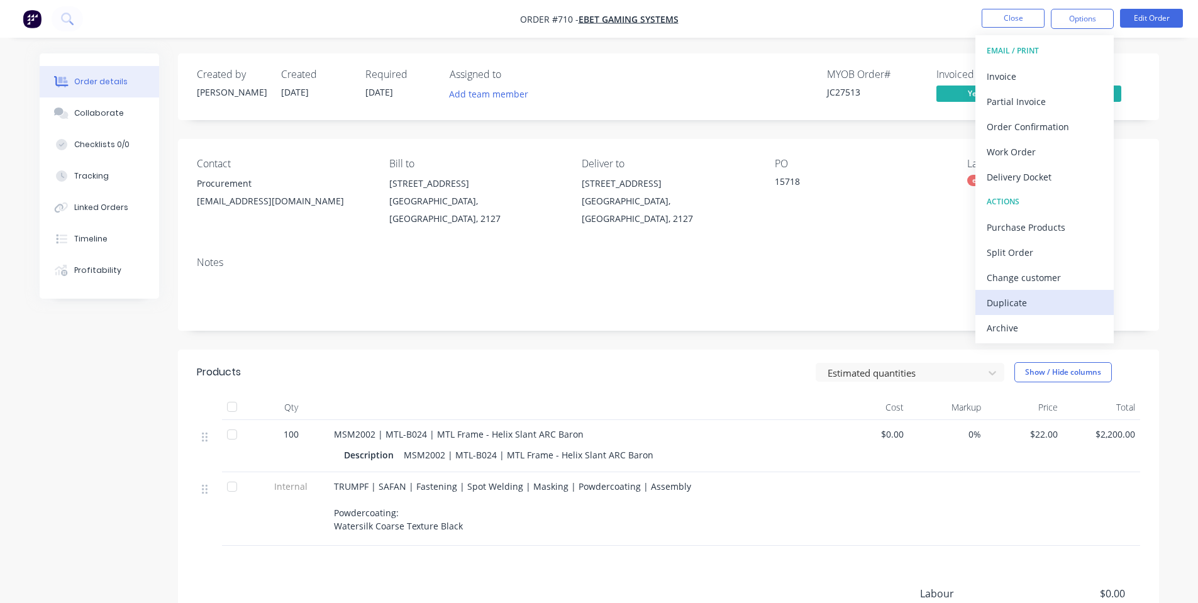
click at [1020, 307] on div "Duplicate" at bounding box center [1044, 303] width 116 height 18
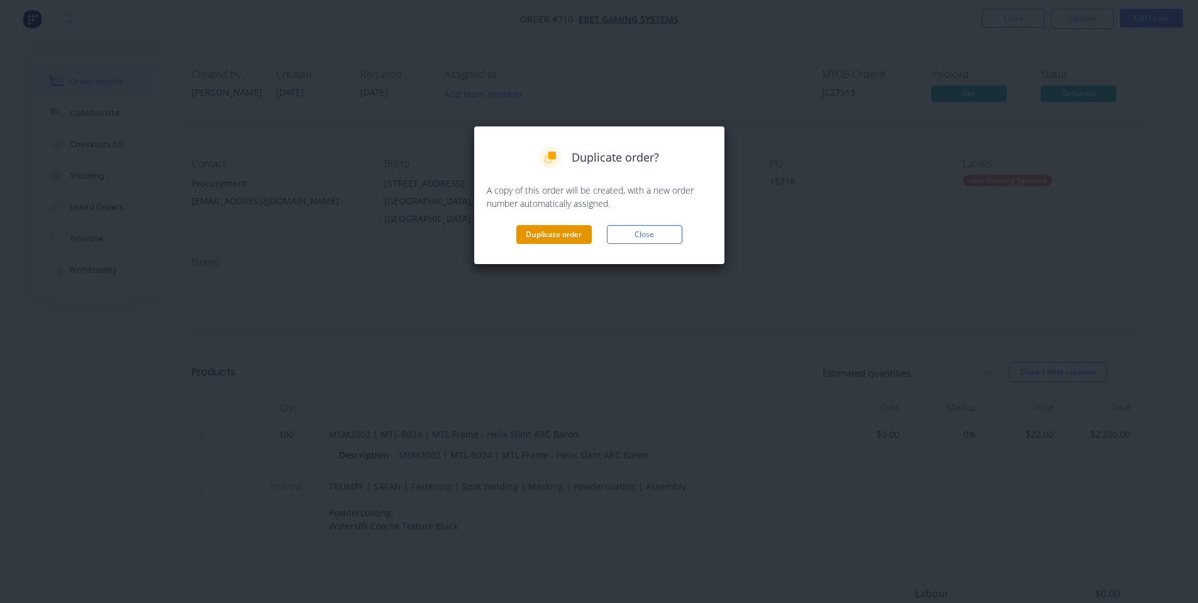
click at [566, 240] on button "Duplicate order" at bounding box center [553, 234] width 75 height 19
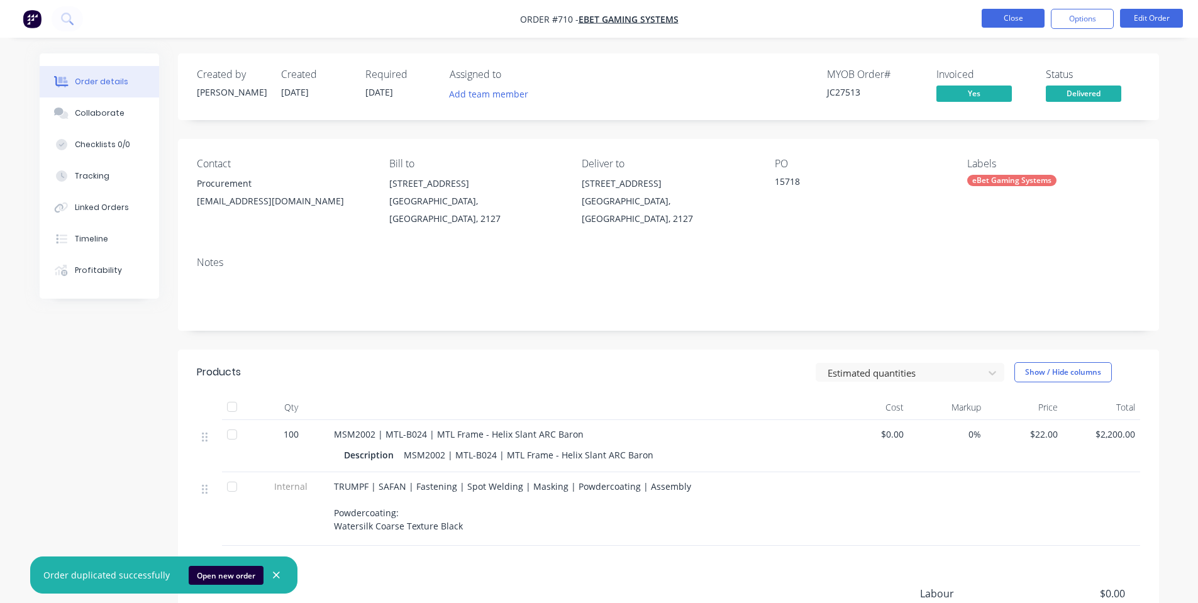
click at [987, 16] on button "Close" at bounding box center [1012, 18] width 63 height 19
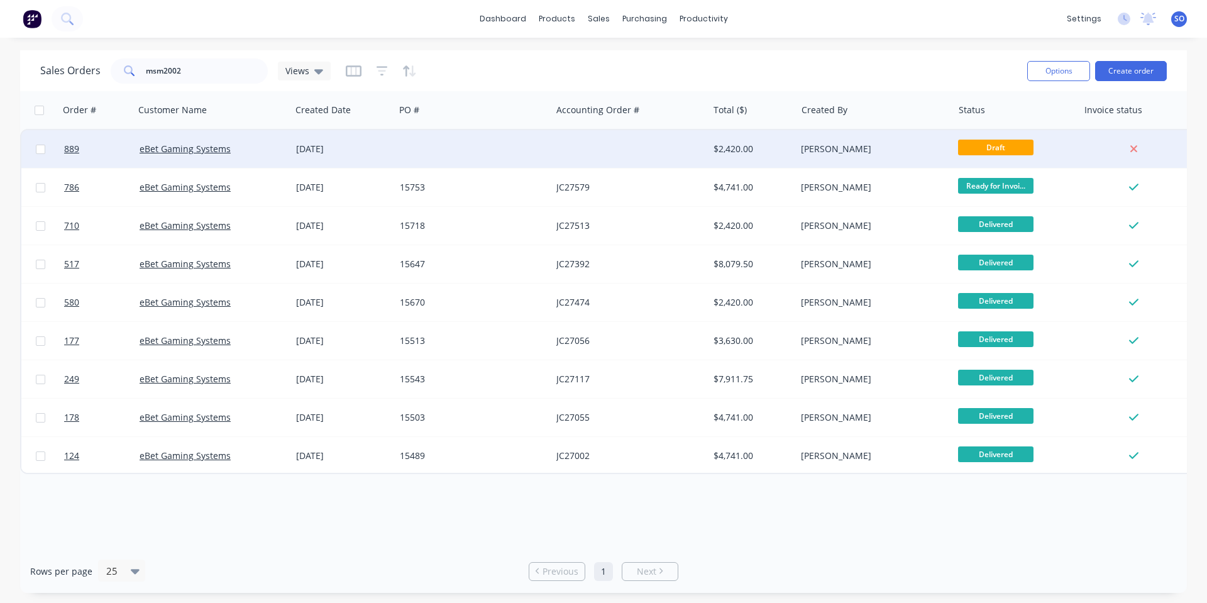
click at [897, 147] on div "[PERSON_NAME]" at bounding box center [871, 149] width 140 height 13
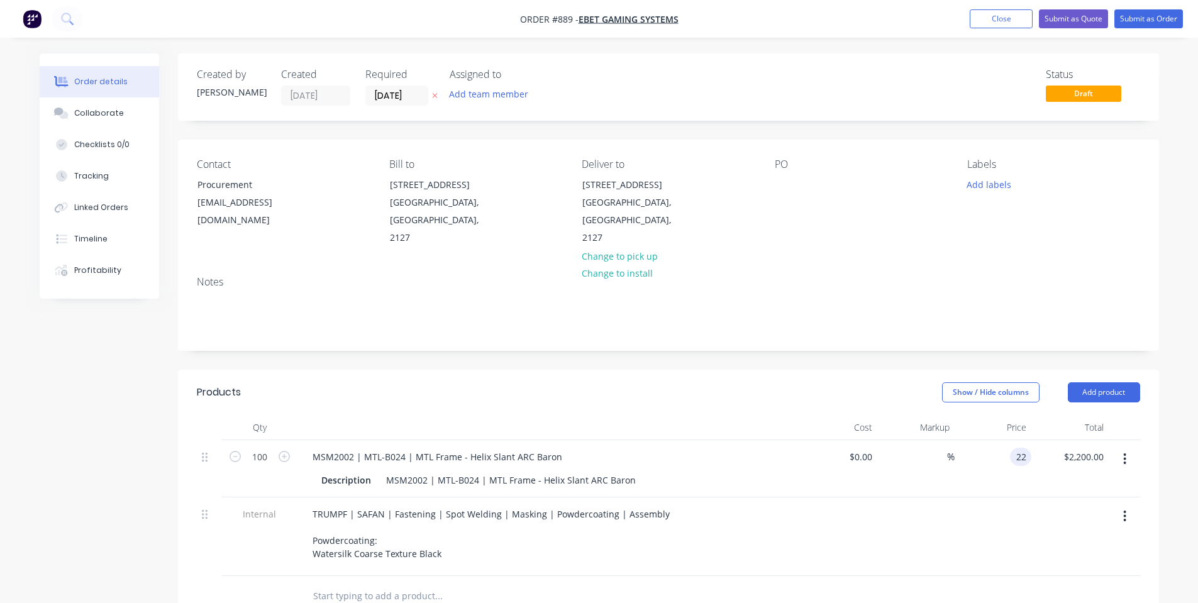
click at [1020, 448] on input "22" at bounding box center [1023, 457] width 16 height 18
type input "$21.55"
type input "$2,155.00"
click at [257, 448] on input "100" at bounding box center [259, 457] width 33 height 19
type input "300"
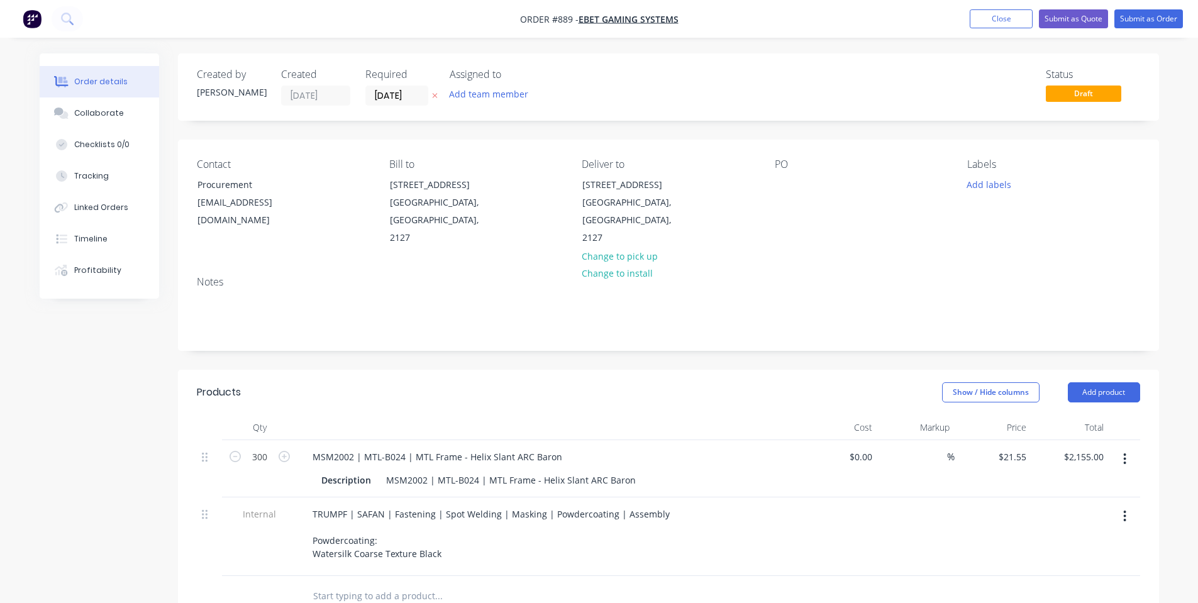
type input "$6,465.00"
click at [361, 385] on header "Products Show / Hide columns Add product" at bounding box center [668, 392] width 981 height 45
click at [785, 183] on div at bounding box center [785, 184] width 20 height 18
drag, startPoint x: 793, startPoint y: 250, endPoint x: 843, endPoint y: 235, distance: 52.3
click at [794, 266] on div "Notes" at bounding box center [668, 308] width 981 height 84
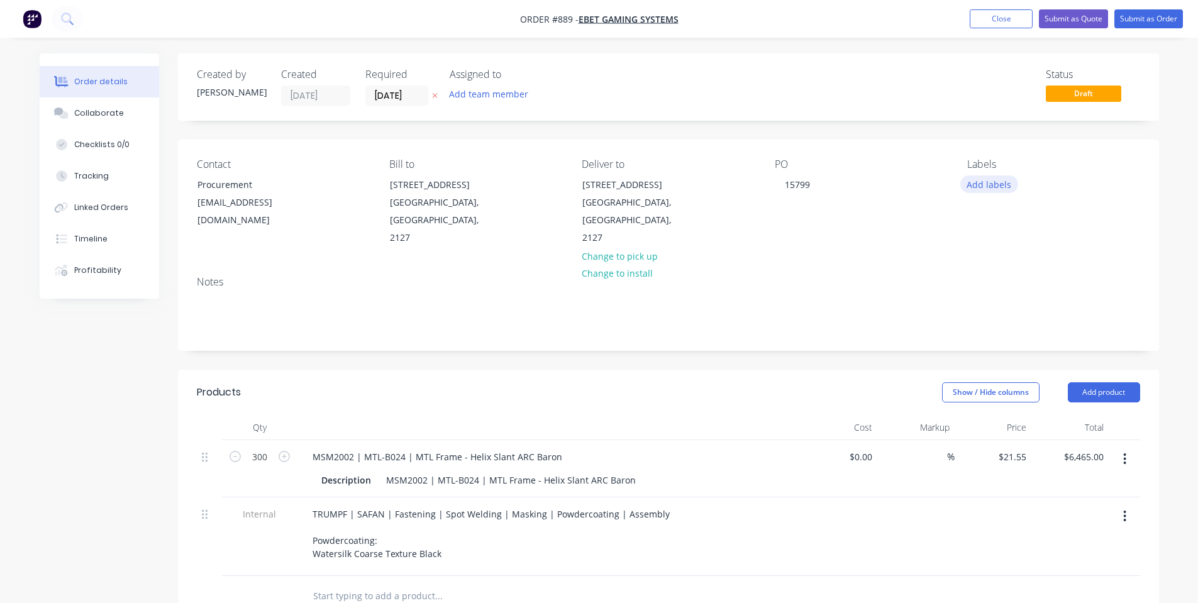
click at [1008, 183] on button "Add labels" at bounding box center [989, 183] width 58 height 17
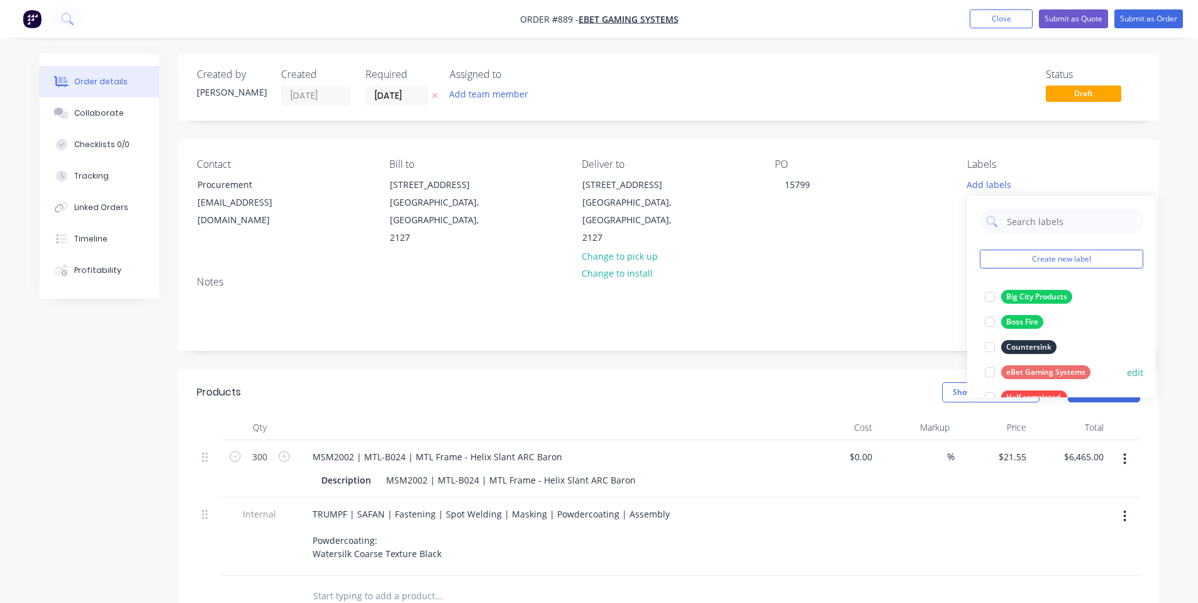
click at [1026, 366] on div "eBet Gaming Systems" at bounding box center [1045, 372] width 89 height 14
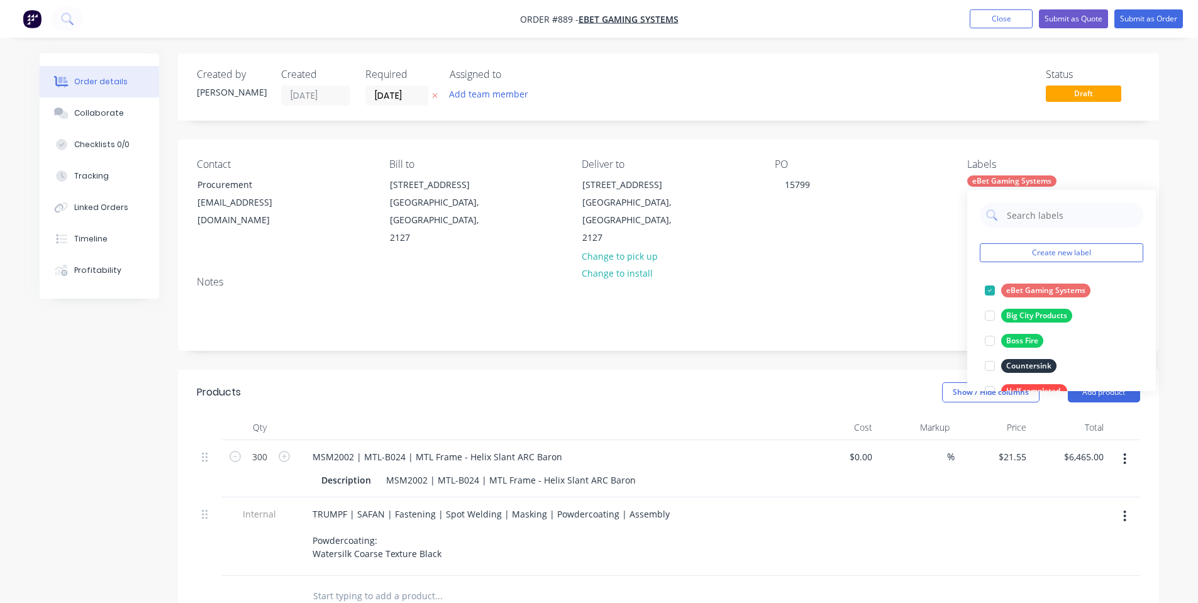
click at [830, 276] on div "Notes" at bounding box center [668, 282] width 943 height 12
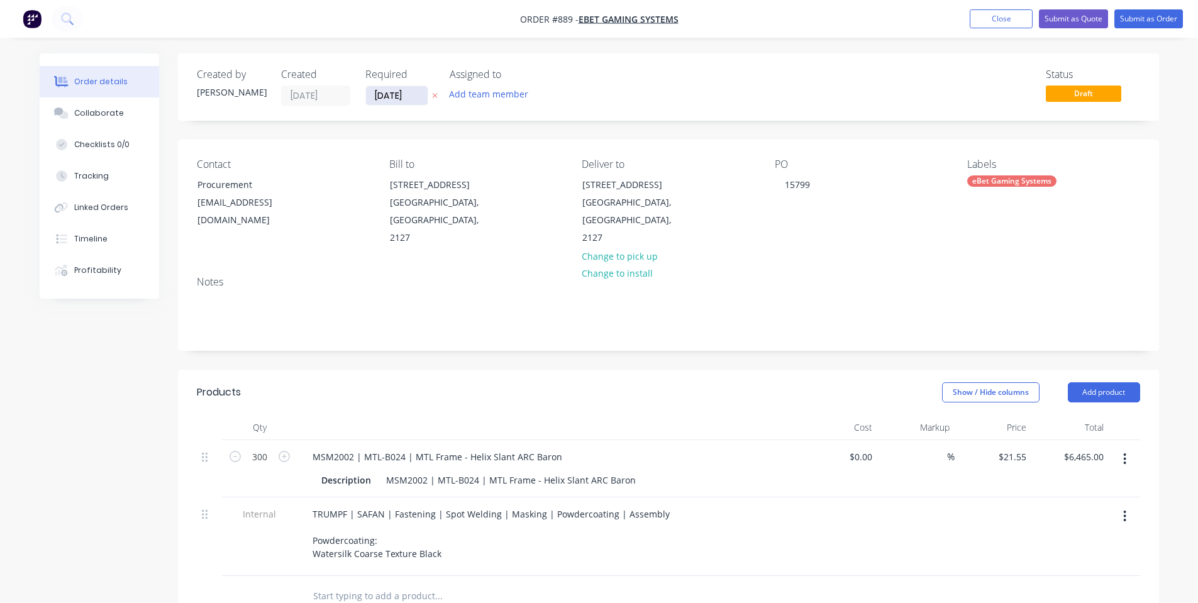
click at [377, 89] on input "[DATE]" at bounding box center [397, 95] width 62 height 19
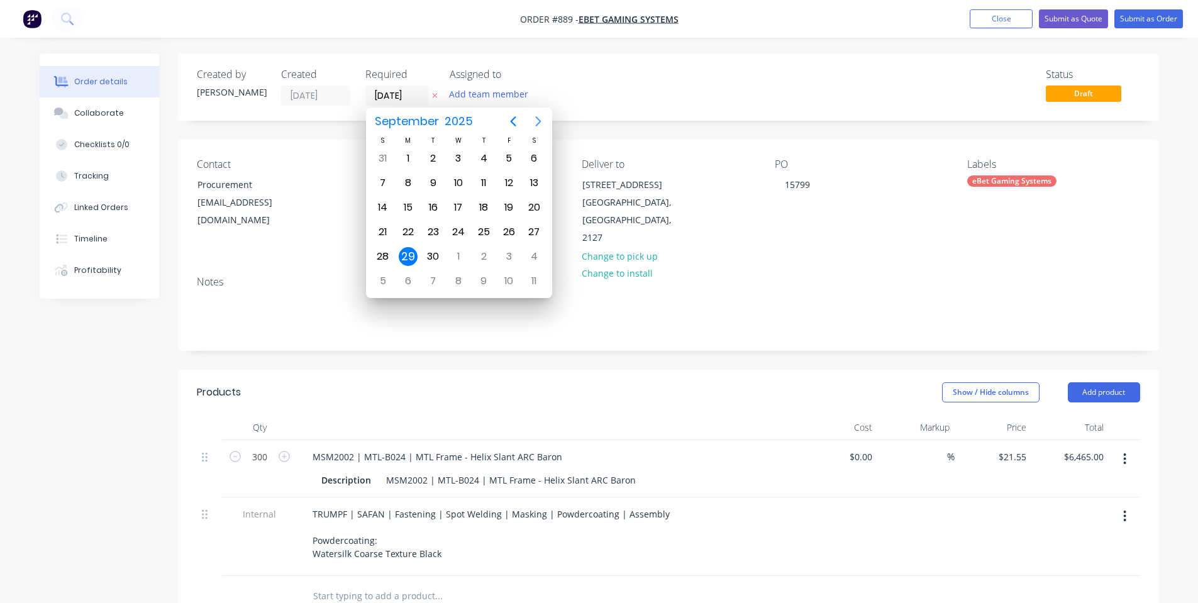
click at [540, 124] on icon "Next page" at bounding box center [538, 121] width 15 height 15
click at [412, 255] on div "27" at bounding box center [408, 256] width 19 height 19
type input "[DATE]"
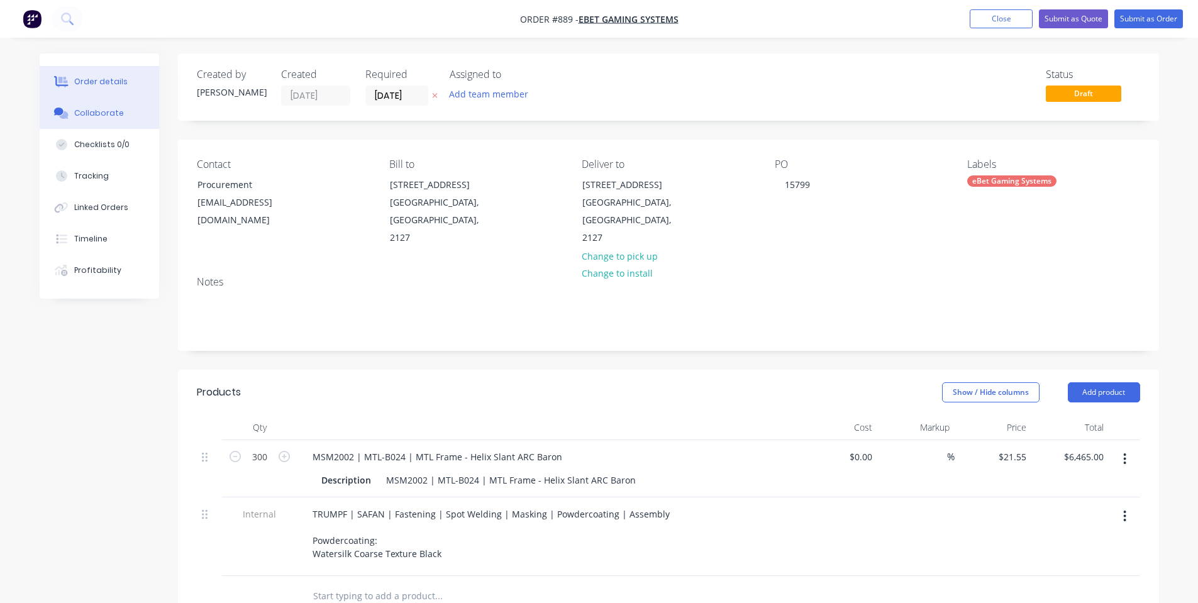
click at [78, 107] on button "Collaborate" at bounding box center [99, 112] width 119 height 31
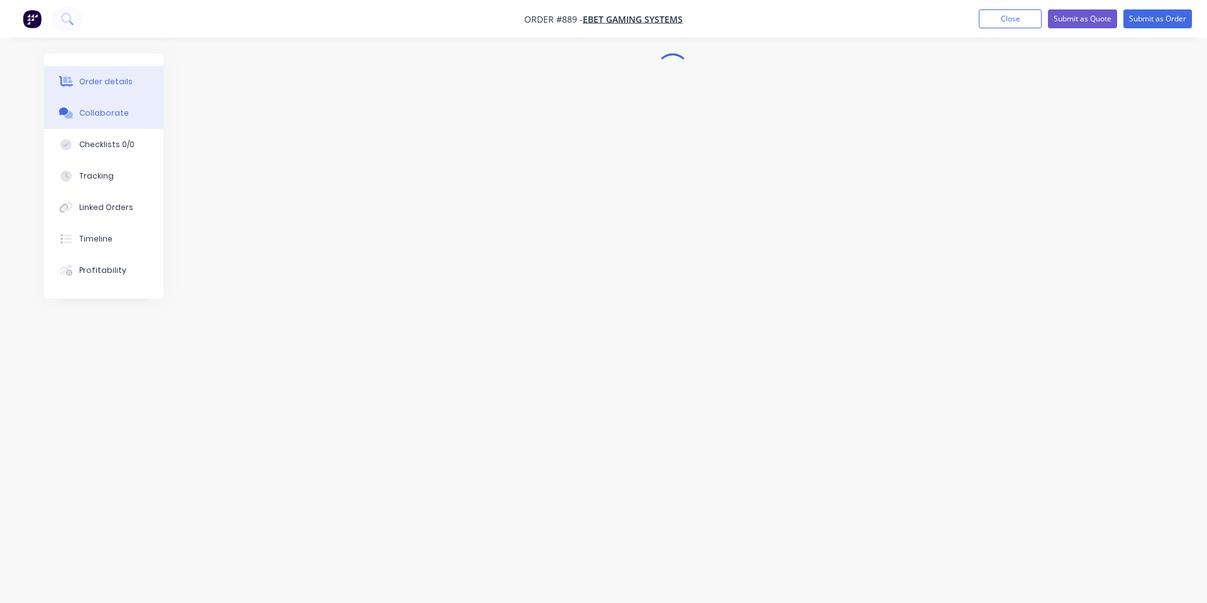
click at [80, 85] on div "Order details" at bounding box center [105, 81] width 53 height 11
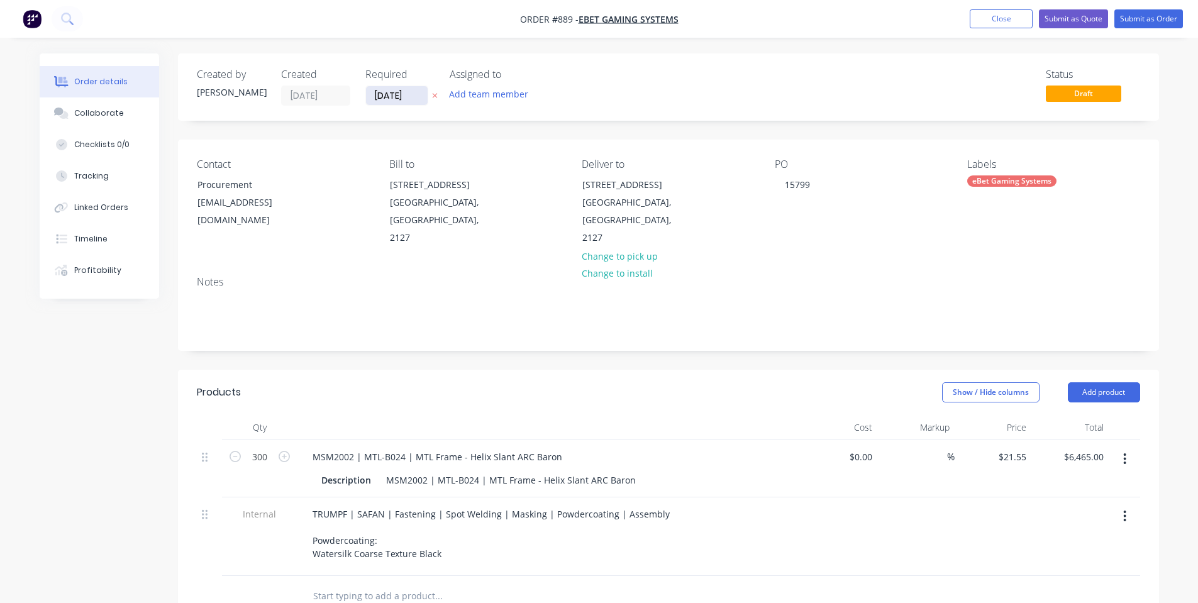
click at [391, 91] on input "[DATE]" at bounding box center [397, 95] width 62 height 19
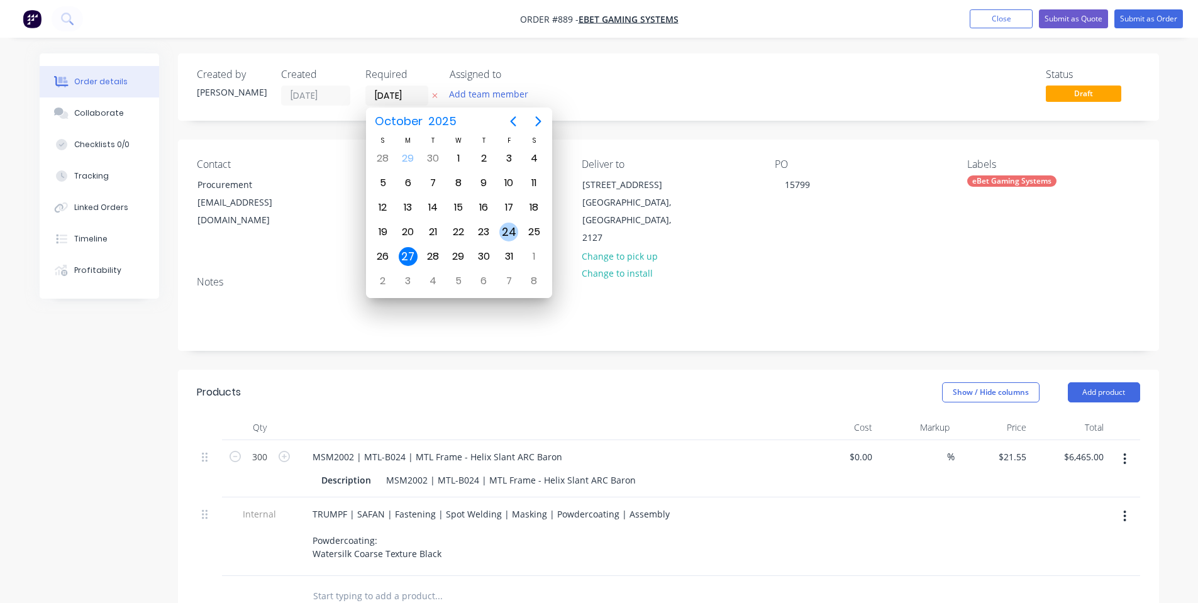
drag, startPoint x: 509, startPoint y: 236, endPoint x: 449, endPoint y: 228, distance: 60.3
click at [509, 236] on div "24" at bounding box center [508, 232] width 19 height 19
type input "[DATE]"
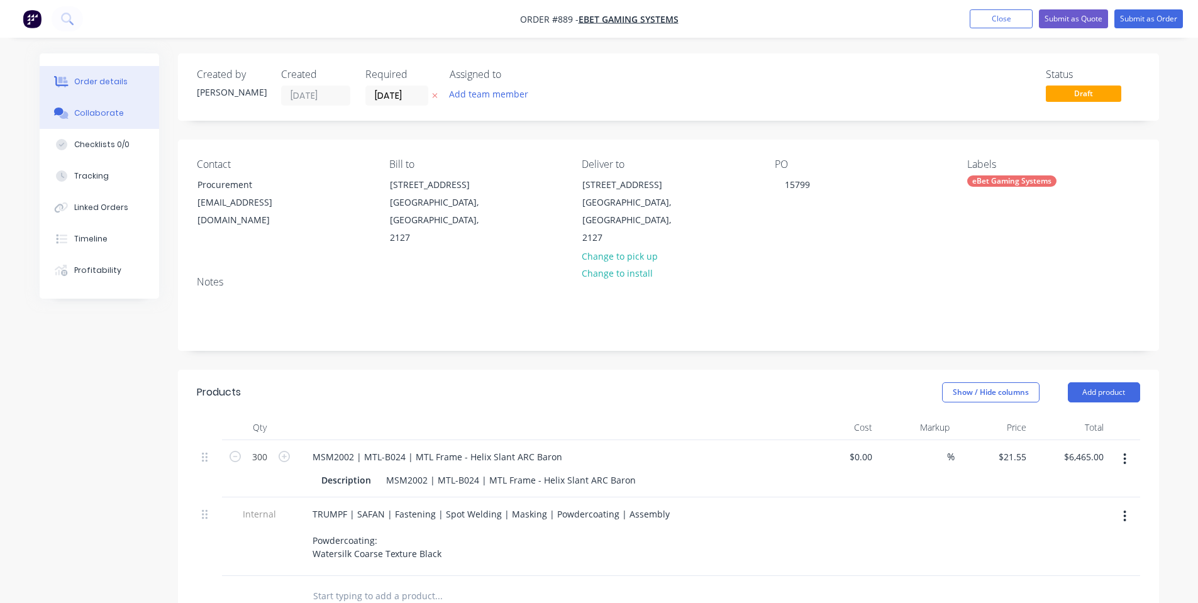
click at [89, 114] on div "Collaborate" at bounding box center [99, 113] width 50 height 11
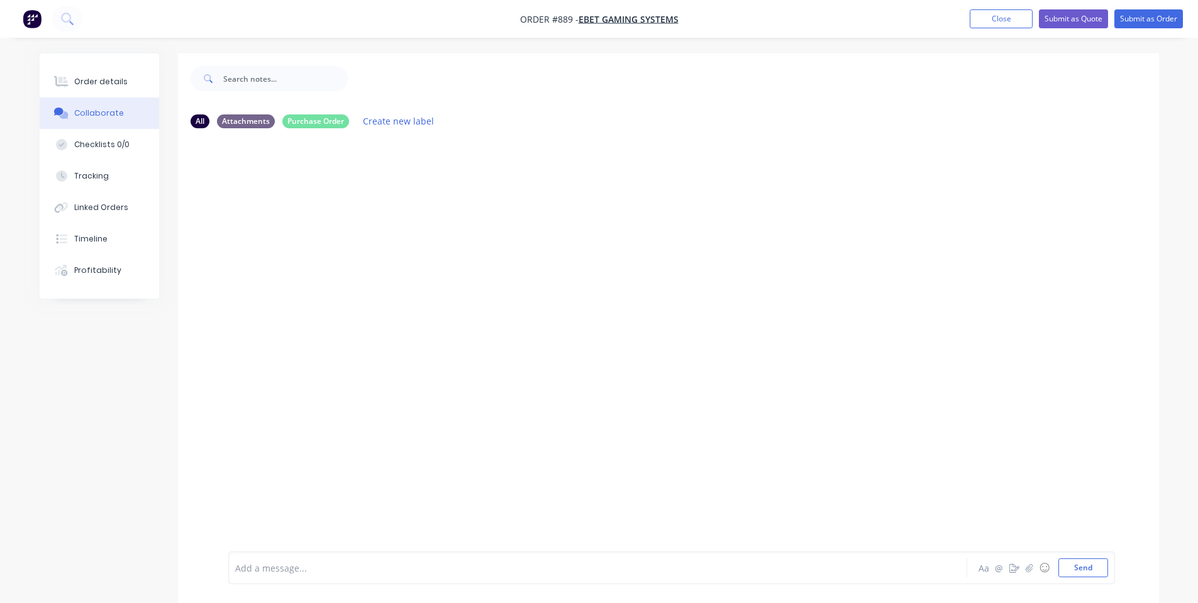
drag, startPoint x: 556, startPoint y: 375, endPoint x: 761, endPoint y: 238, distance: 247.1
click at [557, 375] on div at bounding box center [668, 344] width 981 height 413
click at [1072, 571] on button "Send" at bounding box center [1083, 567] width 50 height 19
click at [96, 77] on div "Order details" at bounding box center [100, 81] width 53 height 11
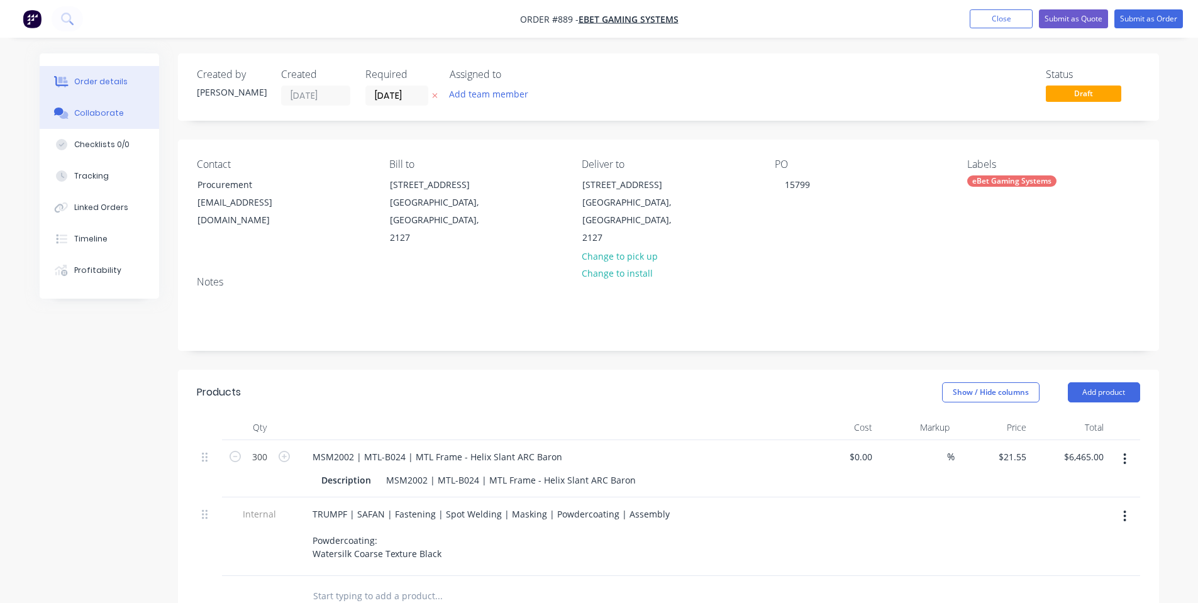
click at [109, 110] on div "Collaborate" at bounding box center [99, 113] width 50 height 11
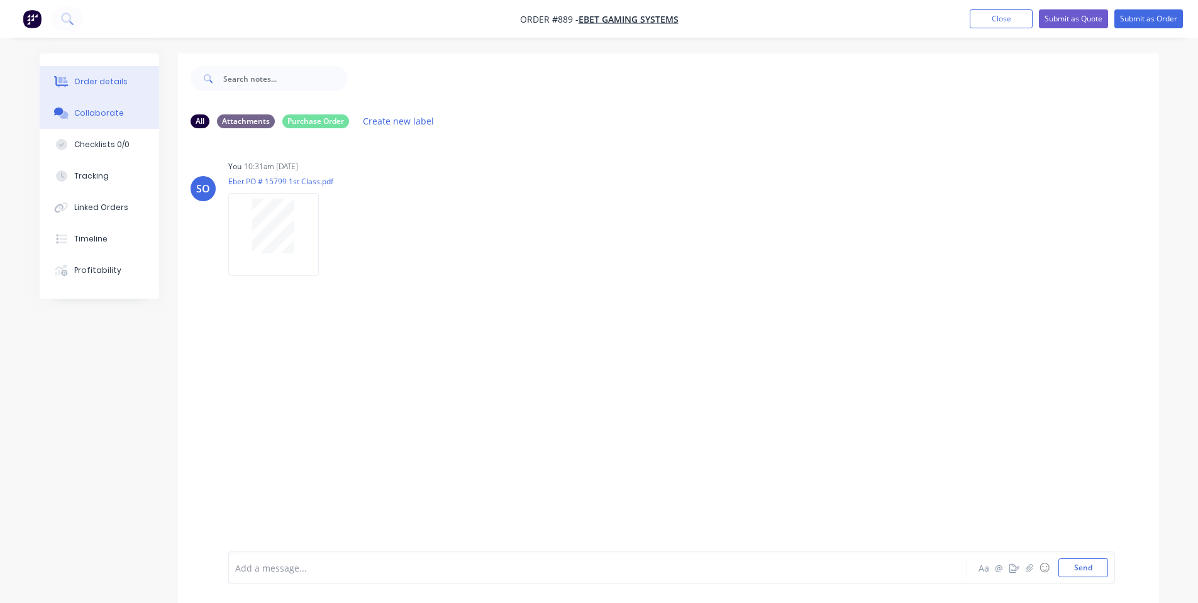
click at [122, 78] on div "Order details" at bounding box center [100, 81] width 53 height 11
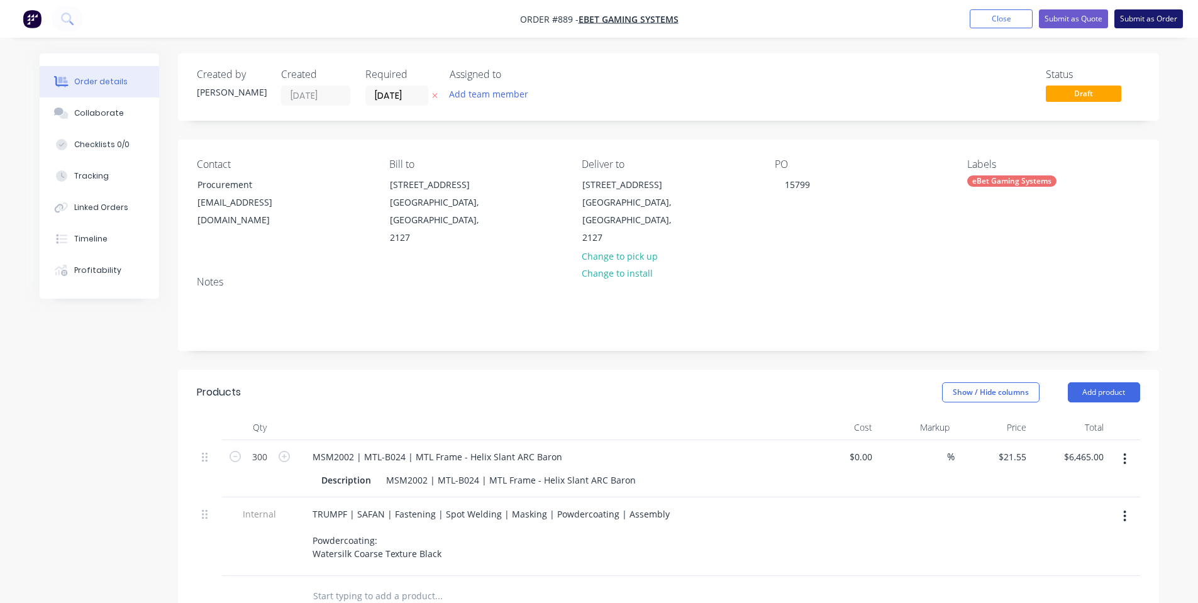
click at [1134, 21] on button "Submit as Order" at bounding box center [1148, 18] width 69 height 19
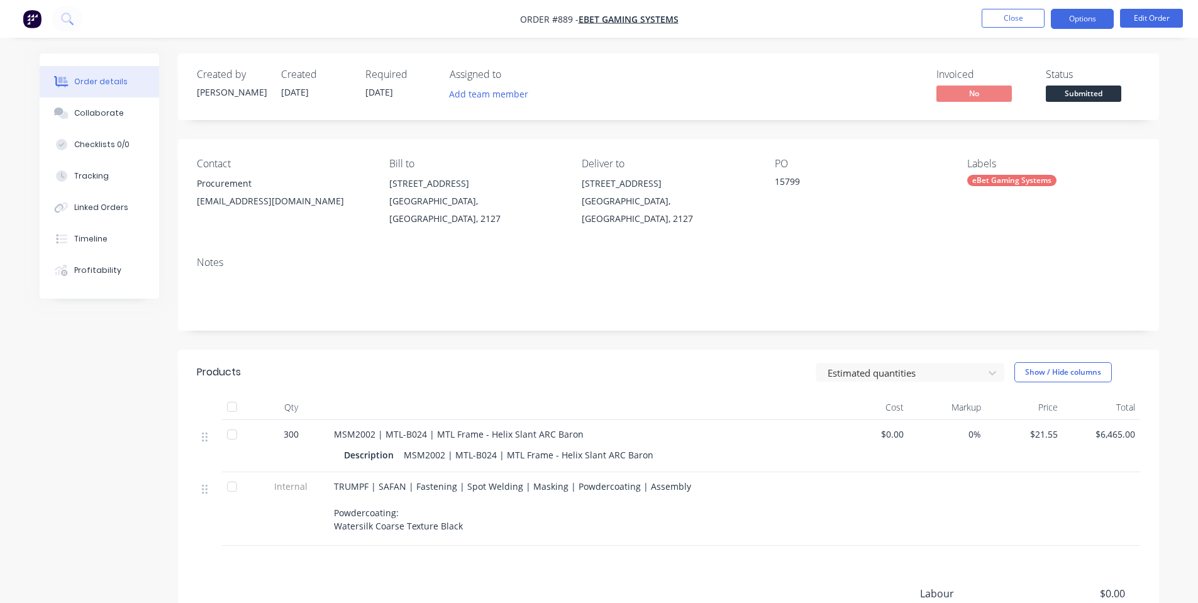
click at [1100, 21] on button "Options" at bounding box center [1082, 19] width 63 height 20
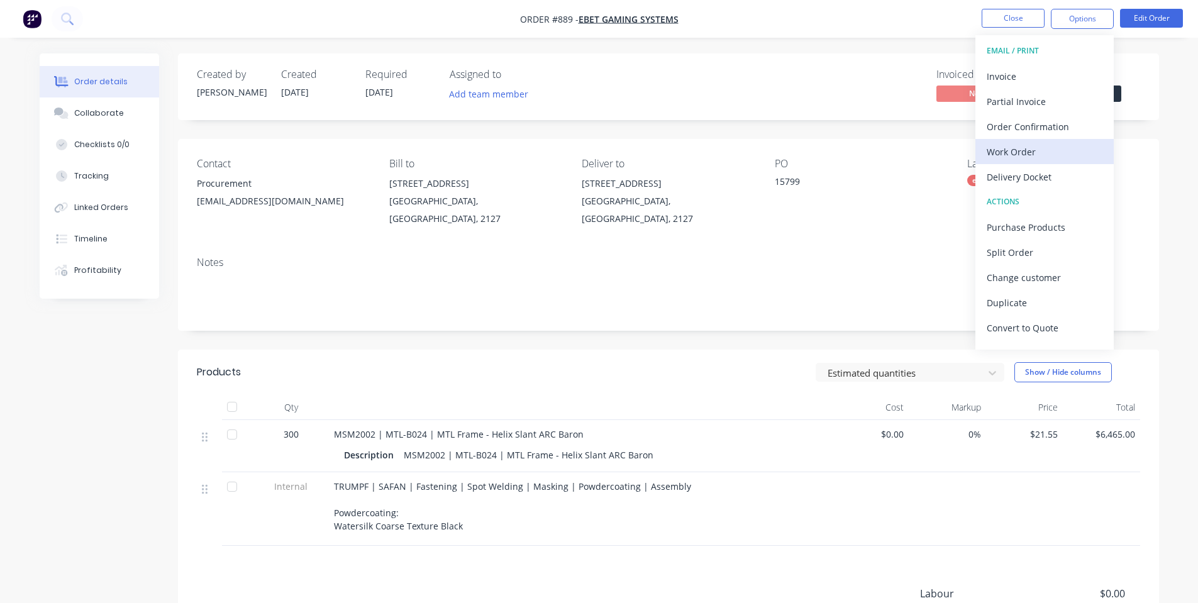
click at [1029, 157] on div "Work Order" at bounding box center [1044, 152] width 116 height 18
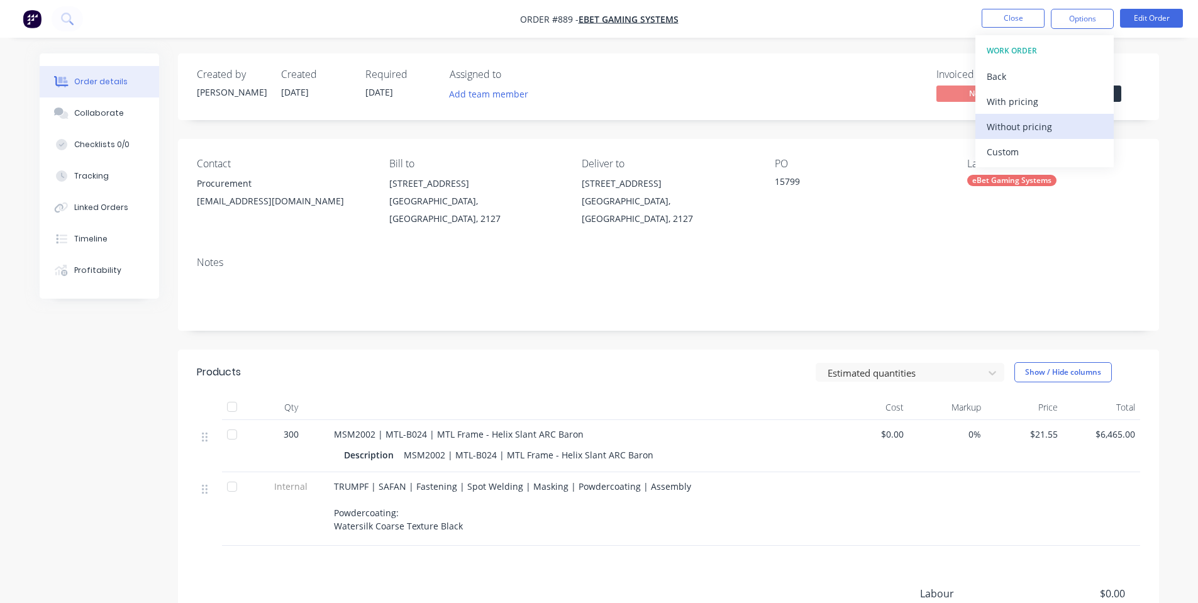
click at [1031, 128] on div "Without pricing" at bounding box center [1044, 127] width 116 height 18
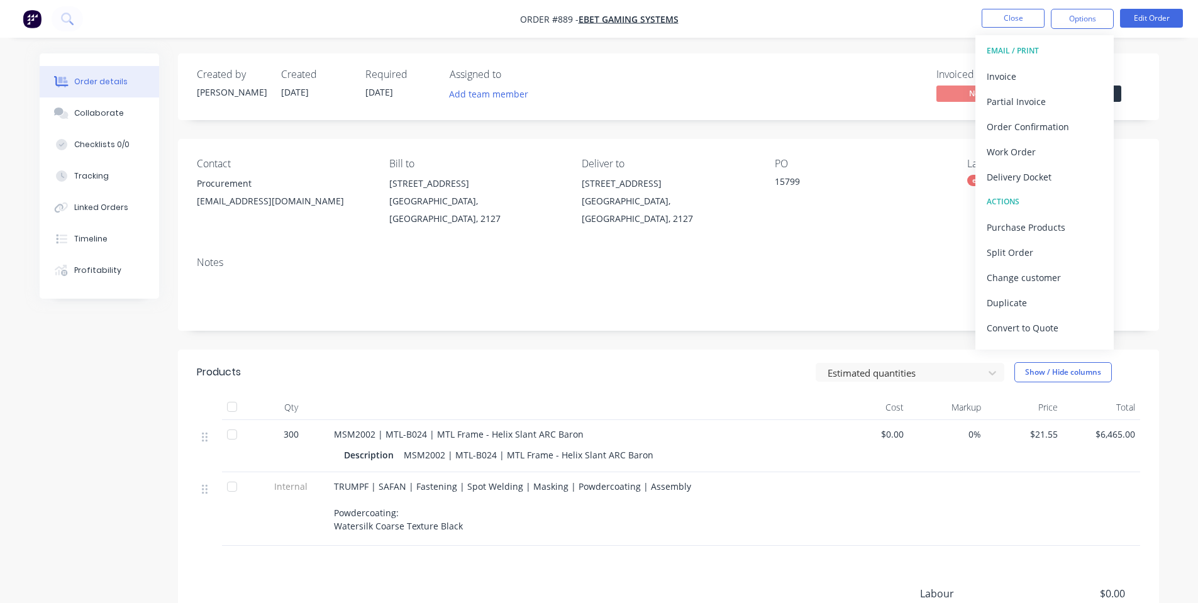
click at [841, 84] on div "Invoiced No Status Submitted" at bounding box center [857, 87] width 565 height 36
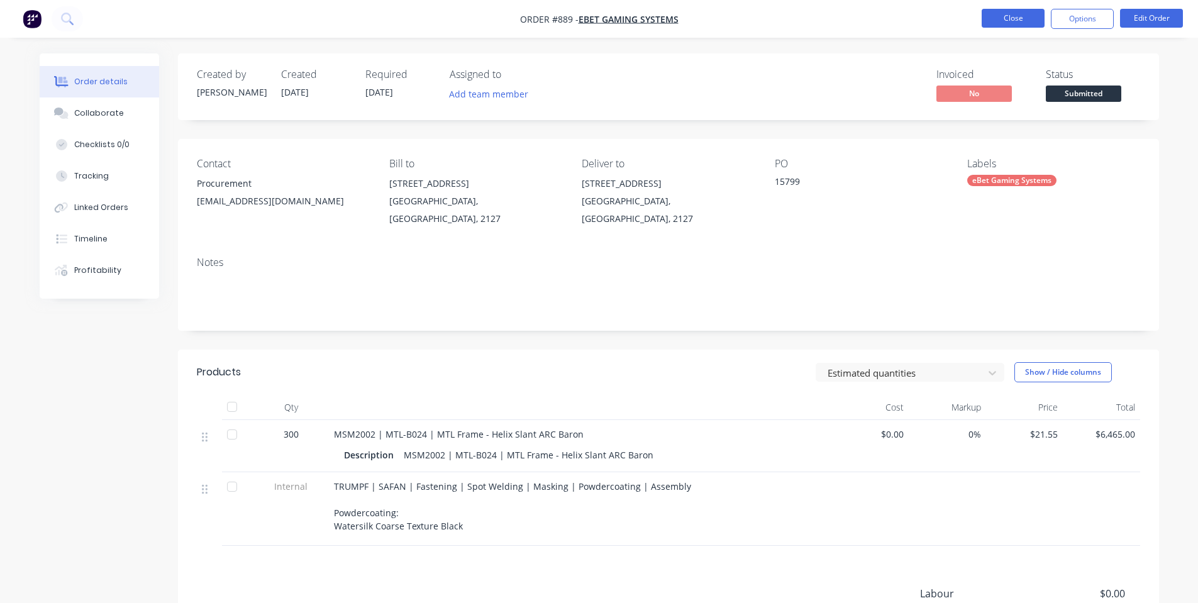
click at [1010, 18] on button "Close" at bounding box center [1012, 18] width 63 height 19
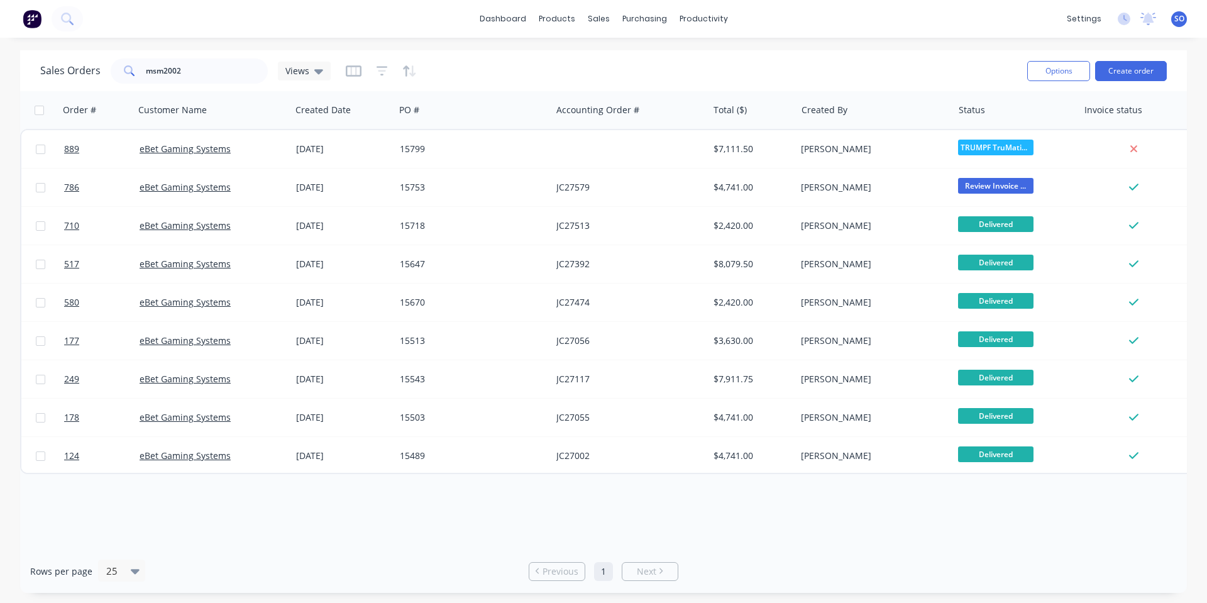
click at [790, 35] on div "dashboard products sales purchasing productivity dashboard products Product Cat…" at bounding box center [603, 19] width 1207 height 38
drag, startPoint x: 190, startPoint y: 69, endPoint x: 0, endPoint y: 89, distance: 191.6
click at [0, 92] on div "Sales Orders msm2002 Views Options Create order Order # Customer Name Created D…" at bounding box center [603, 321] width 1207 height 543
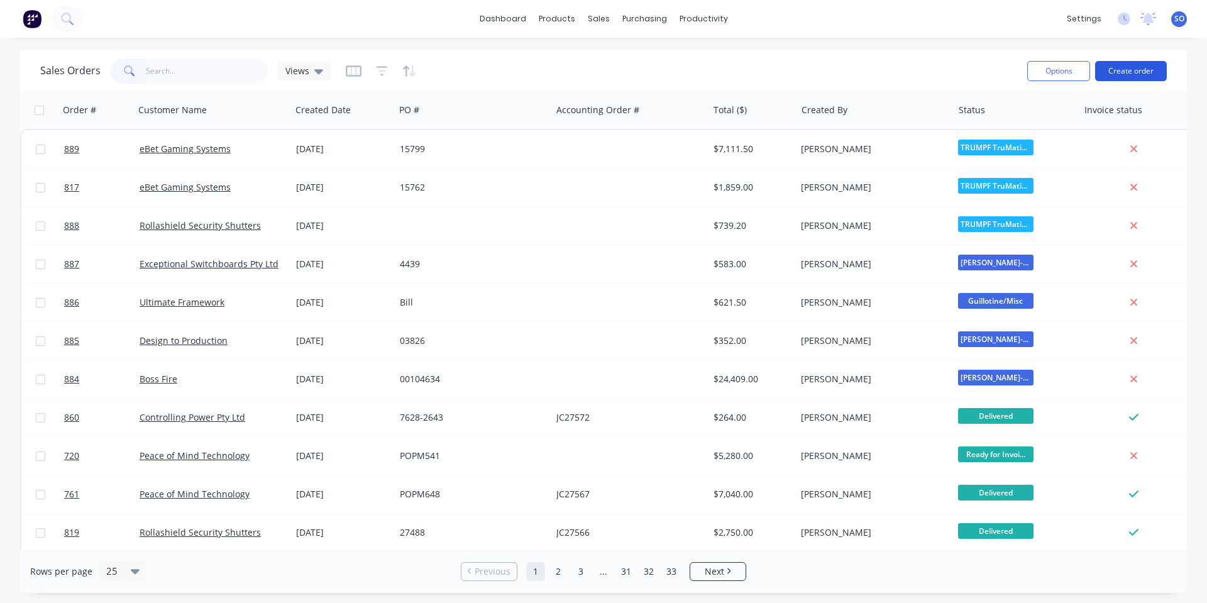
click at [1115, 72] on button "Create order" at bounding box center [1131, 71] width 72 height 20
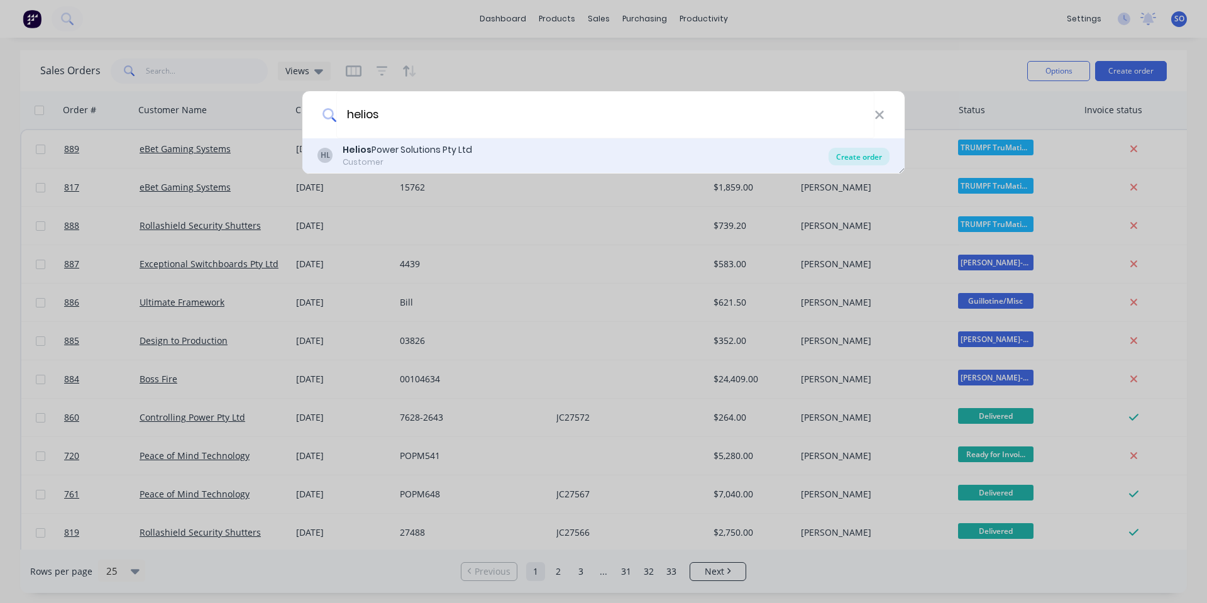
type input "helios"
click at [837, 154] on div "Create order" at bounding box center [859, 157] width 61 height 18
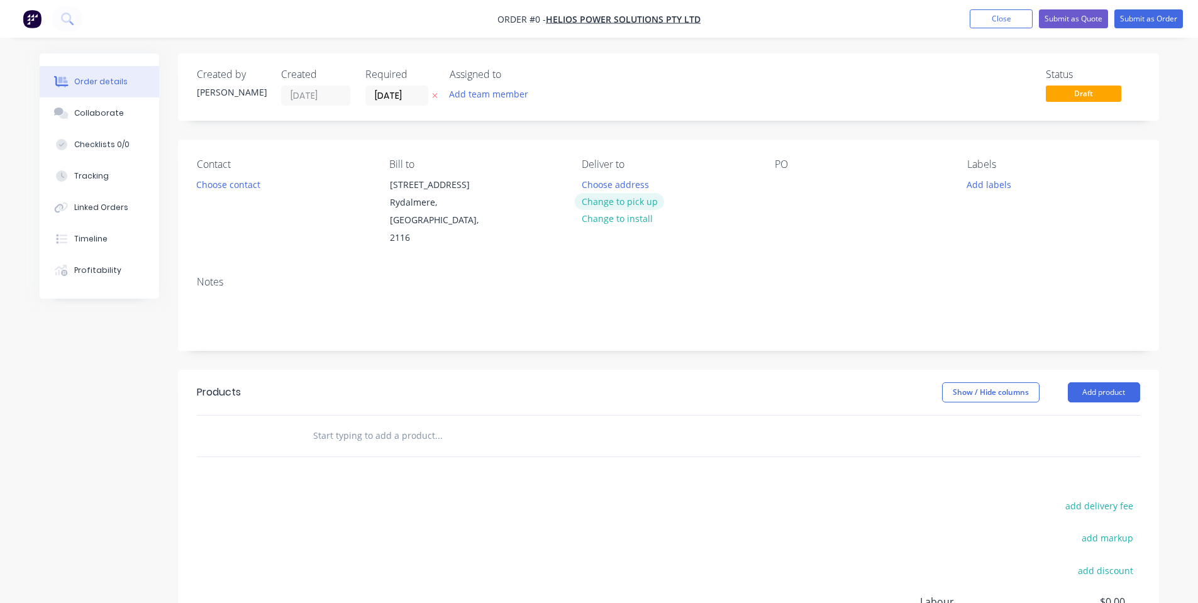
click at [588, 204] on button "Change to pick up" at bounding box center [619, 201] width 89 height 17
click at [258, 188] on button "Choose contact" at bounding box center [227, 183] width 77 height 17
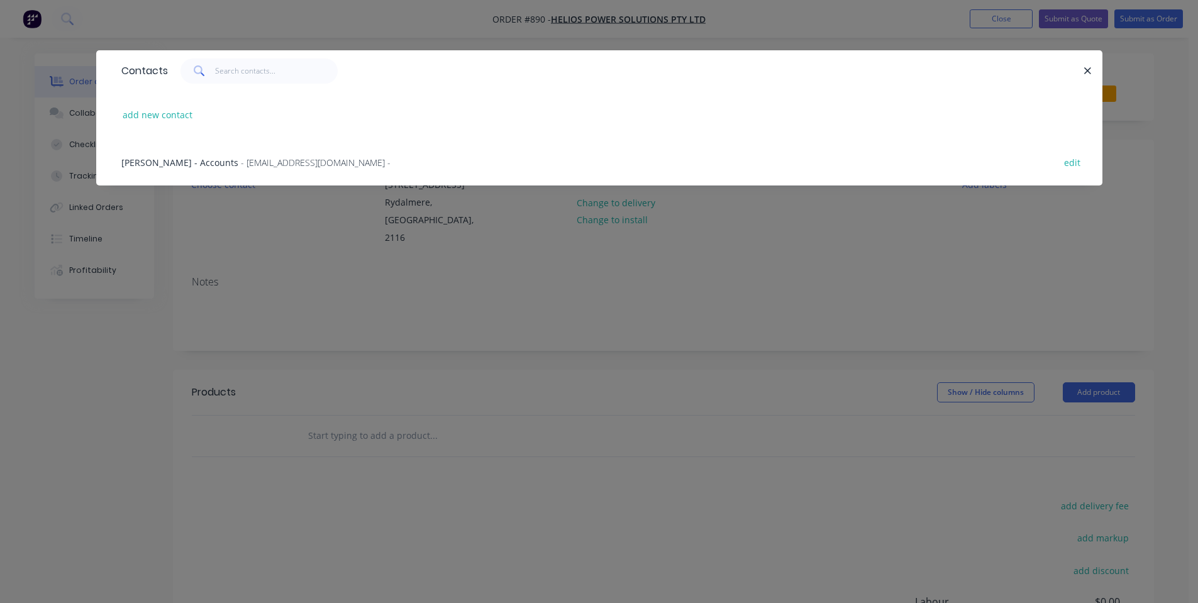
click at [273, 243] on div "Contacts add new contact [PERSON_NAME] - Accounts - [EMAIL_ADDRESS][DOMAIN_NAME…" at bounding box center [599, 301] width 1198 height 603
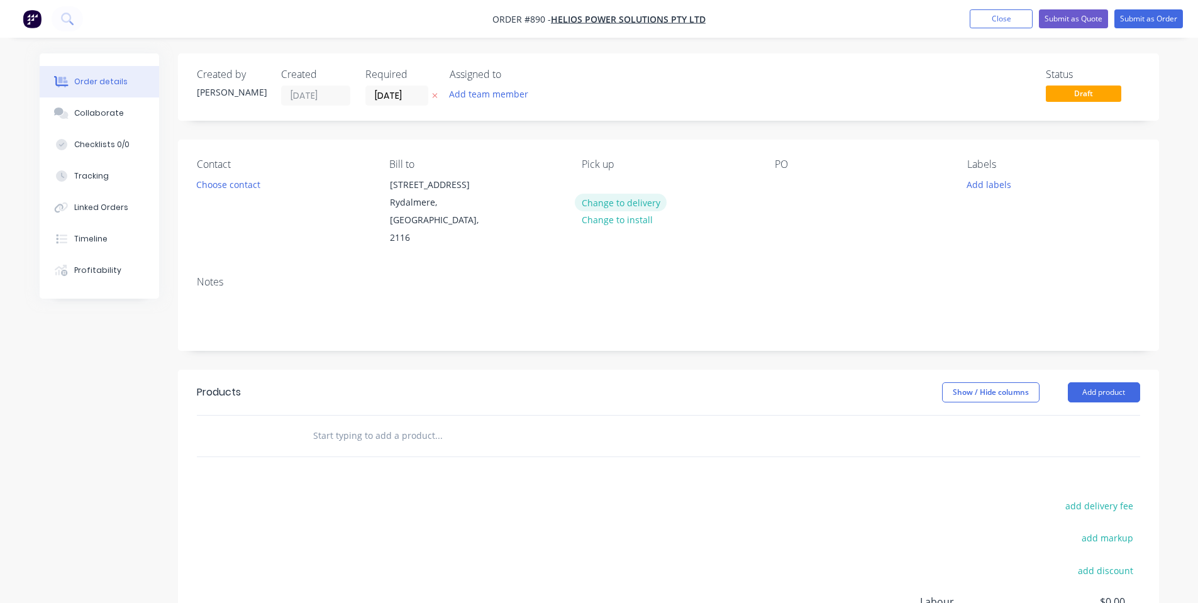
click at [611, 204] on button "Change to delivery" at bounding box center [621, 202] width 92 height 17
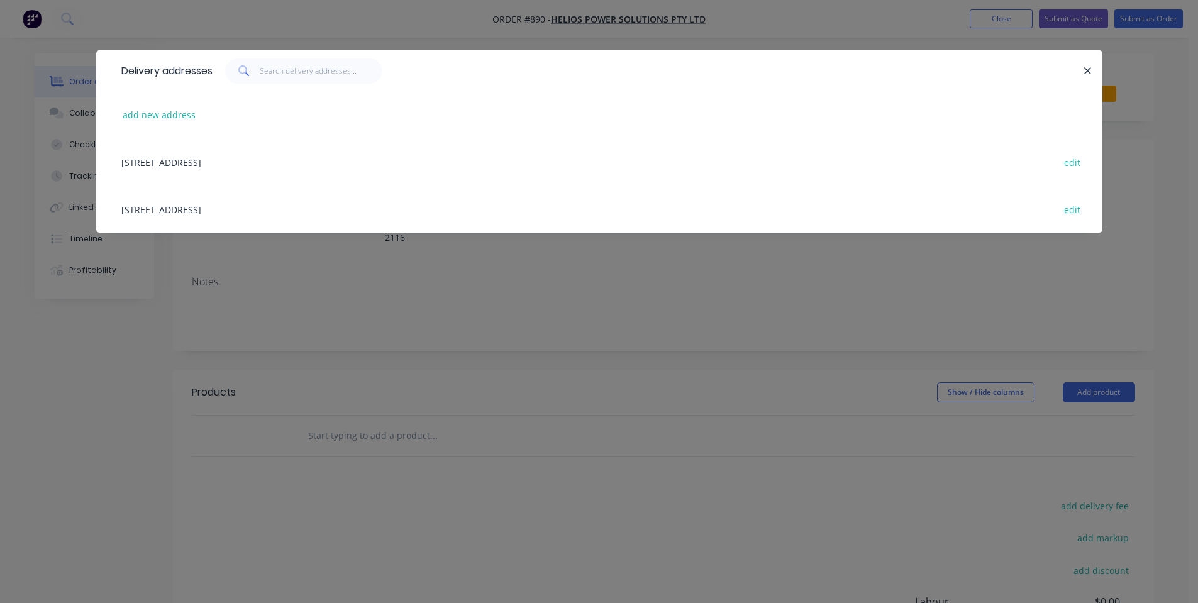
click at [324, 162] on div "[STREET_ADDRESS] edit" at bounding box center [599, 161] width 968 height 47
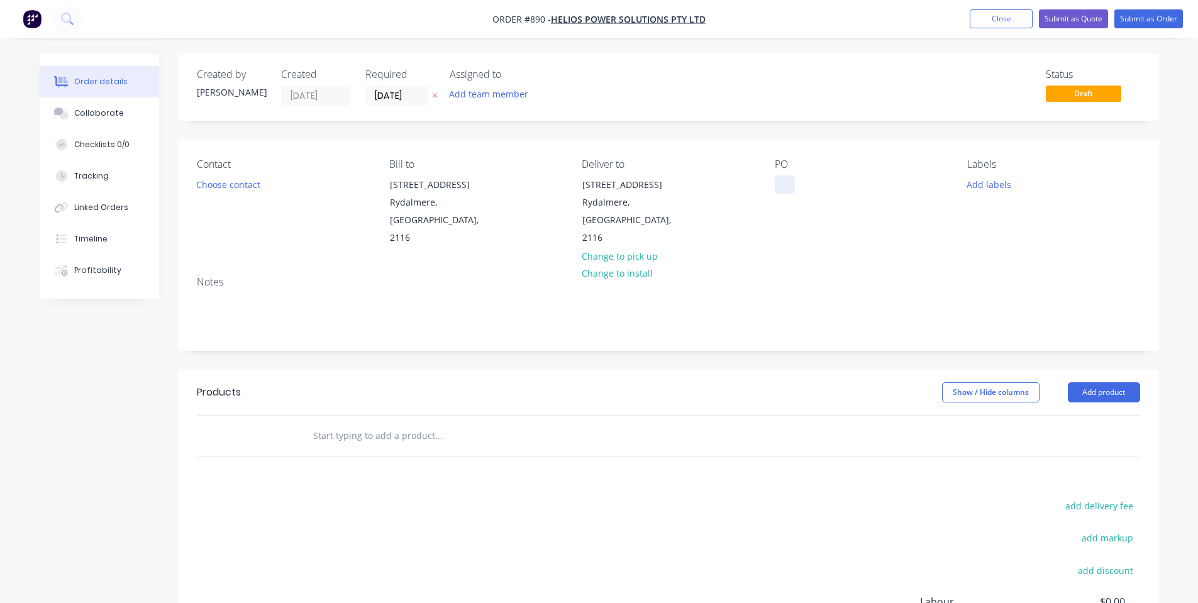
click at [780, 181] on div at bounding box center [785, 184] width 20 height 18
click at [979, 194] on div "Labels Add labels" at bounding box center [1053, 202] width 172 height 89
click at [988, 179] on button "Add labels" at bounding box center [989, 183] width 58 height 17
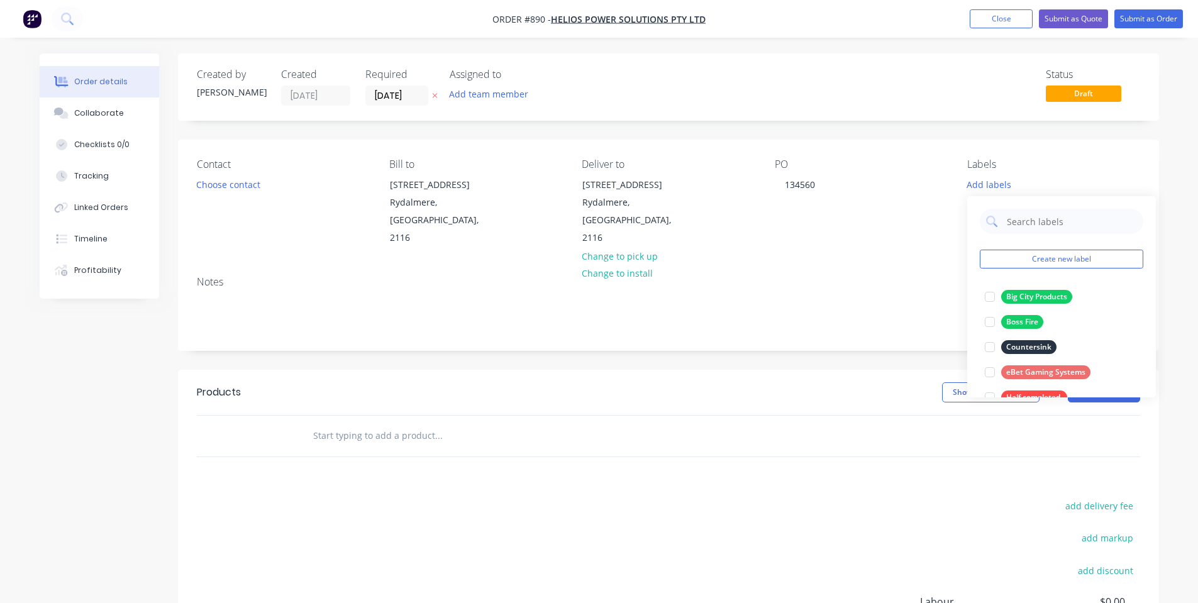
click at [882, 247] on div "Contact Choose contact Bill to [STREET_ADDRESS] Deliver to [STREET_ADDRESS] Cha…" at bounding box center [668, 203] width 981 height 126
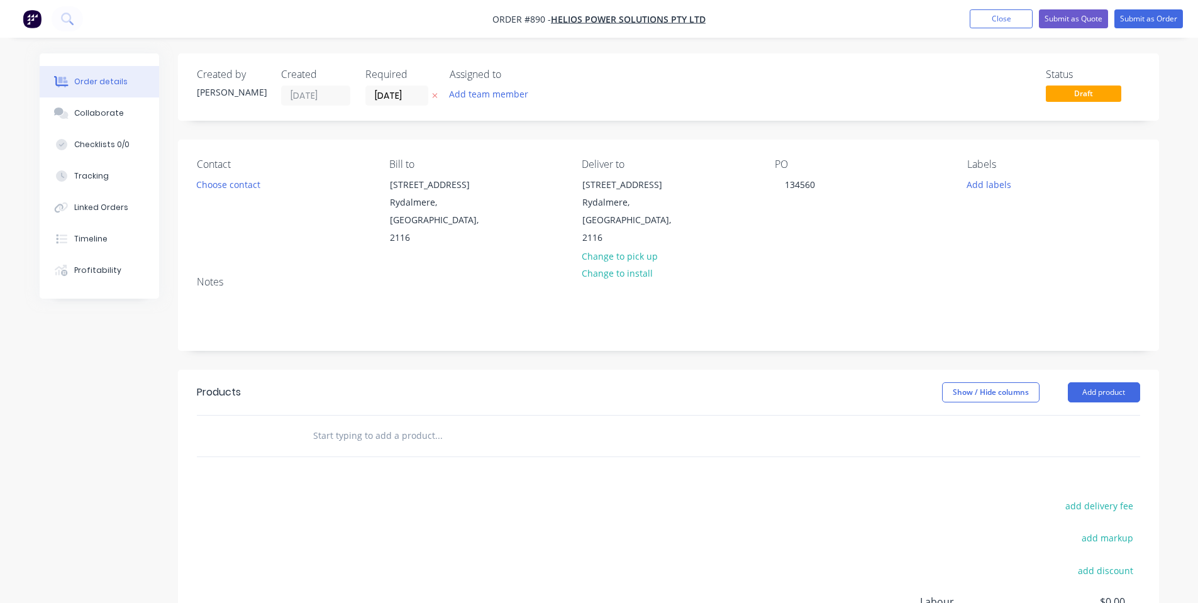
click at [399, 423] on input "text" at bounding box center [437, 435] width 251 height 25
click at [116, 121] on button "Collaborate" at bounding box center [99, 112] width 119 height 31
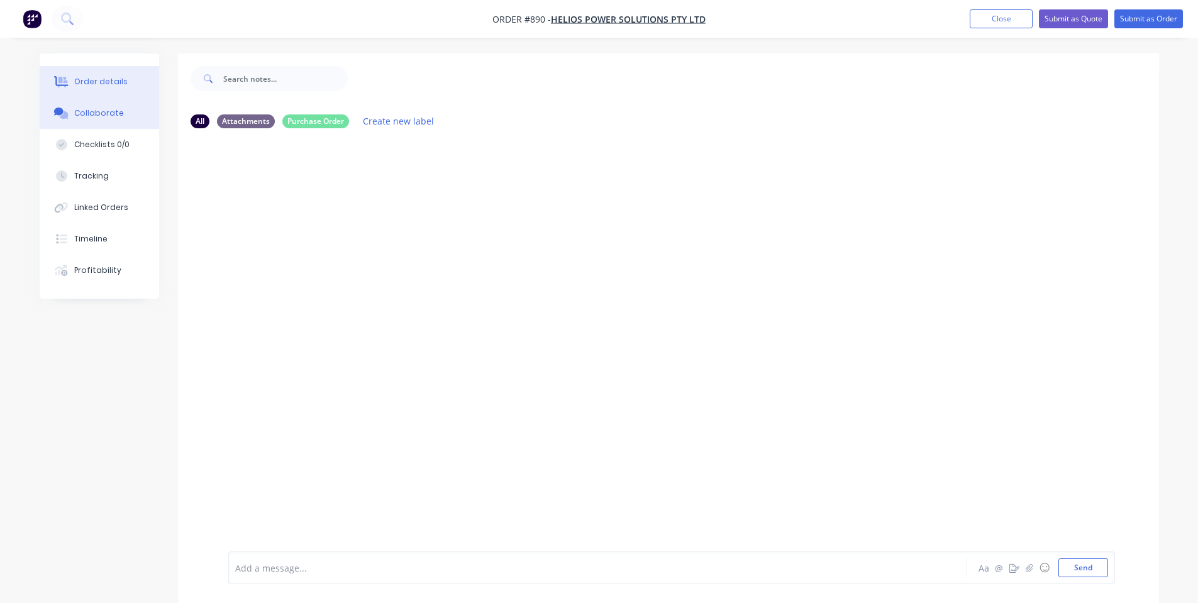
click at [111, 83] on div "Order details" at bounding box center [100, 81] width 53 height 11
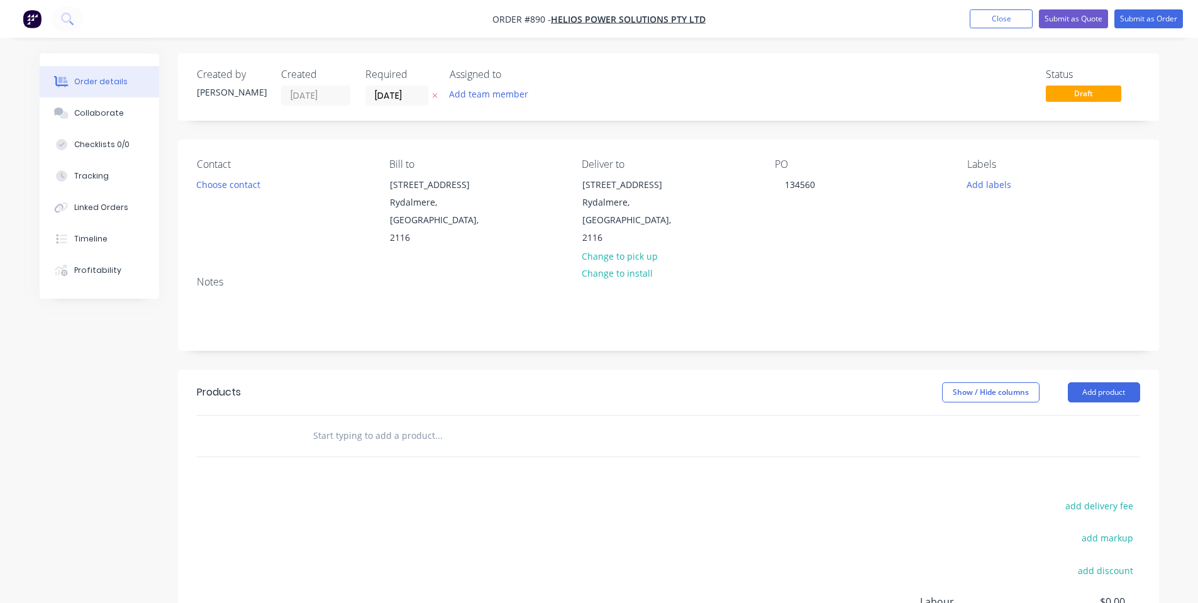
click at [334, 423] on input "text" at bounding box center [437, 435] width 251 height 25
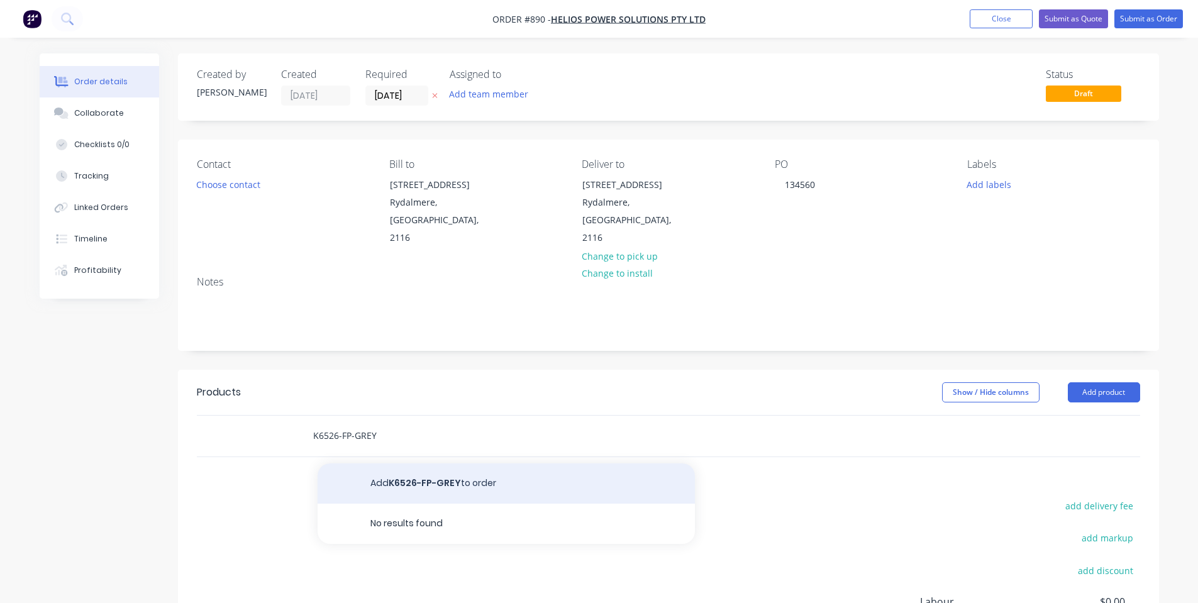
type input "K6526-FP-GREY"
click at [481, 480] on button "Add K6526-FP-GREY to order" at bounding box center [505, 483] width 377 height 40
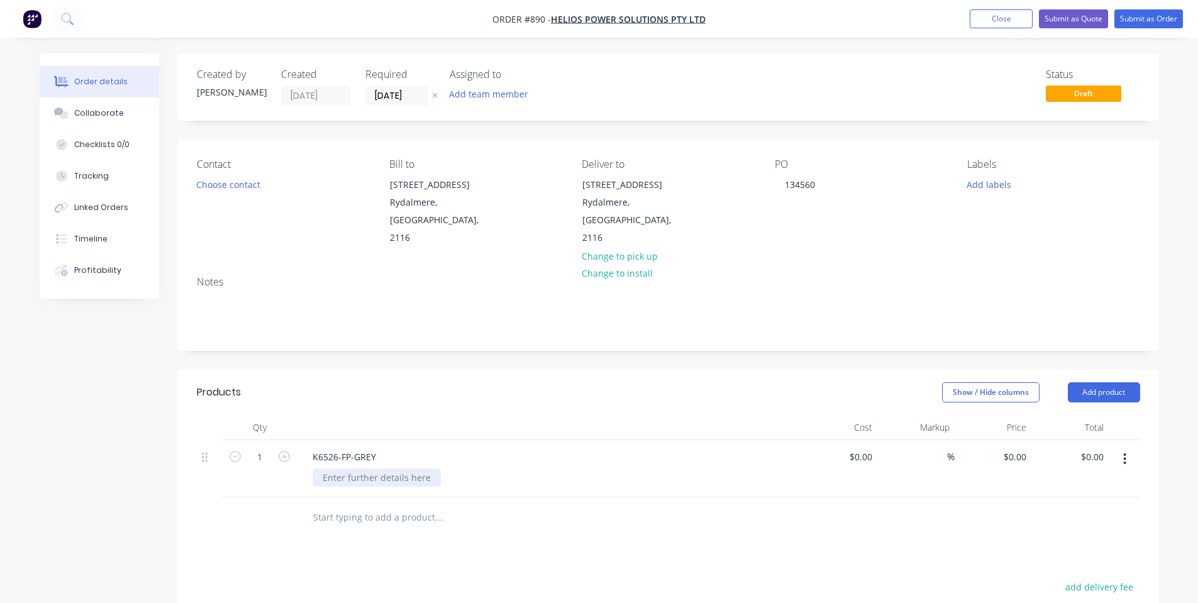
click at [409, 468] on div at bounding box center [376, 477] width 128 height 18
click at [497, 382] on div "Show / Hide columns Add product" at bounding box center [768, 392] width 742 height 20
click at [516, 370] on header "Products Show / Hide columns Add product" at bounding box center [668, 392] width 981 height 45
click at [1020, 448] on input "0" at bounding box center [1016, 457] width 29 height 18
type input "$200.00"
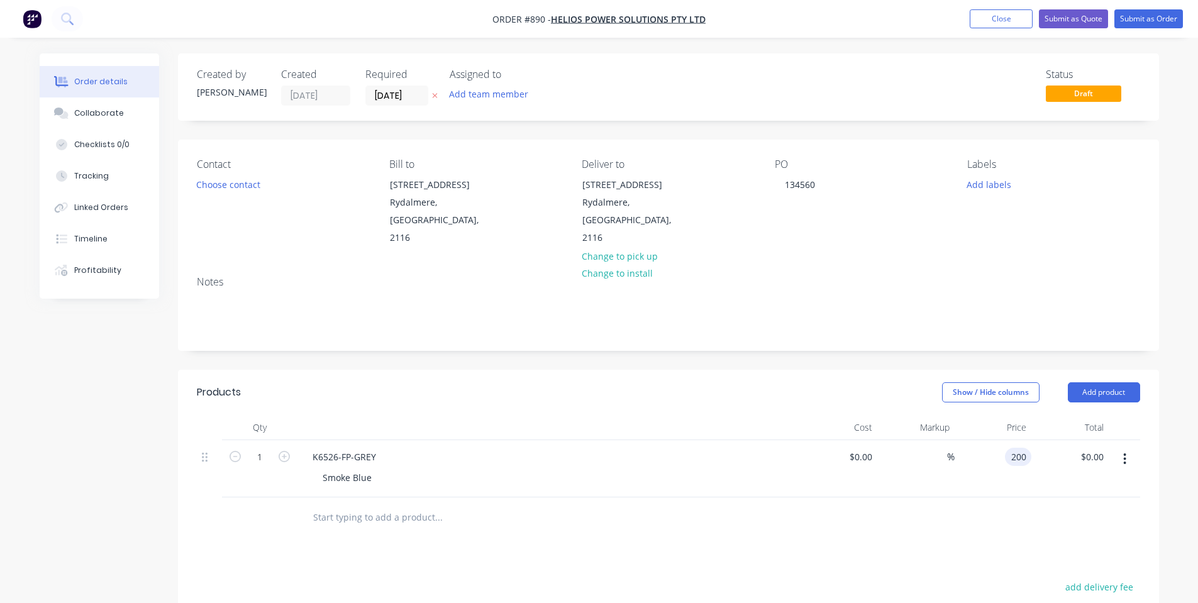
type input "$200.00"
click at [1158, 415] on div "Qty Cost Markup Price Total 1 K6526-FP-GREY Smoke Blue $0.00 $0.00 % $200.00 $2…" at bounding box center [668, 476] width 981 height 123
click at [981, 185] on button "Add labels" at bounding box center [989, 183] width 58 height 17
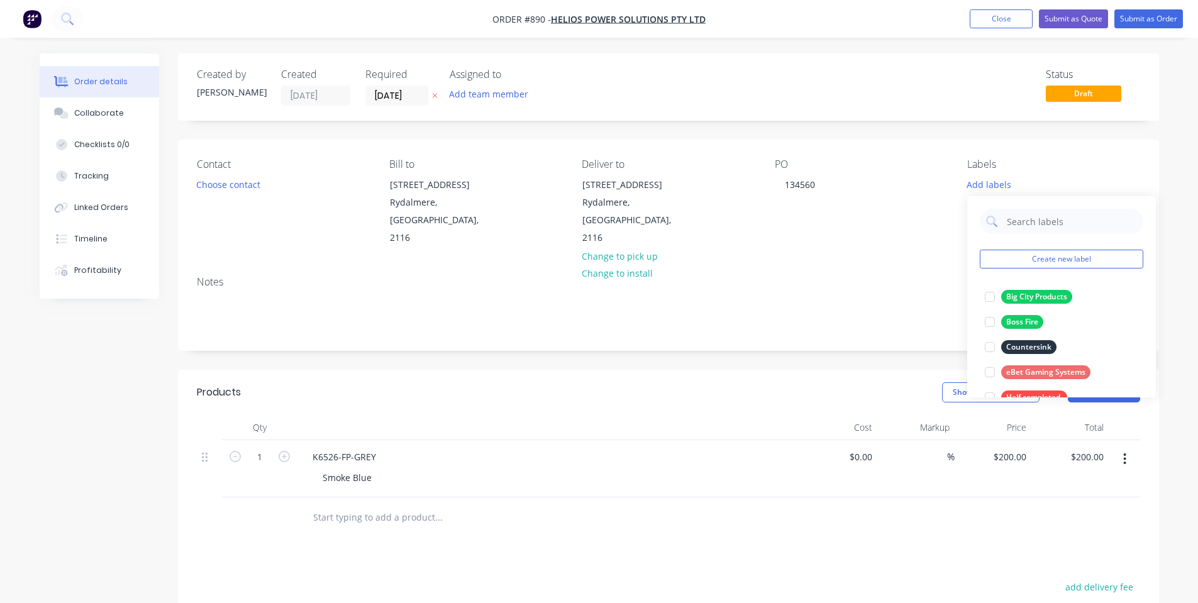
click at [947, 276] on div "Notes" at bounding box center [668, 282] width 943 height 12
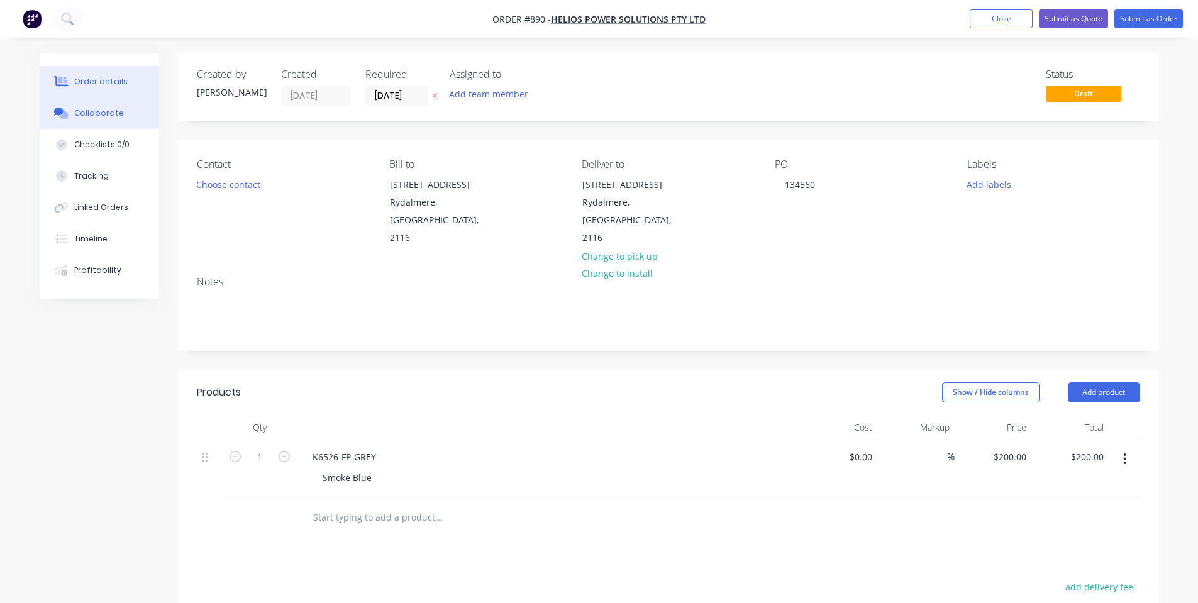
click at [80, 115] on div "Collaborate" at bounding box center [99, 113] width 50 height 11
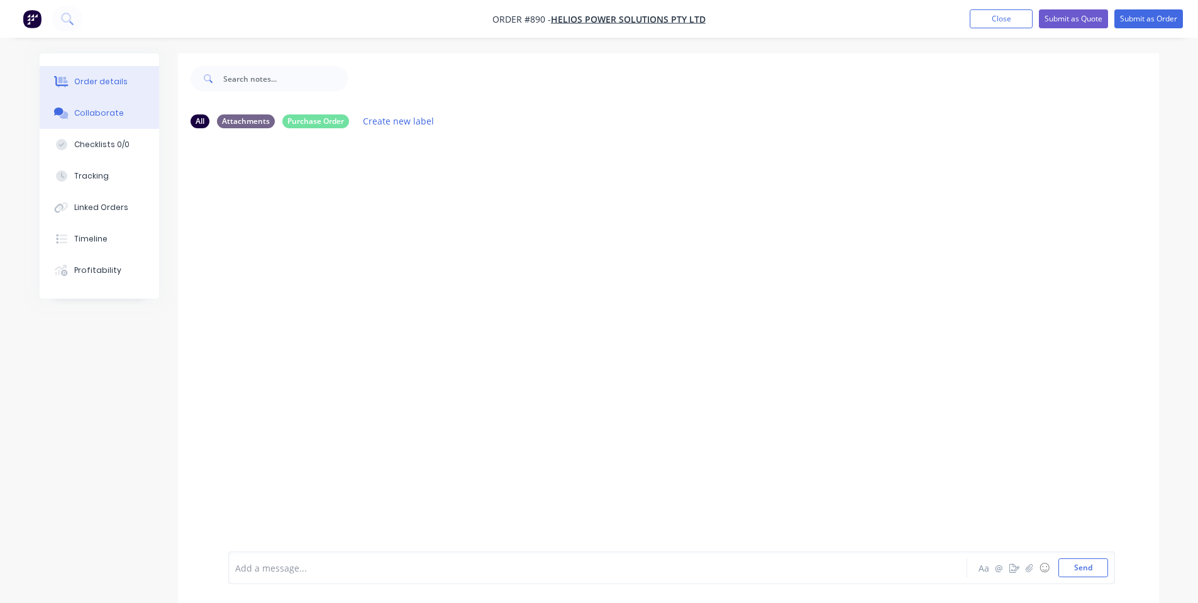
click at [92, 76] on div "Order details" at bounding box center [100, 81] width 53 height 11
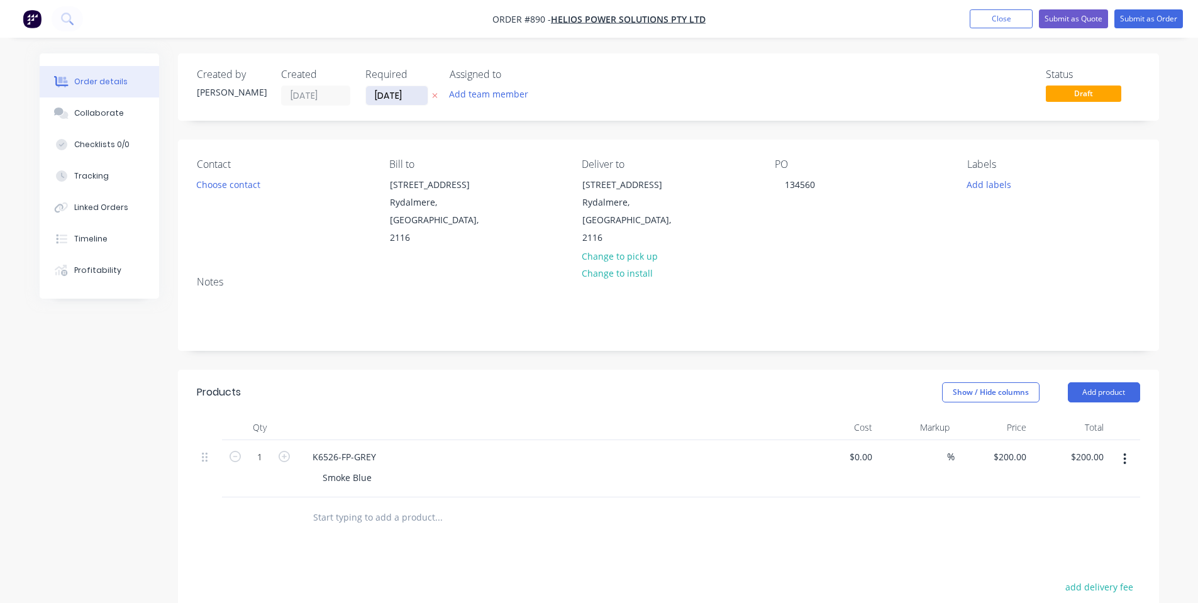
click at [382, 93] on input "[DATE]" at bounding box center [397, 95] width 62 height 19
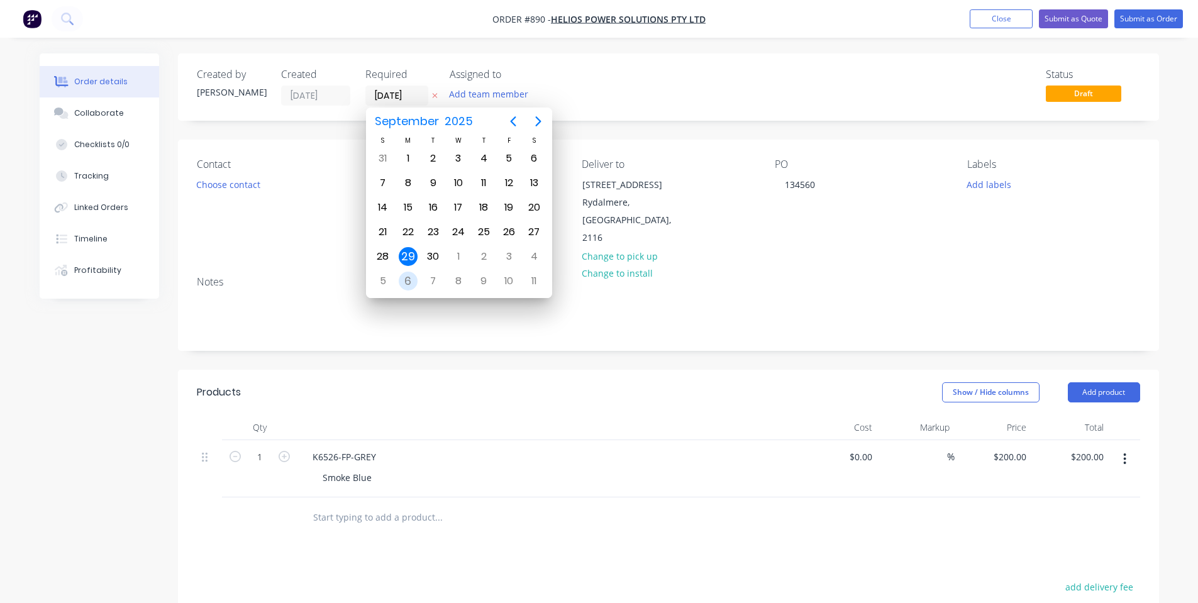
click at [413, 276] on div "6" at bounding box center [408, 281] width 19 height 19
type input "[DATE]"
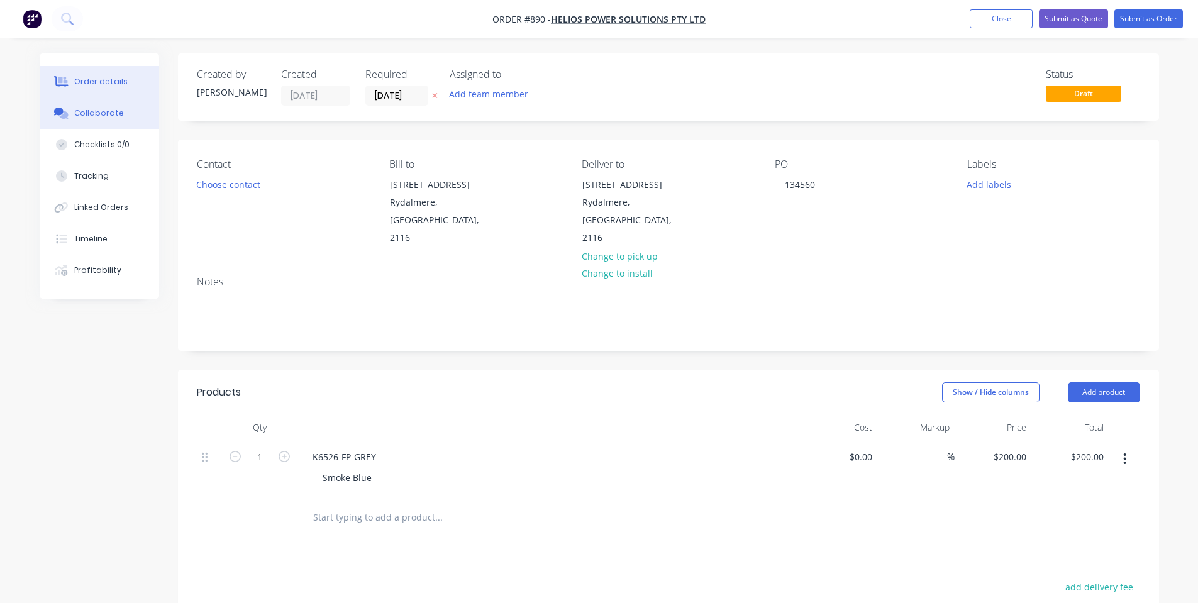
click at [71, 119] on button "Collaborate" at bounding box center [99, 112] width 119 height 31
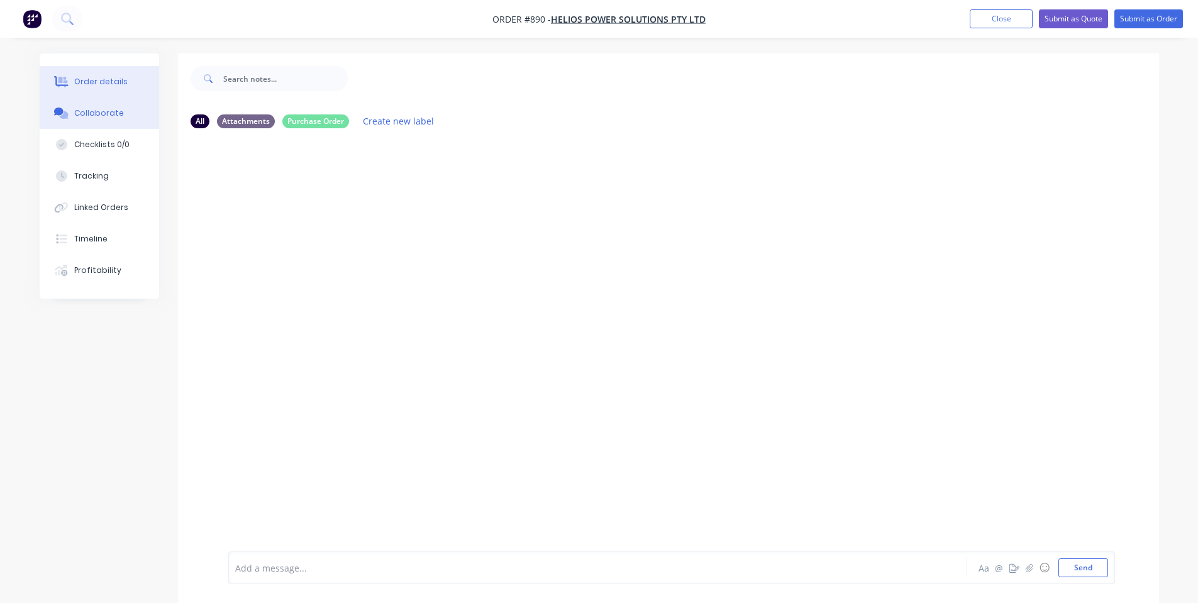
click at [93, 76] on div "Order details" at bounding box center [100, 81] width 53 height 11
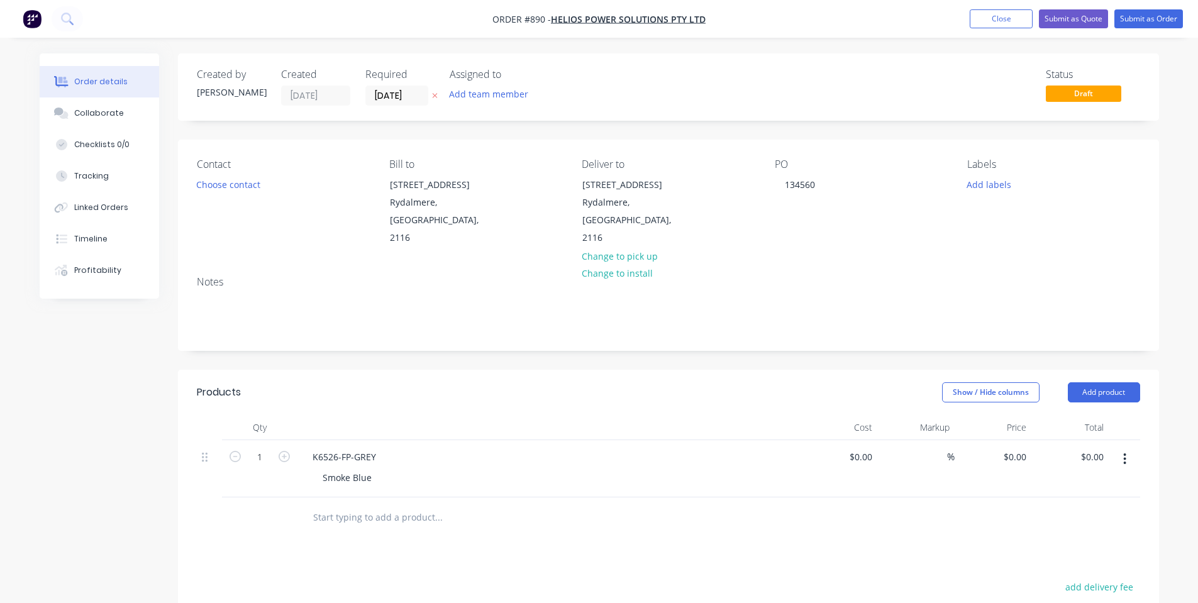
type input "$200.00"
click at [1150, 21] on button "Submit as Order" at bounding box center [1148, 18] width 69 height 19
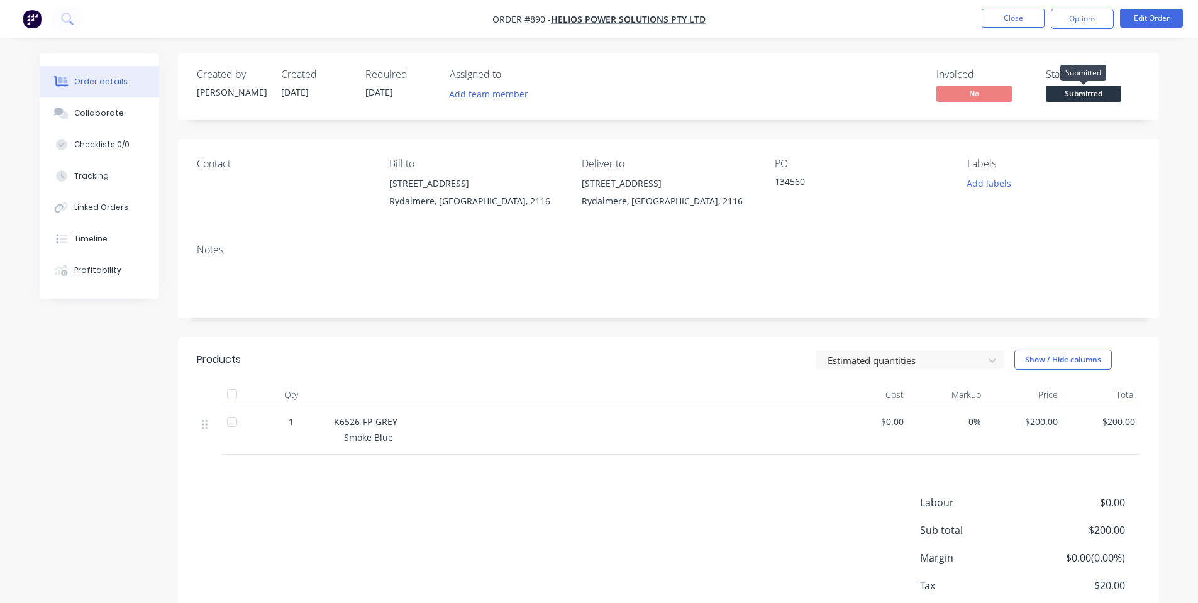
click at [1077, 92] on span "Submitted" at bounding box center [1083, 94] width 75 height 16
drag, startPoint x: 1037, startPoint y: 62, endPoint x: 1069, endPoint y: 13, distance: 57.7
click at [1037, 61] on div "Created by [PERSON_NAME] Created [DATE] Required [DATE] Assigned to Add team me…" at bounding box center [668, 86] width 981 height 67
drag, startPoint x: 1069, startPoint y: 13, endPoint x: 1070, endPoint y: 26, distance: 12.6
click at [1069, 13] on button "Options" at bounding box center [1082, 19] width 63 height 20
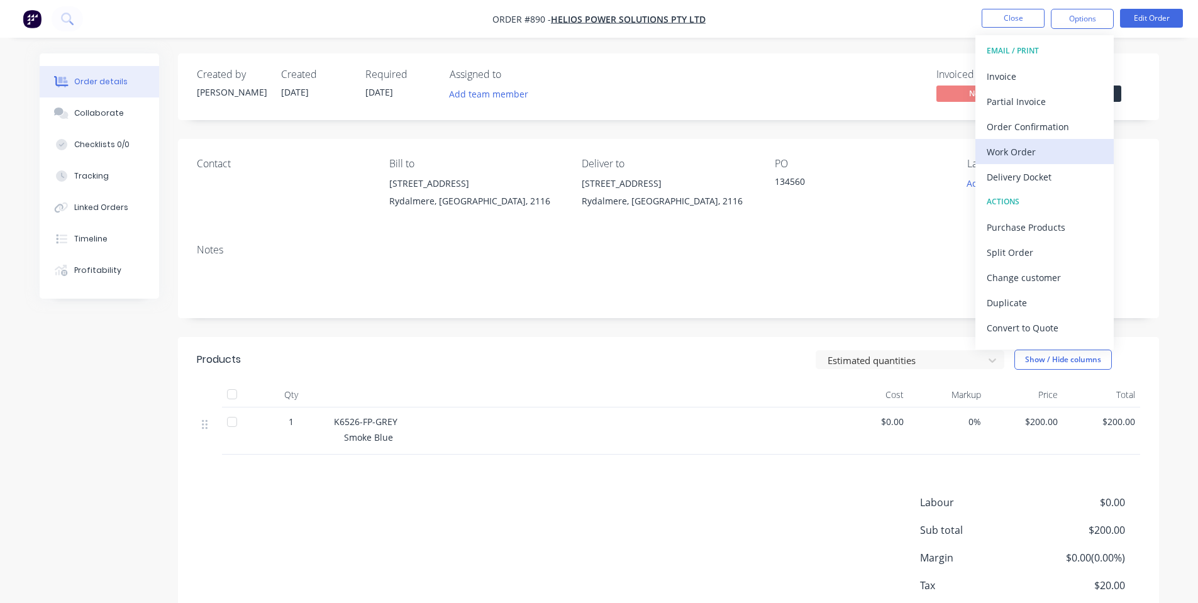
click at [1054, 150] on div "Work Order" at bounding box center [1044, 152] width 116 height 18
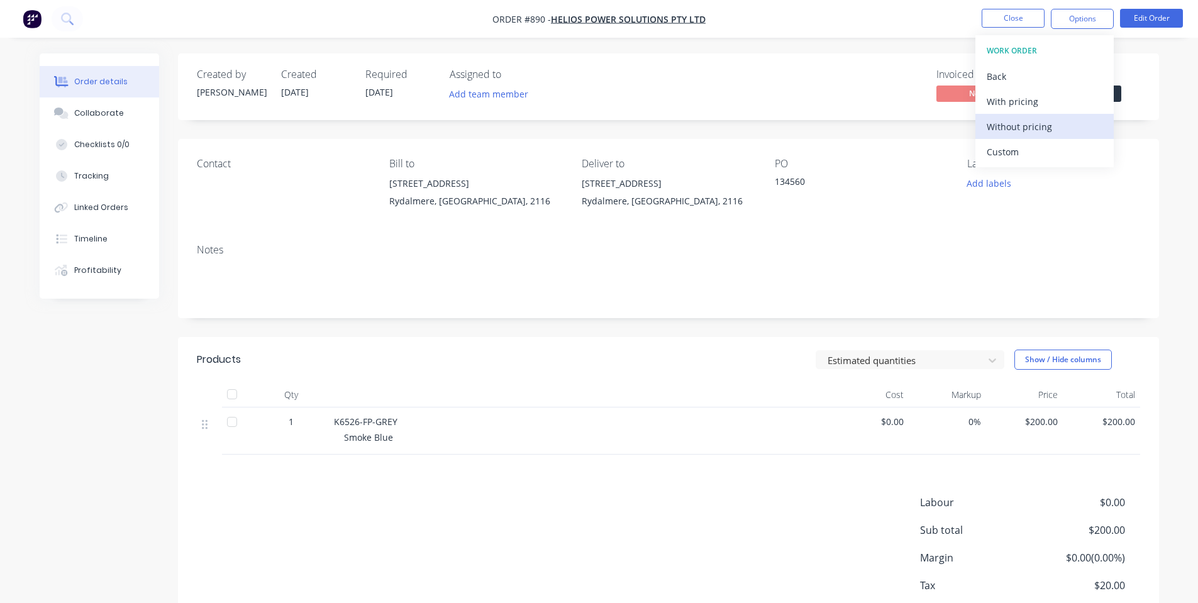
click at [1051, 128] on div "Without pricing" at bounding box center [1044, 127] width 116 height 18
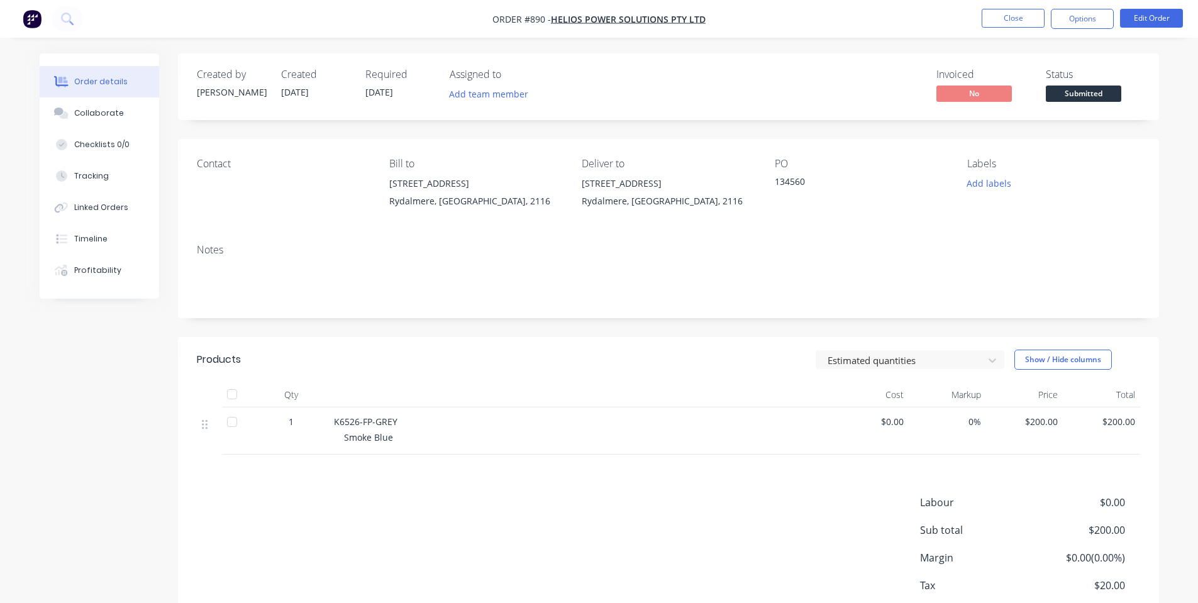
click at [866, 65] on div "Created by [PERSON_NAME] Created [DATE] Required [DATE] Assigned to Add team me…" at bounding box center [668, 86] width 981 height 67
click at [113, 110] on div "Collaborate" at bounding box center [99, 113] width 50 height 11
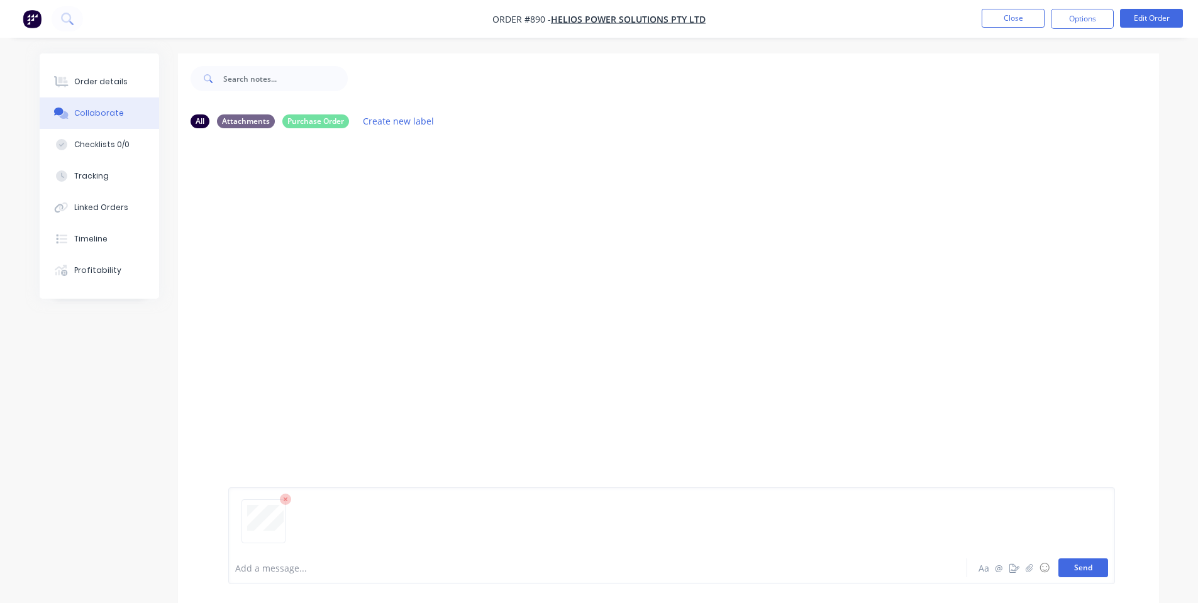
click at [1092, 575] on button "Send" at bounding box center [1083, 567] width 50 height 19
click at [1040, 19] on button "Close" at bounding box center [1012, 18] width 63 height 19
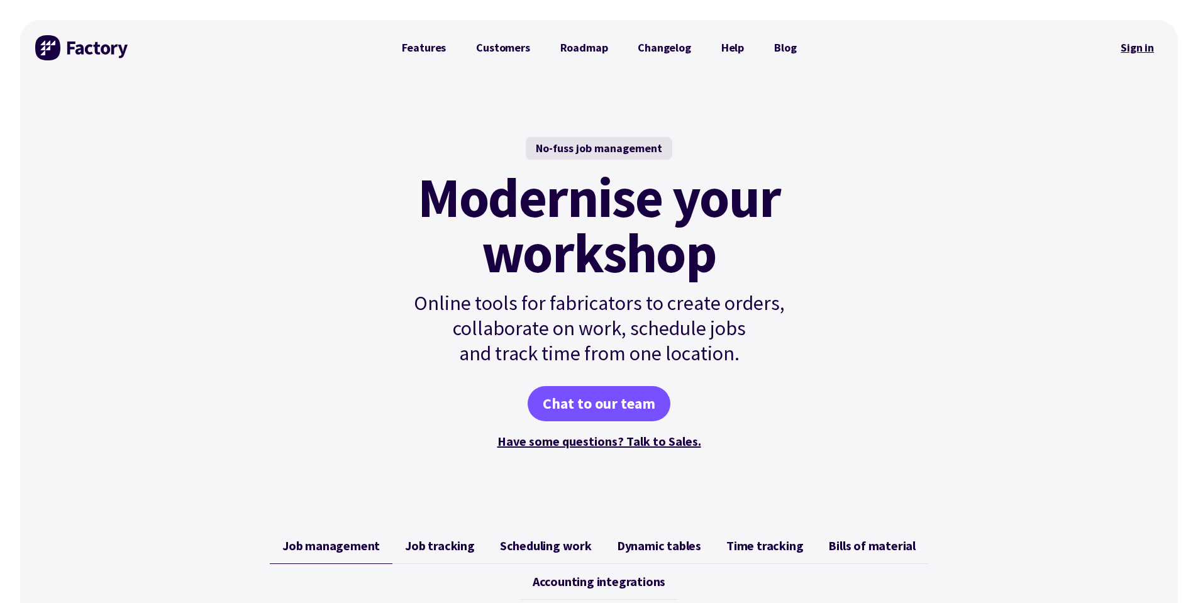
click at [1134, 40] on link "Sign in" at bounding box center [1137, 47] width 51 height 29
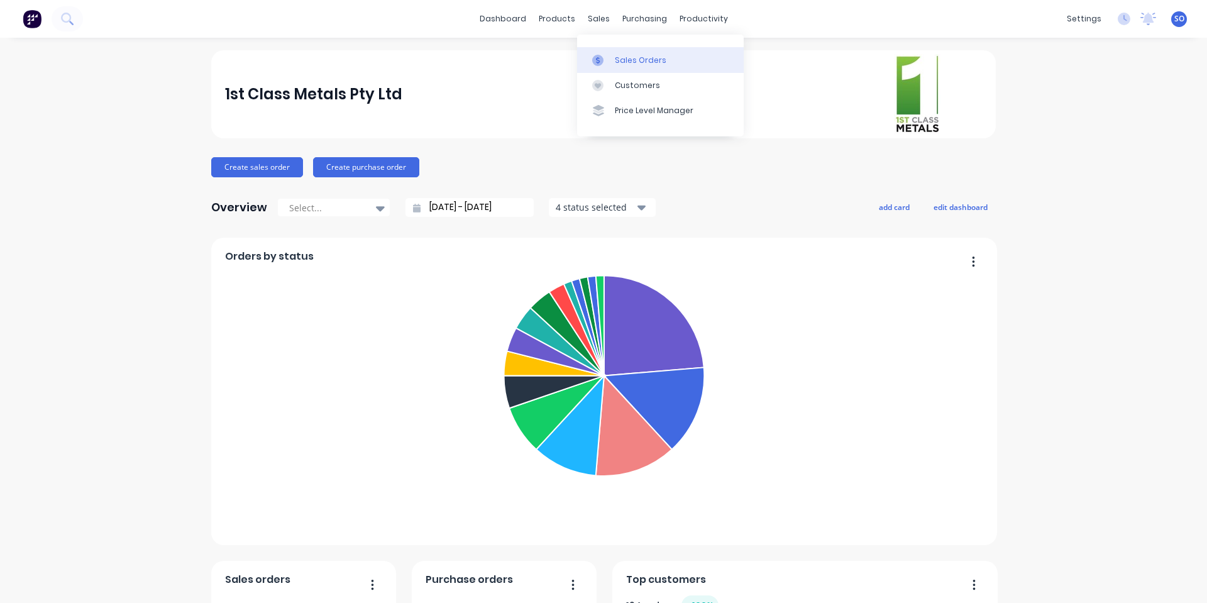
click at [612, 55] on link "Sales Orders" at bounding box center [660, 59] width 167 height 25
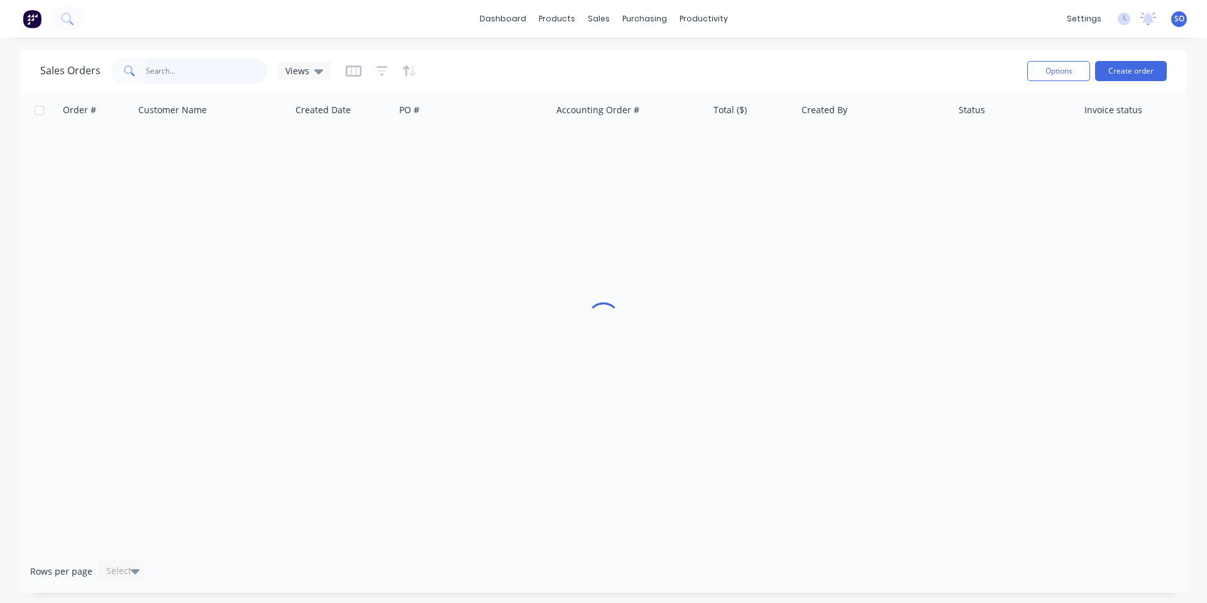
click at [248, 62] on input "text" at bounding box center [207, 70] width 123 height 25
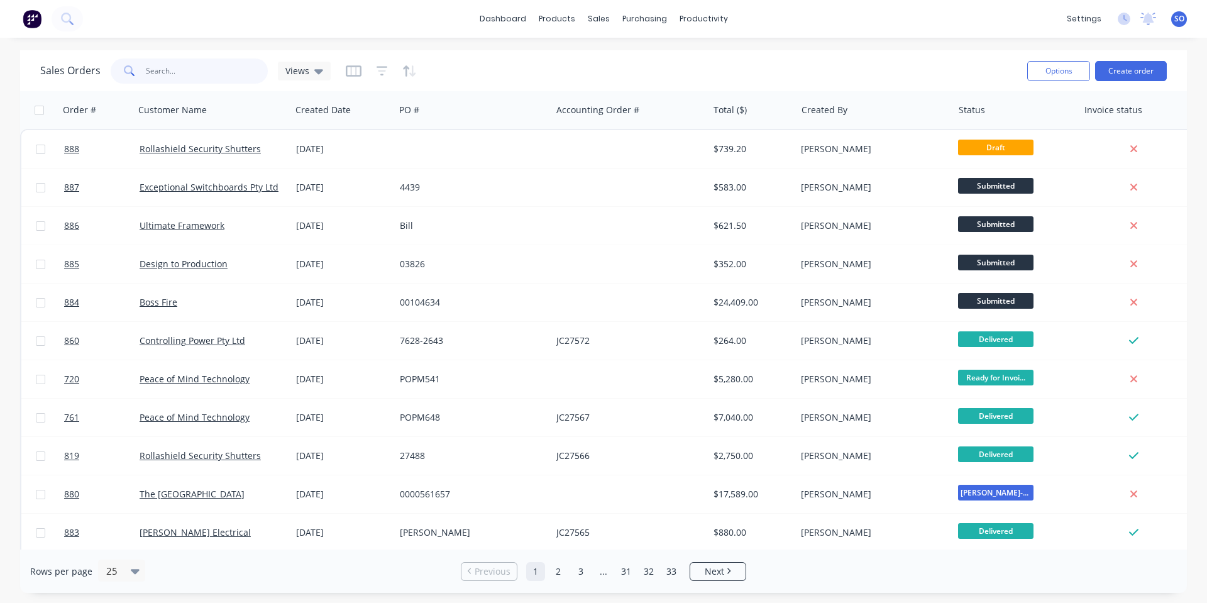
click at [243, 71] on input "text" at bounding box center [207, 70] width 123 height 25
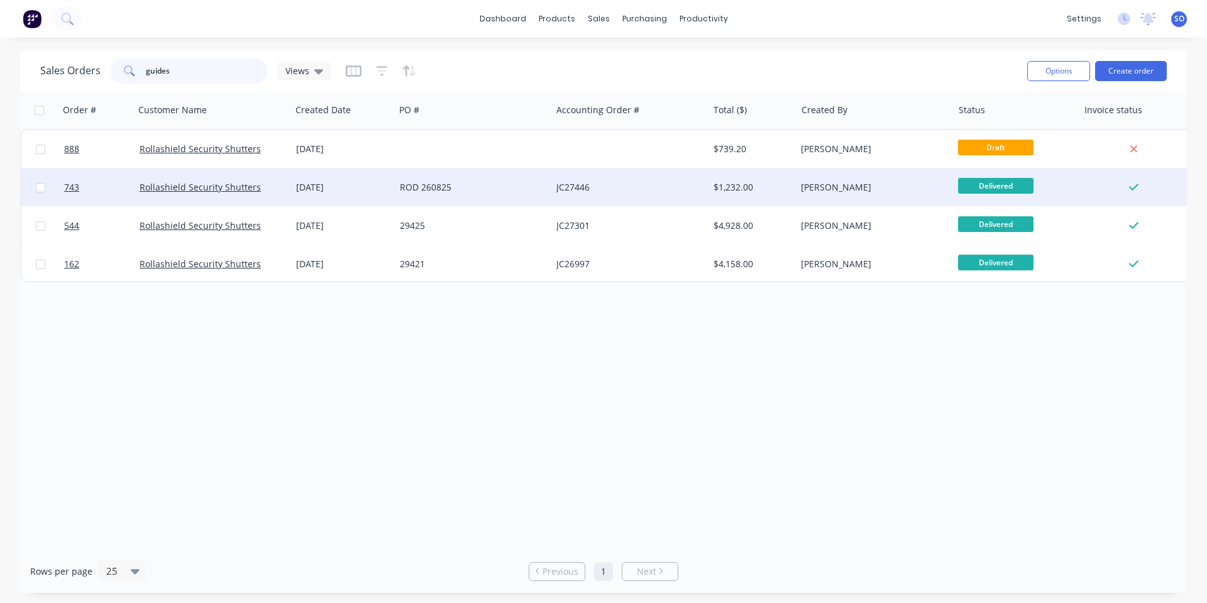
type input "guides"
click at [384, 203] on div "[DATE]" at bounding box center [343, 187] width 104 height 38
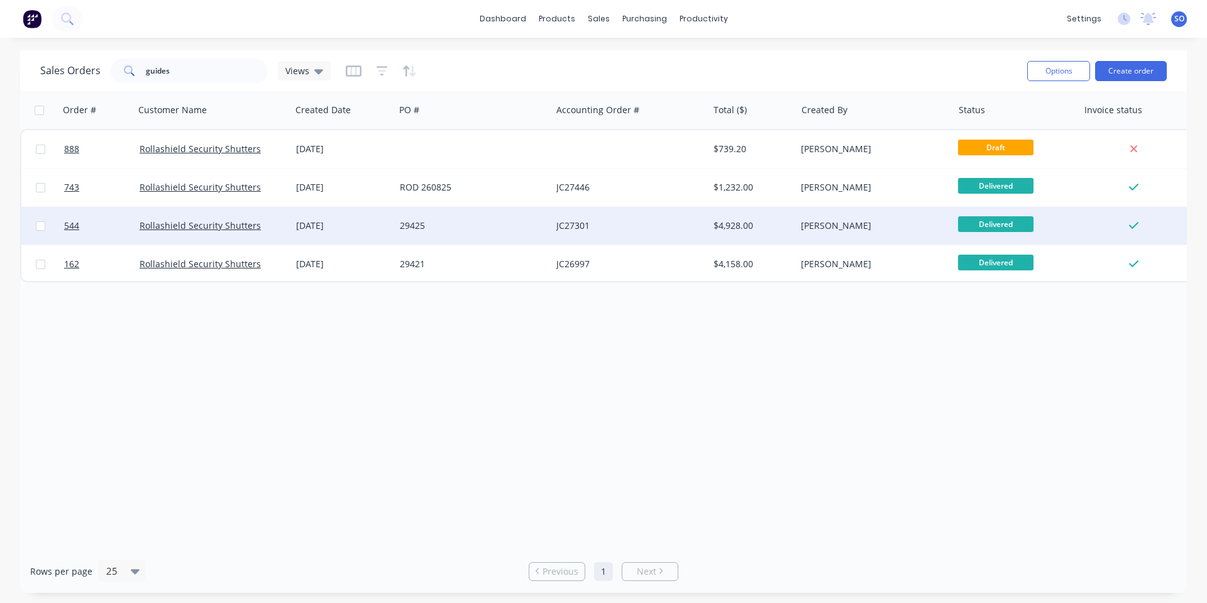
click at [487, 228] on div "29425" at bounding box center [470, 225] width 140 height 13
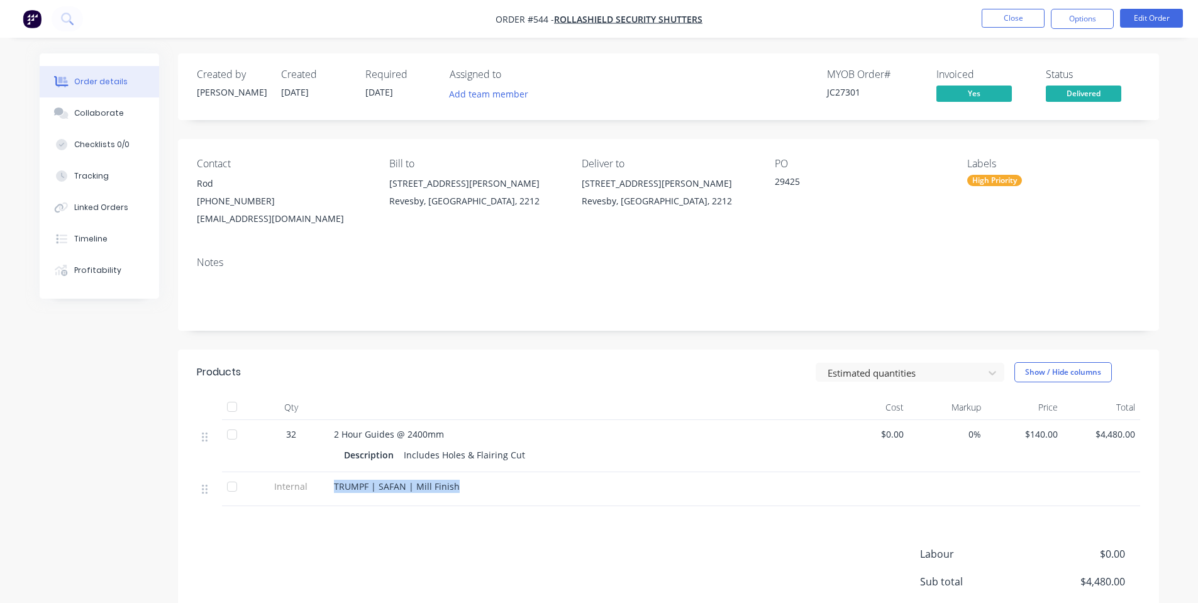
drag, startPoint x: 477, startPoint y: 482, endPoint x: 333, endPoint y: 488, distance: 143.5
click at [334, 488] on div "TRUMPF | SAFAN | Mill Finish" at bounding box center [580, 486] width 493 height 13
copy span "TRUMPF | SAFAN | Mill Finish"
